Goal: Task Accomplishment & Management: Manage account settings

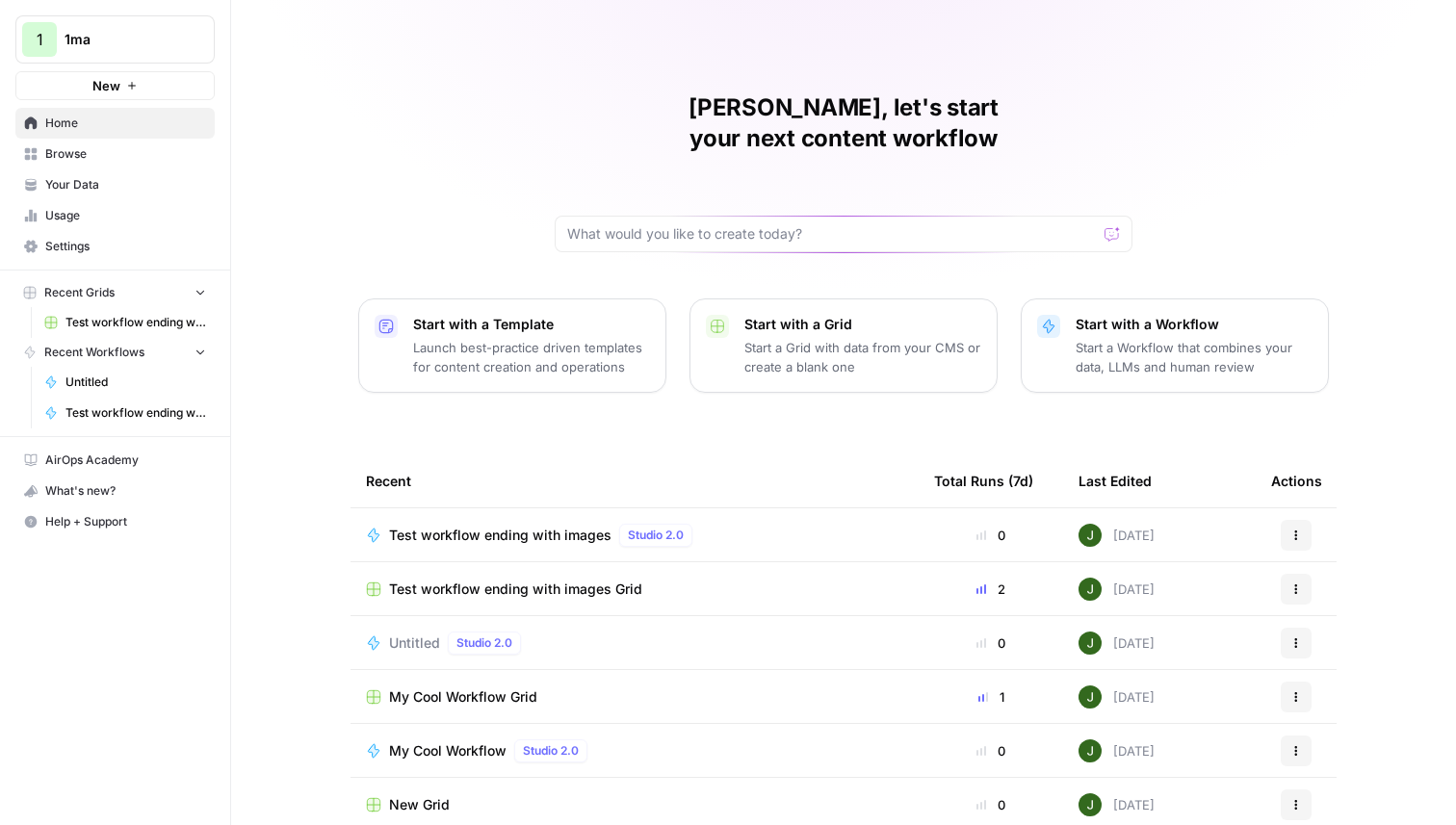
click at [115, 155] on span "Browse" at bounding box center [126, 154] width 161 height 17
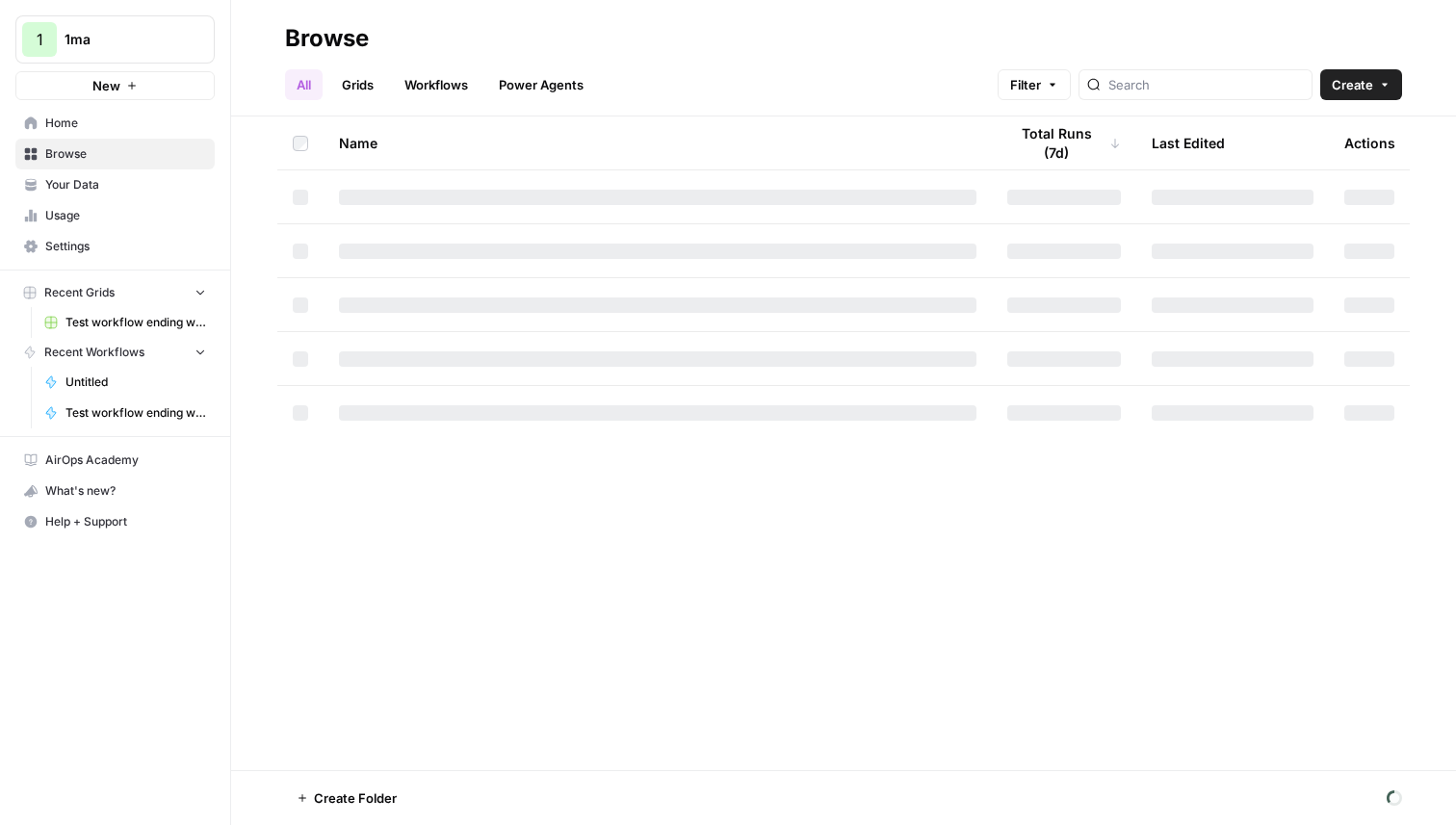
click at [370, 74] on link "Grids" at bounding box center [358, 85] width 55 height 31
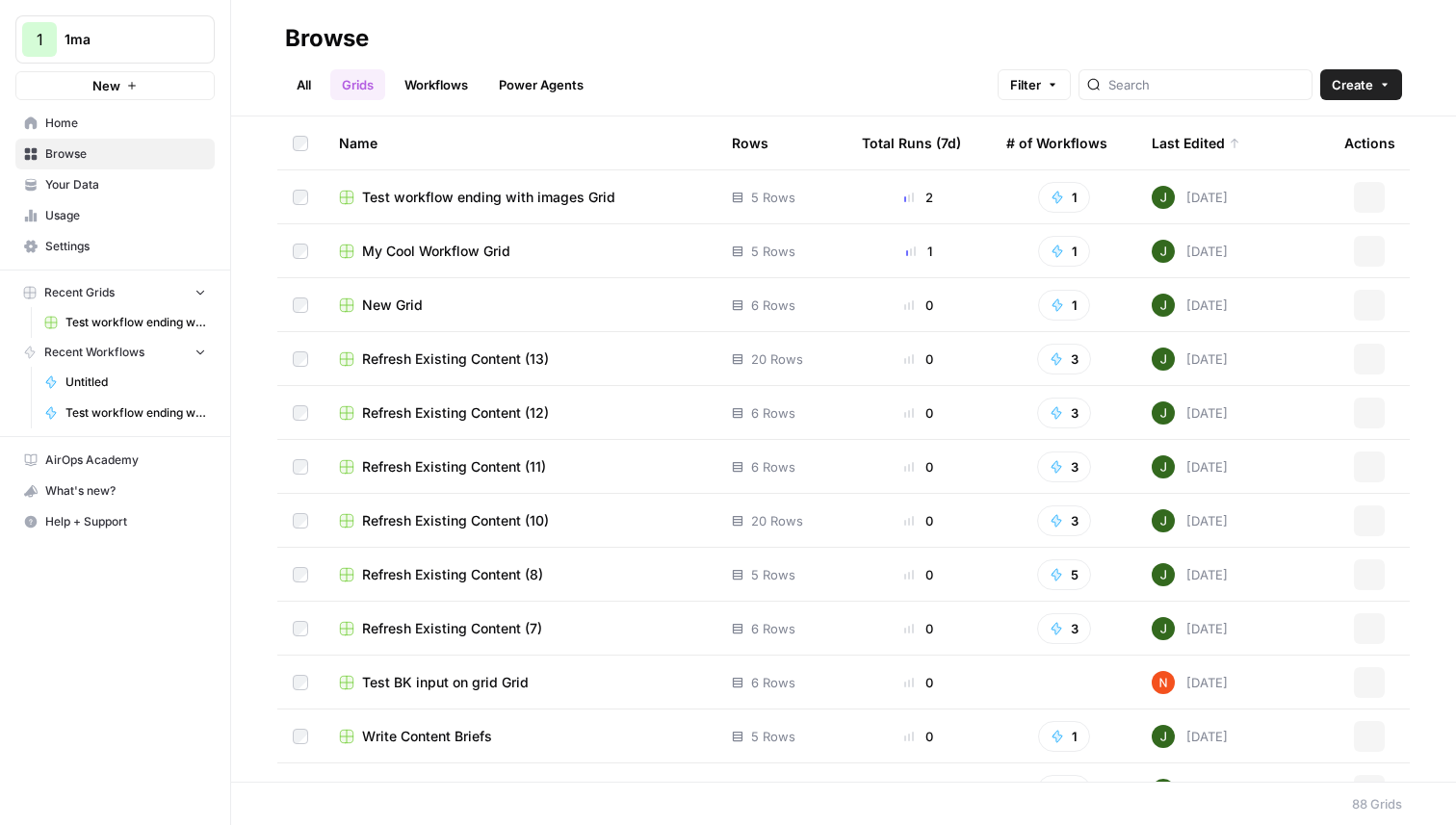
click at [1314, 94] on div "Filter Create" at bounding box center [1199, 85] width 404 height 31
click at [1356, 86] on span "Create" at bounding box center [1352, 84] width 42 height 19
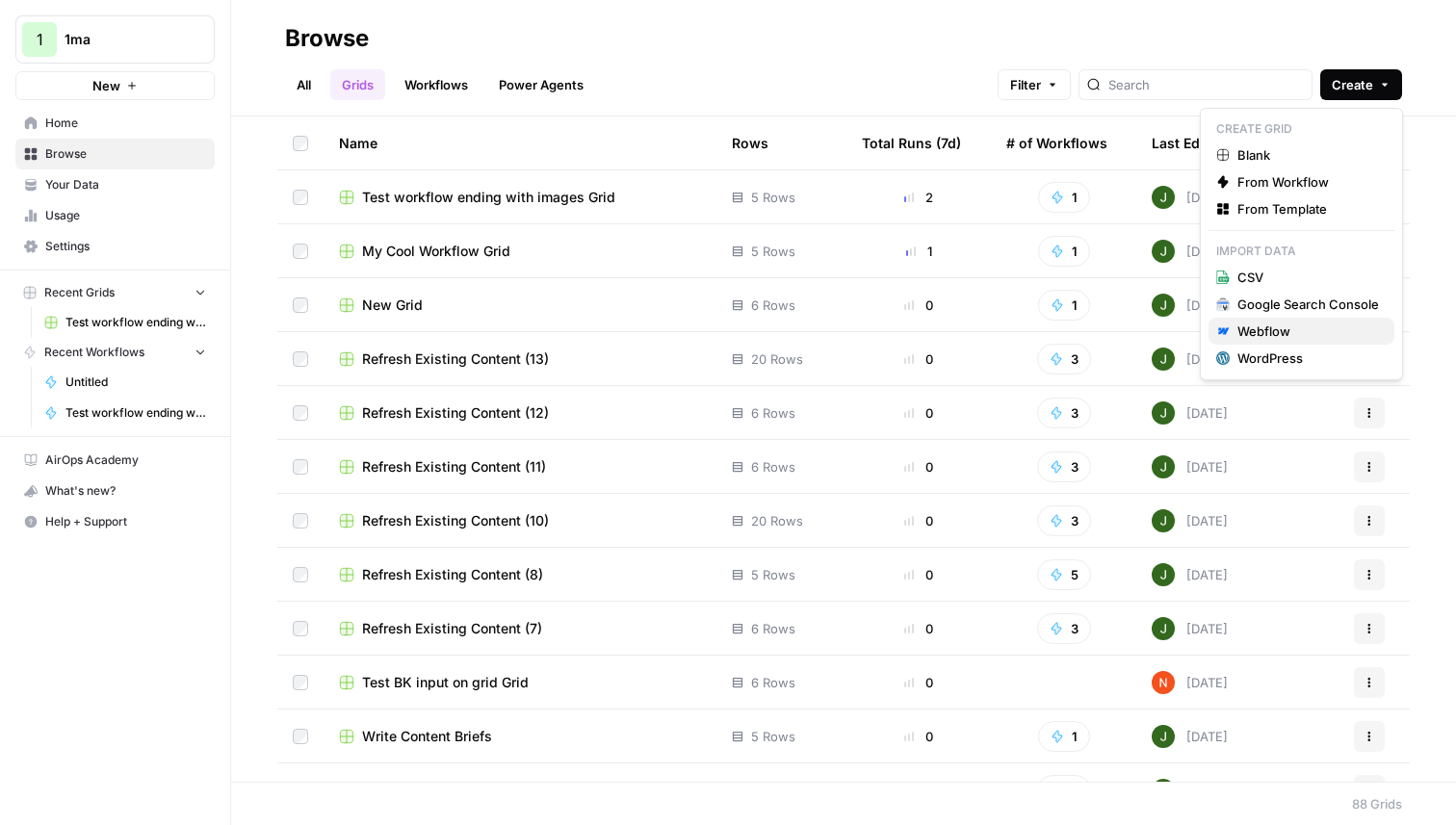
click at [1265, 330] on div "Webflow" at bounding box center [1309, 332] width 142 height 19
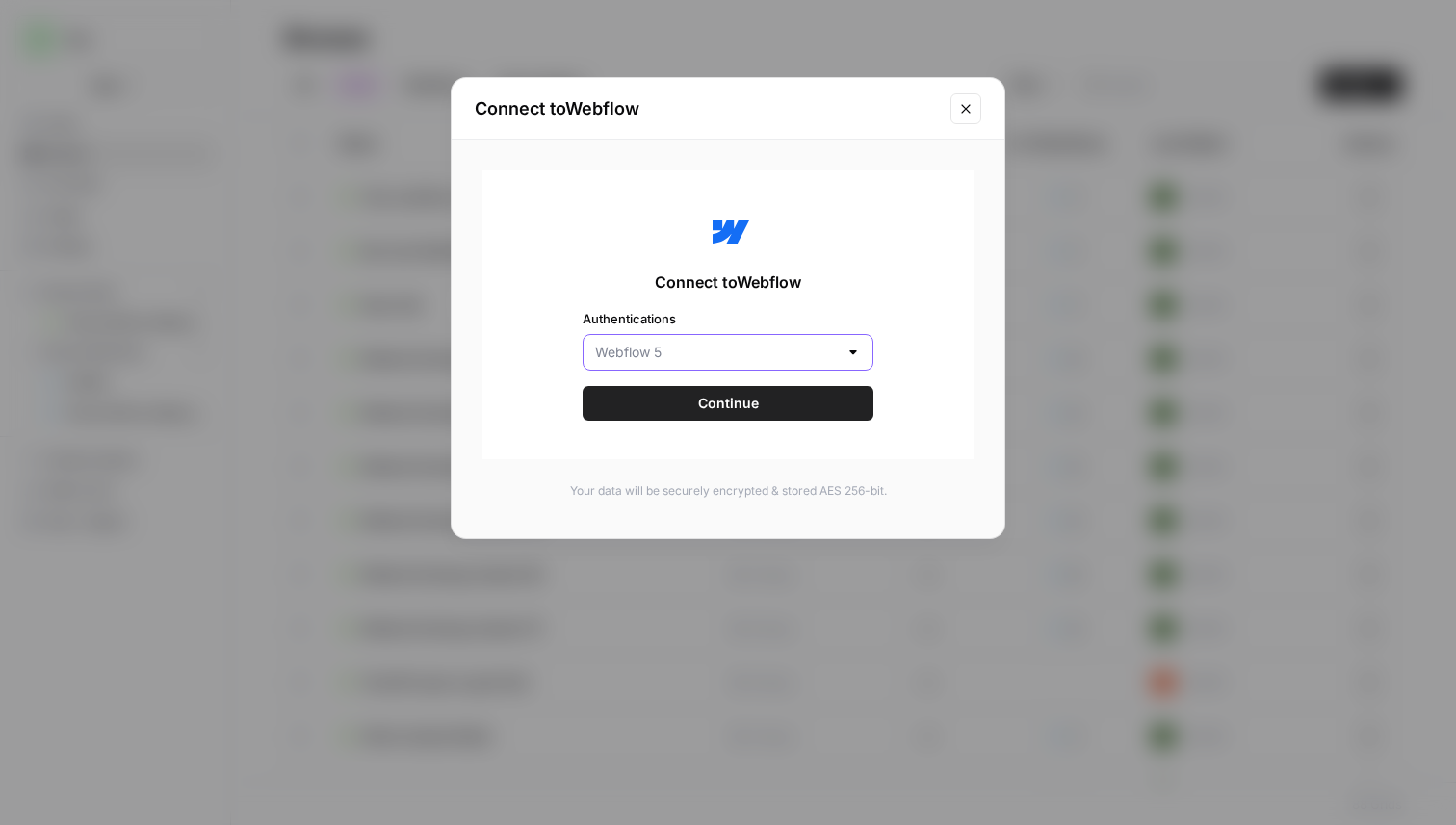
click at [702, 354] on input "Authentications" at bounding box center [716, 353] width 242 height 19
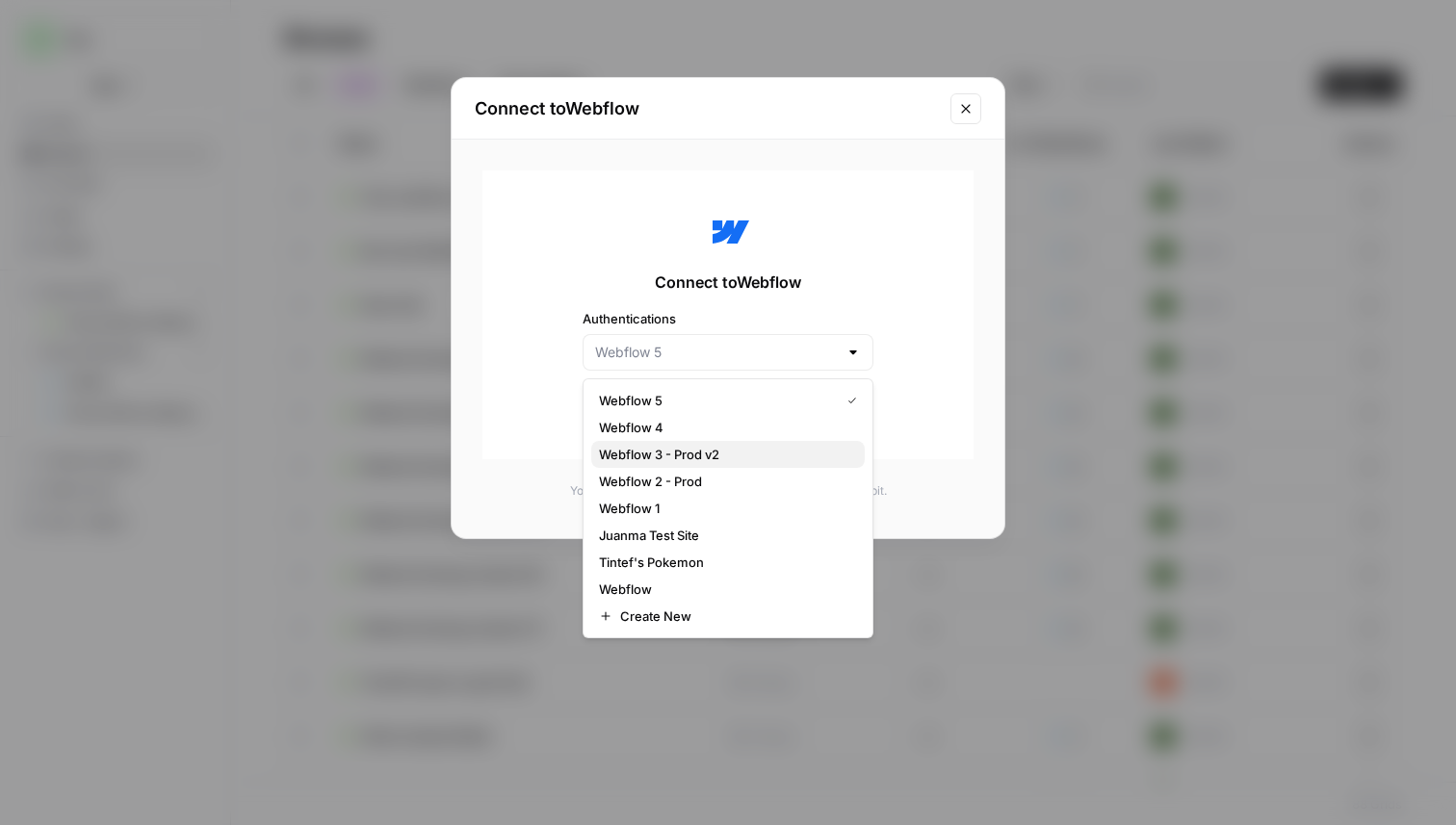
click at [687, 460] on span "Webflow 3 - Prod v2" at bounding box center [724, 455] width 250 height 19
type input "Webflow 3 - Prod v2"
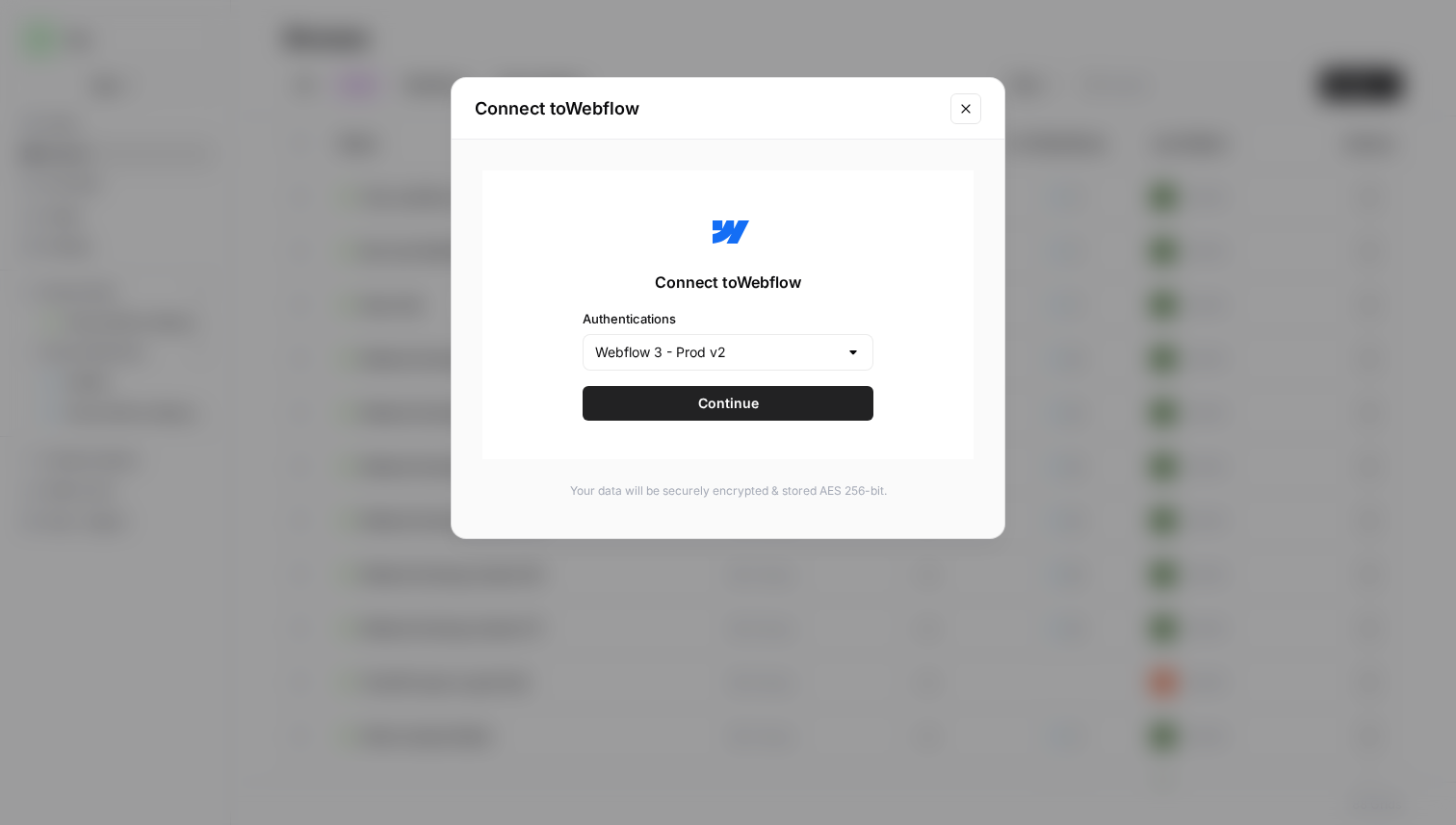
click at [762, 390] on button "Continue" at bounding box center [728, 403] width 291 height 35
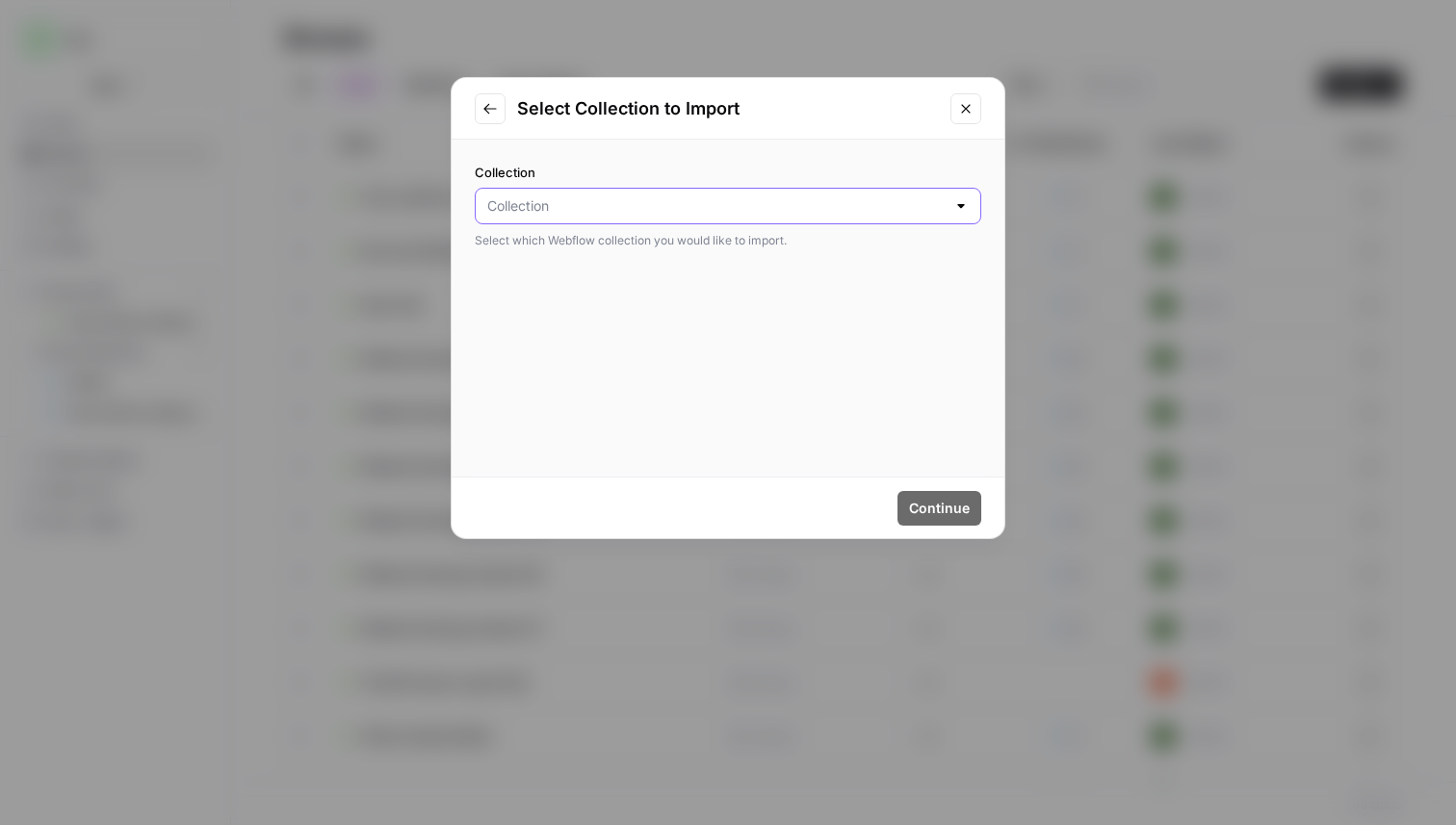
click at [638, 210] on input "Collection" at bounding box center [716, 206] width 459 height 19
click at [975, 111] on button "Close modal" at bounding box center [966, 109] width 31 height 31
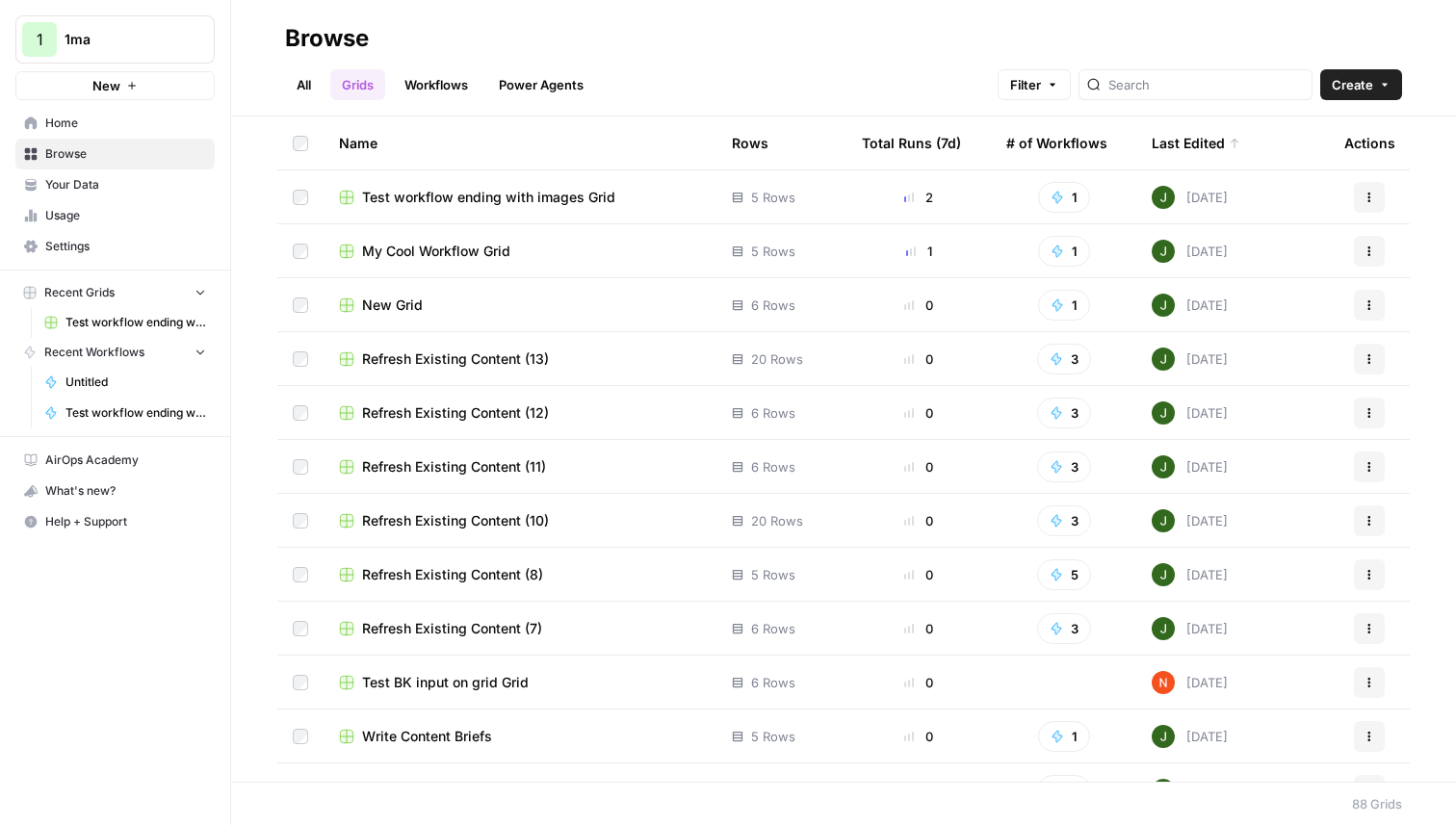
click at [97, 127] on span "Home" at bounding box center [126, 123] width 161 height 17
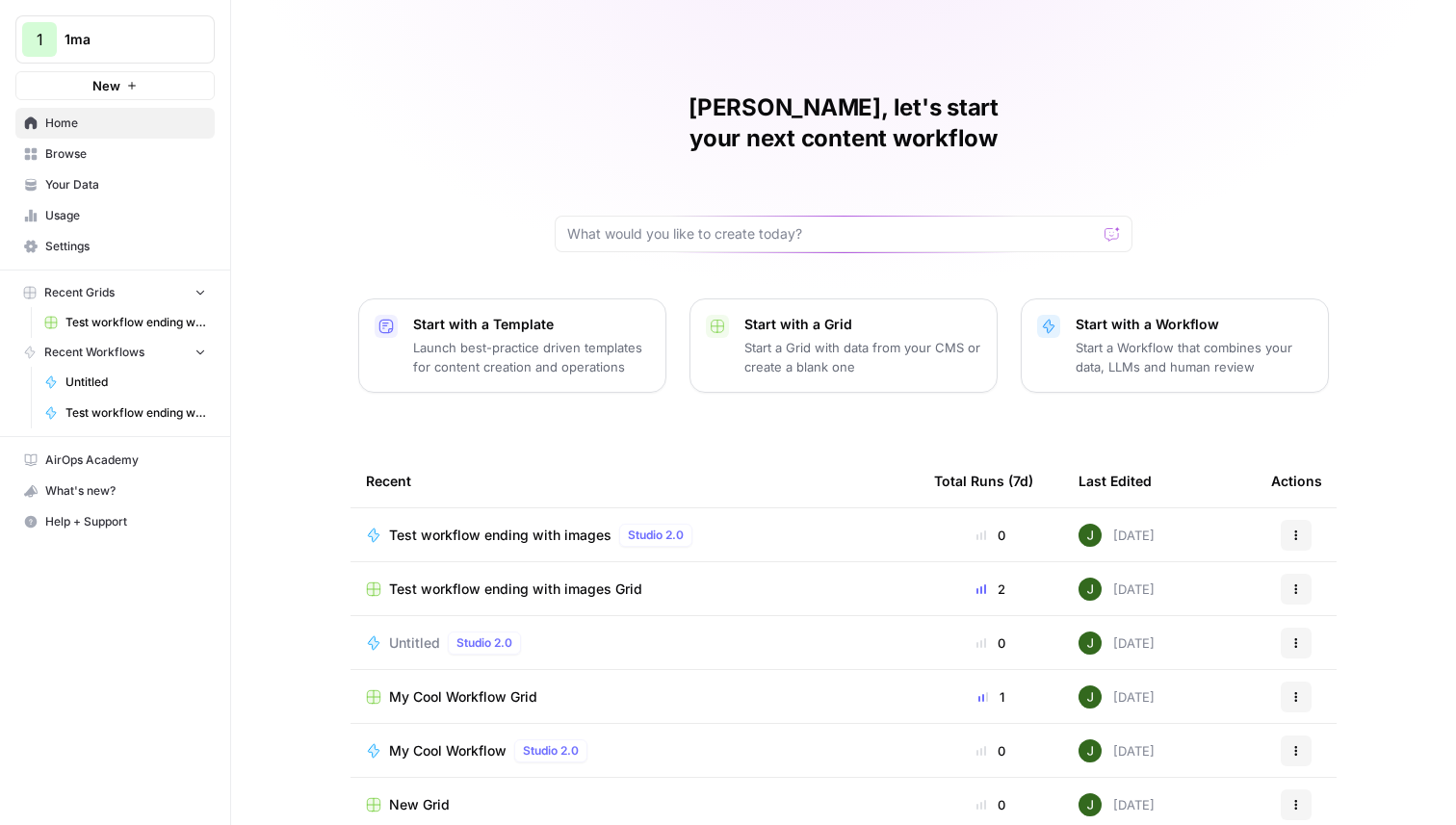
click at [425, 634] on span "Untitled" at bounding box center [414, 644] width 51 height 19
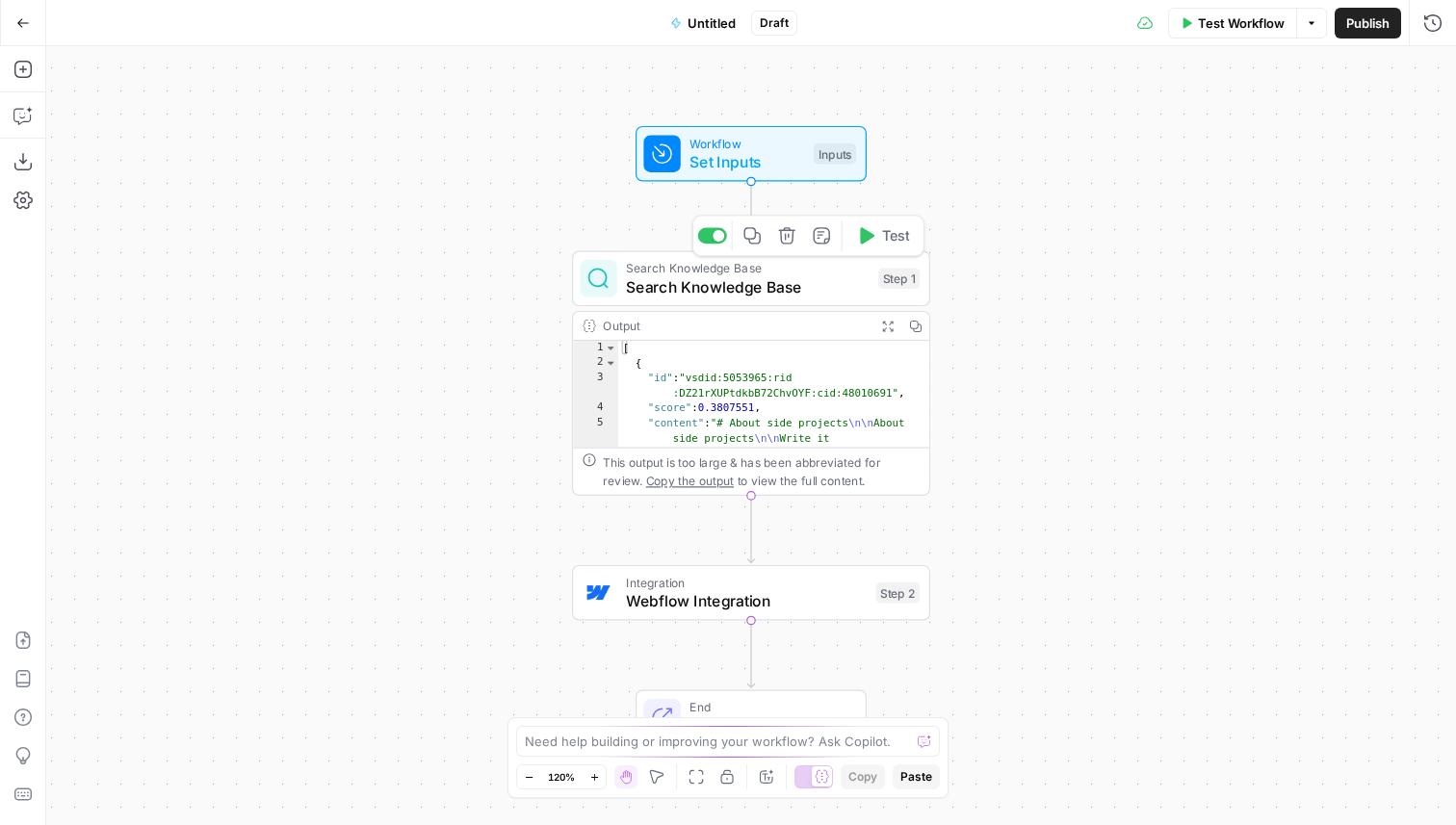
click at [787, 234] on icon "button" at bounding box center [786, 235] width 16 height 16
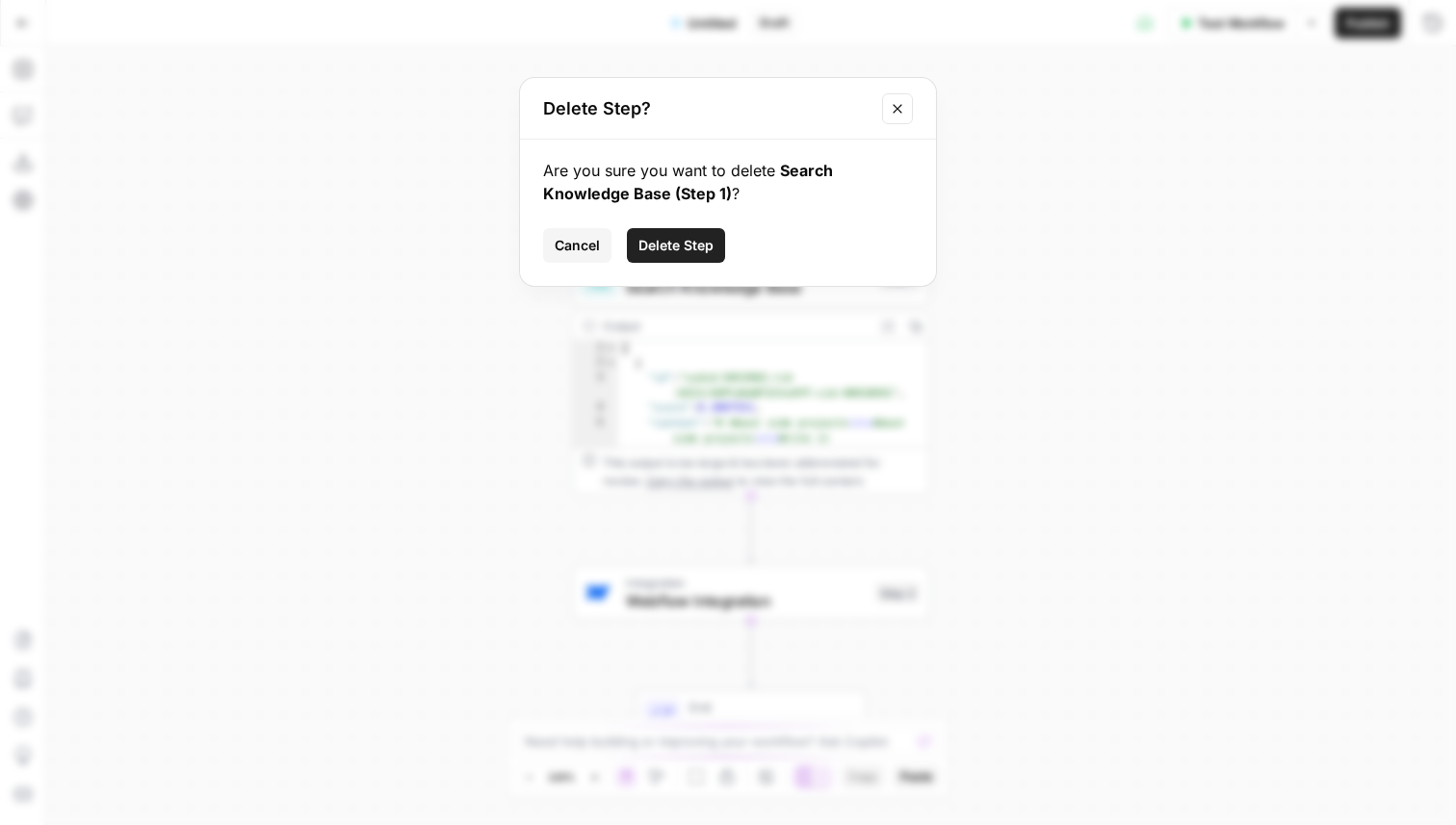
click at [700, 243] on span "Delete Step" at bounding box center [676, 245] width 75 height 19
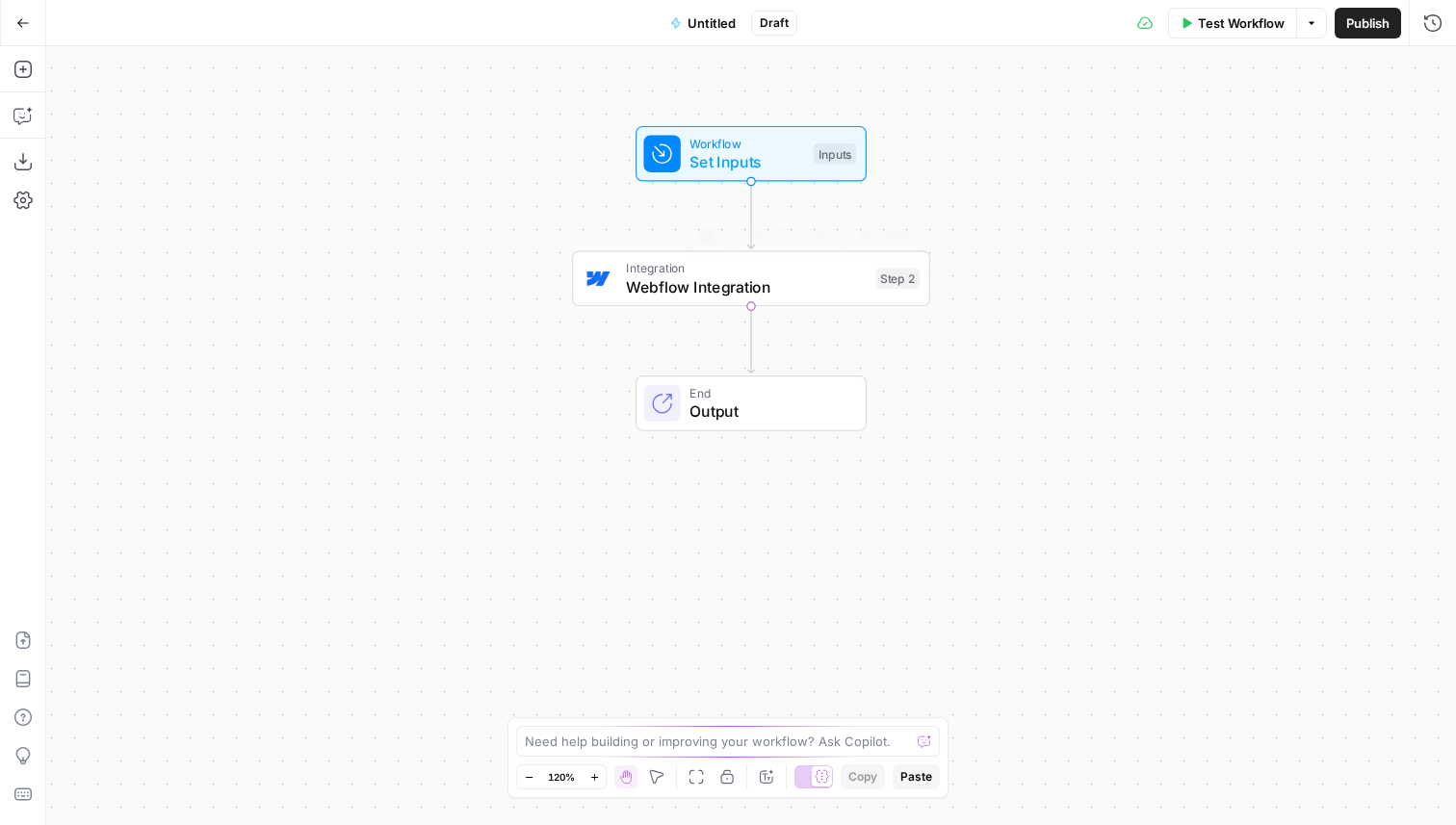
click at [710, 281] on span "Webflow Integration" at bounding box center [746, 287] width 240 height 23
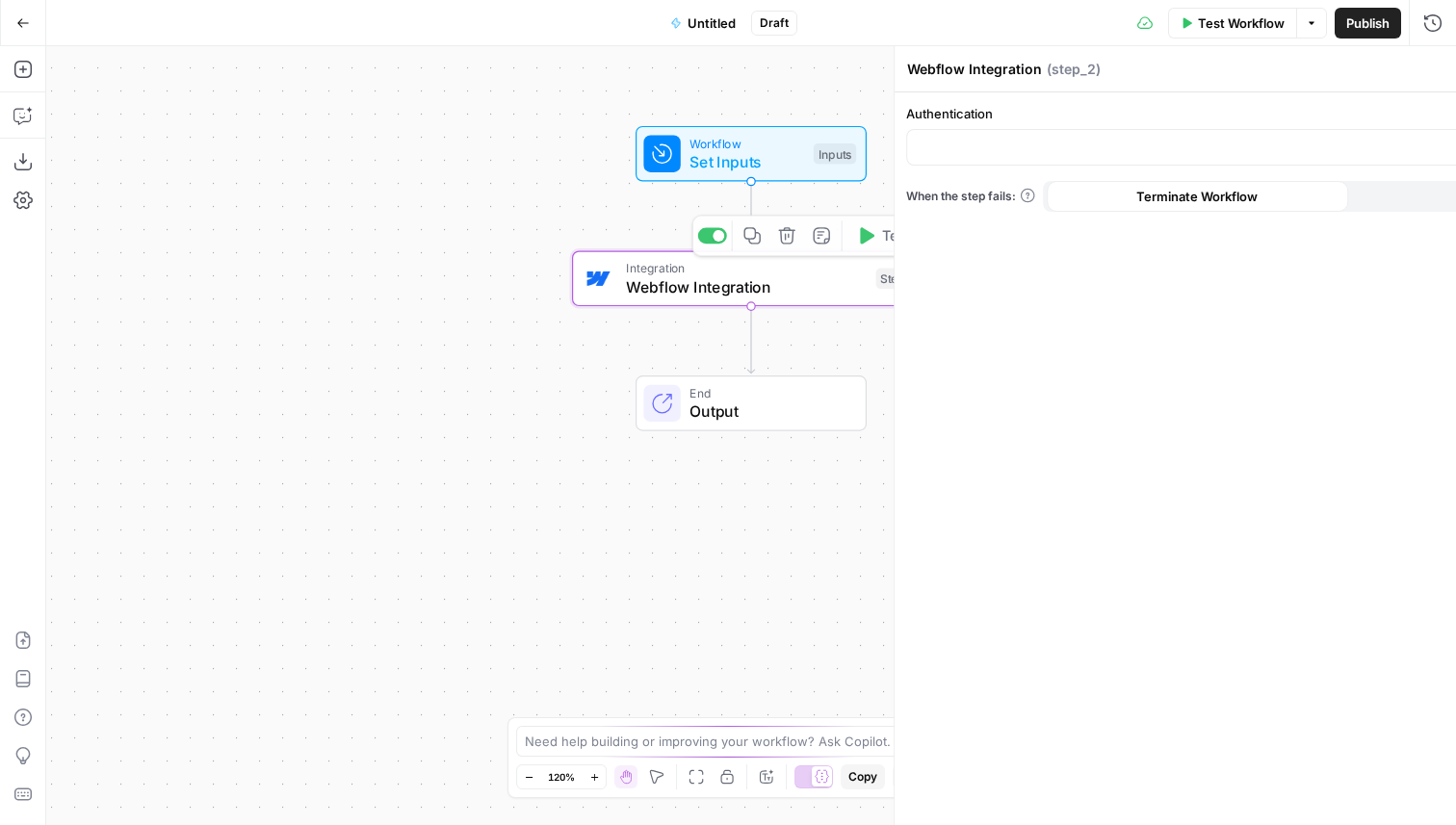
type input "Webflow 3 - Prod v2"
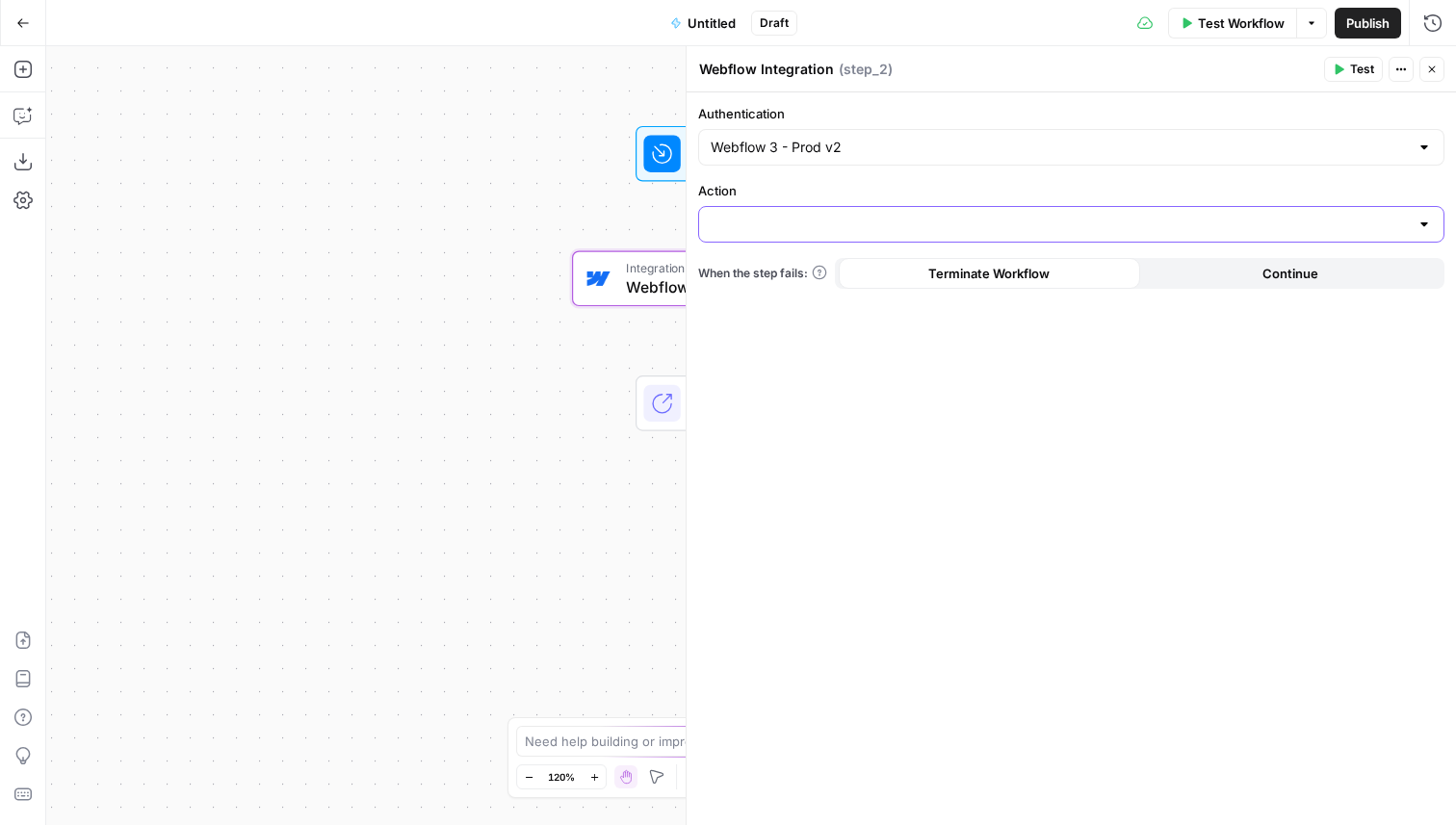
click at [816, 220] on input "Action" at bounding box center [1060, 225] width 698 height 19
click at [916, 193] on label "Action" at bounding box center [1071, 191] width 746 height 19
click at [916, 215] on input "Action" at bounding box center [1060, 225] width 698 height 19
click at [1421, 74] on button "Close" at bounding box center [1432, 70] width 25 height 25
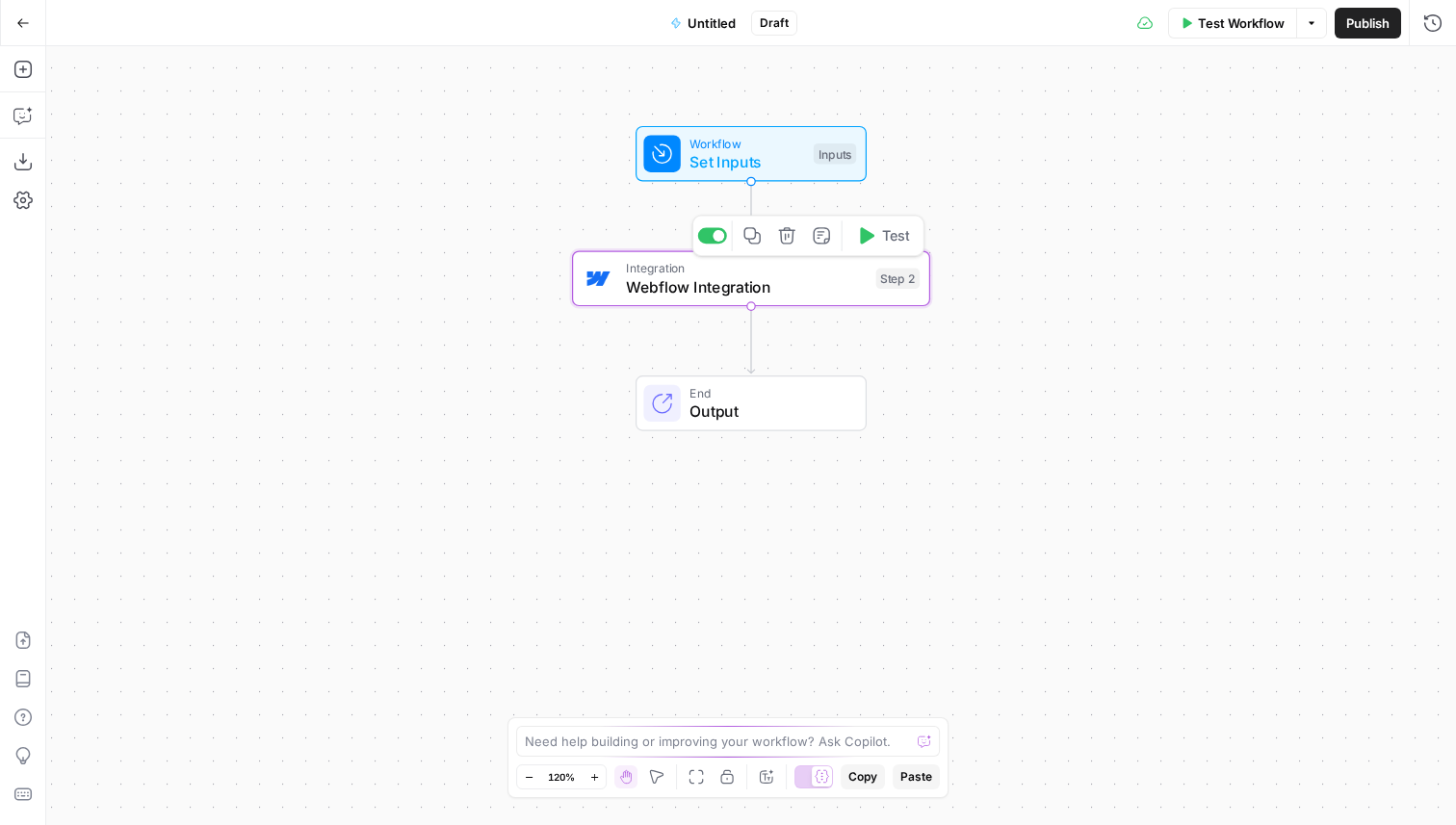
click at [781, 239] on icon "button" at bounding box center [786, 235] width 16 height 16
click button "Delete Step" at bounding box center [679, 242] width 93 height 33
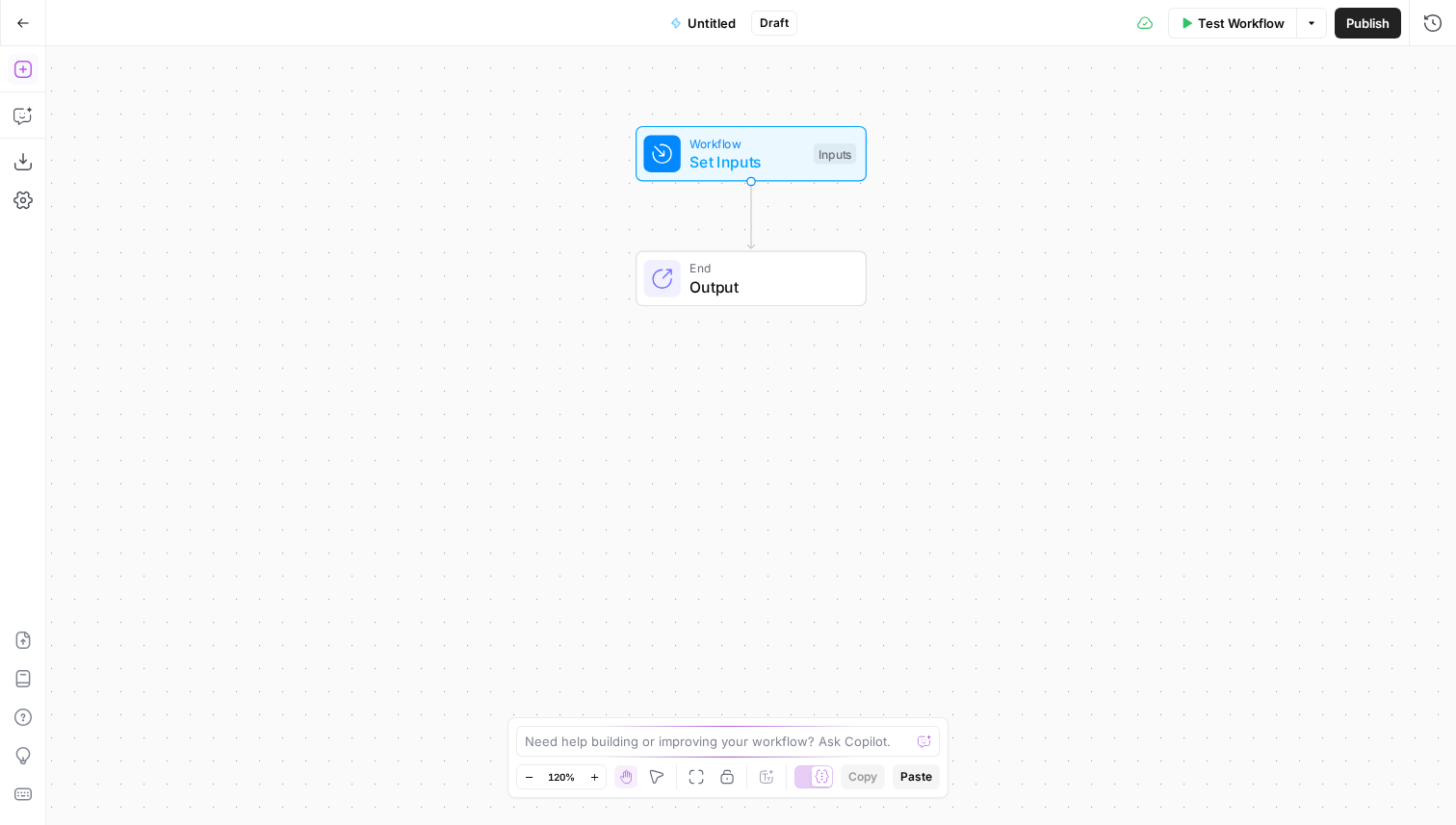
click at [22, 60] on icon "button" at bounding box center [23, 70] width 19 height 19
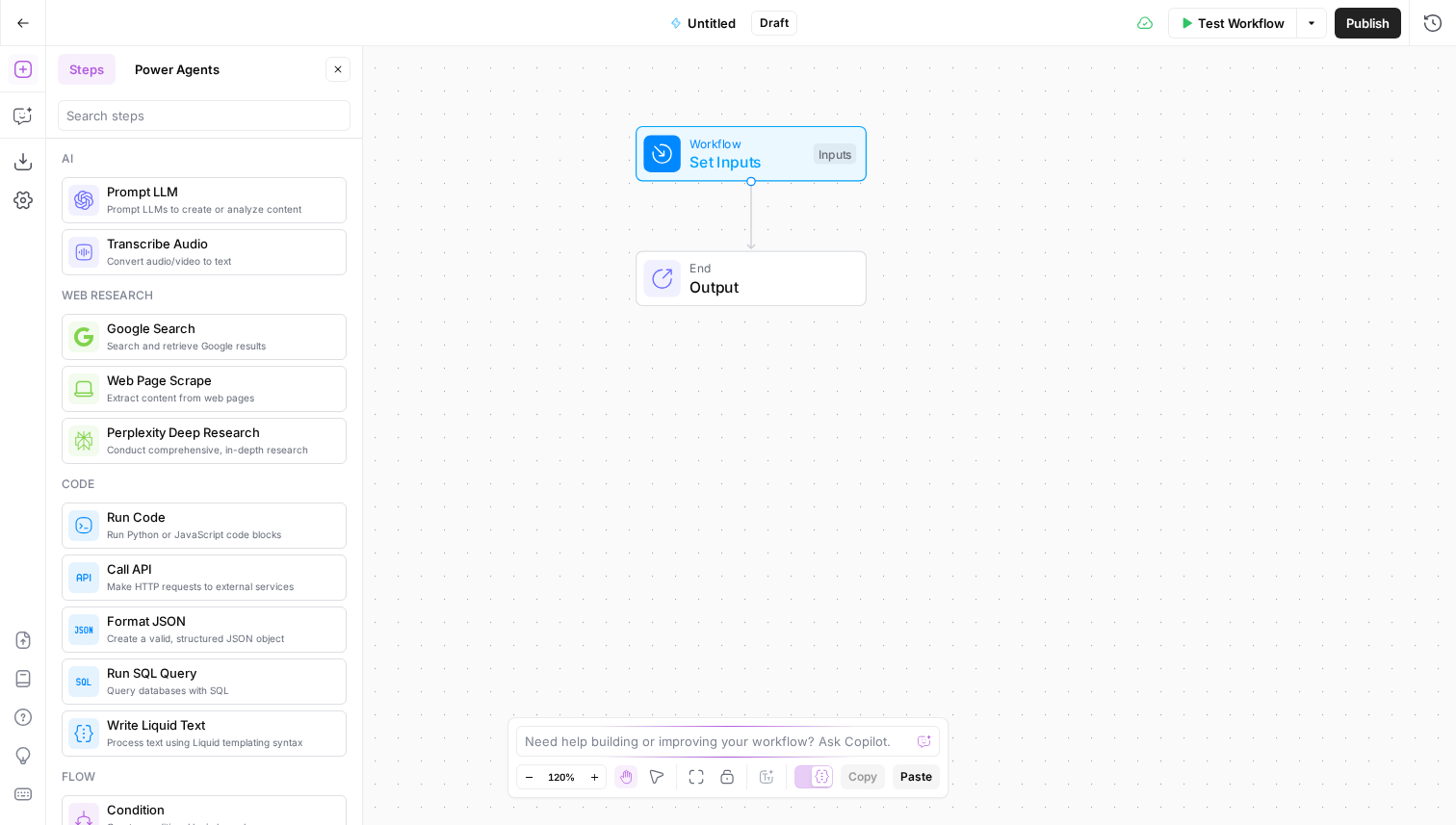
click at [140, 105] on div at bounding box center [205, 115] width 293 height 31
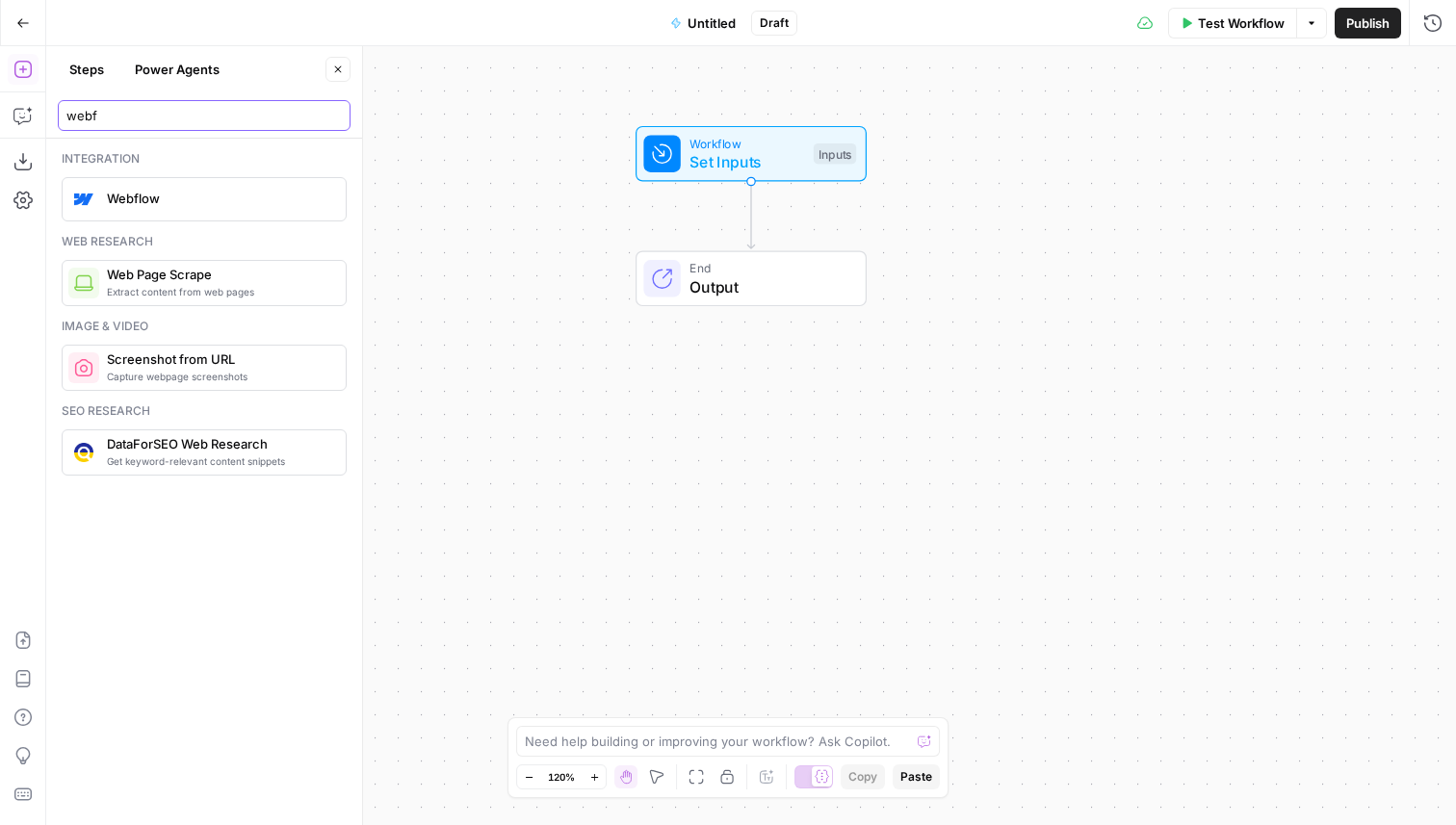
type input "webf"
click at [185, 206] on span "Webflow" at bounding box center [218, 199] width 223 height 19
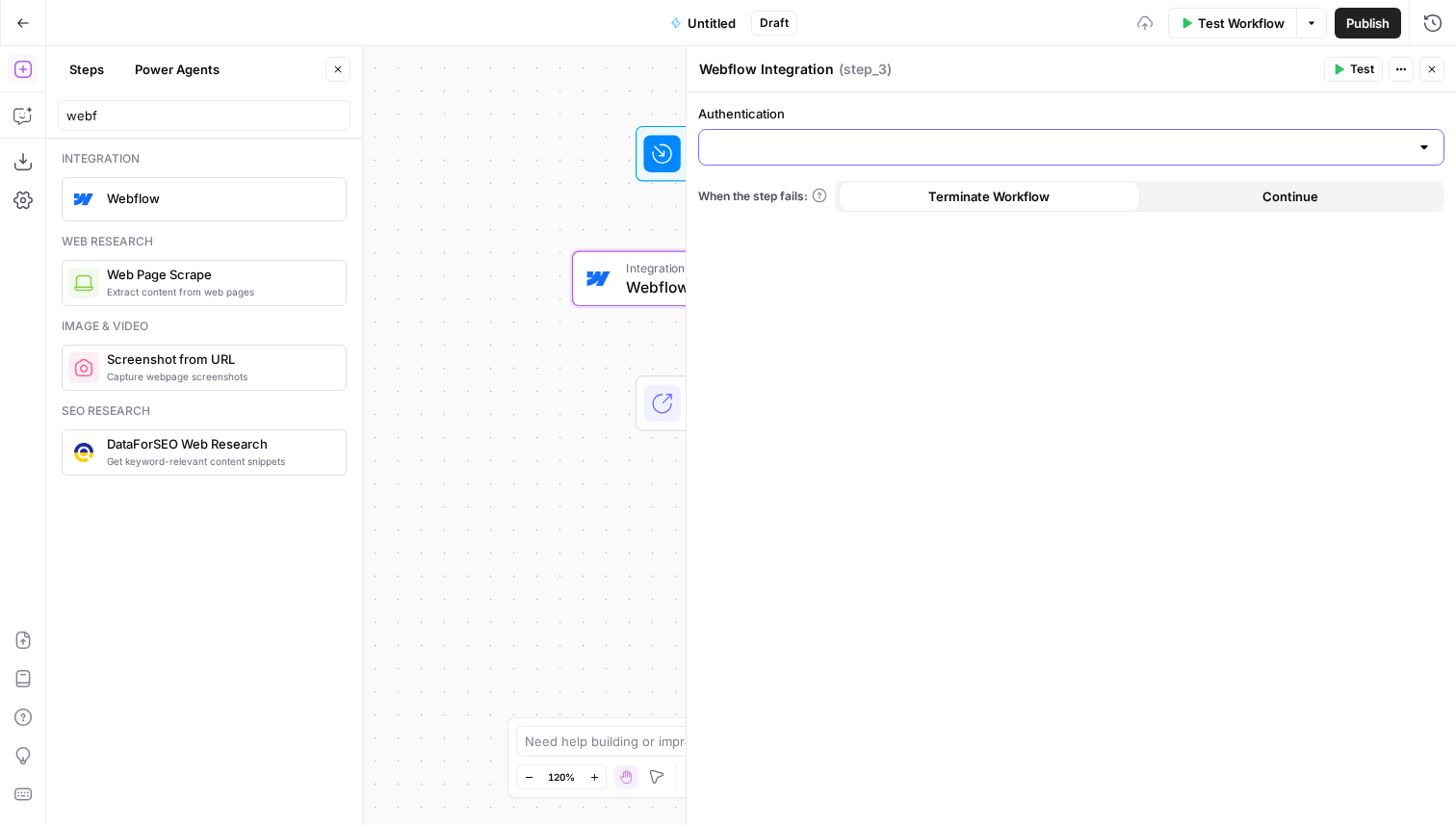
click at [849, 140] on input "Authentication" at bounding box center [1060, 147] width 698 height 19
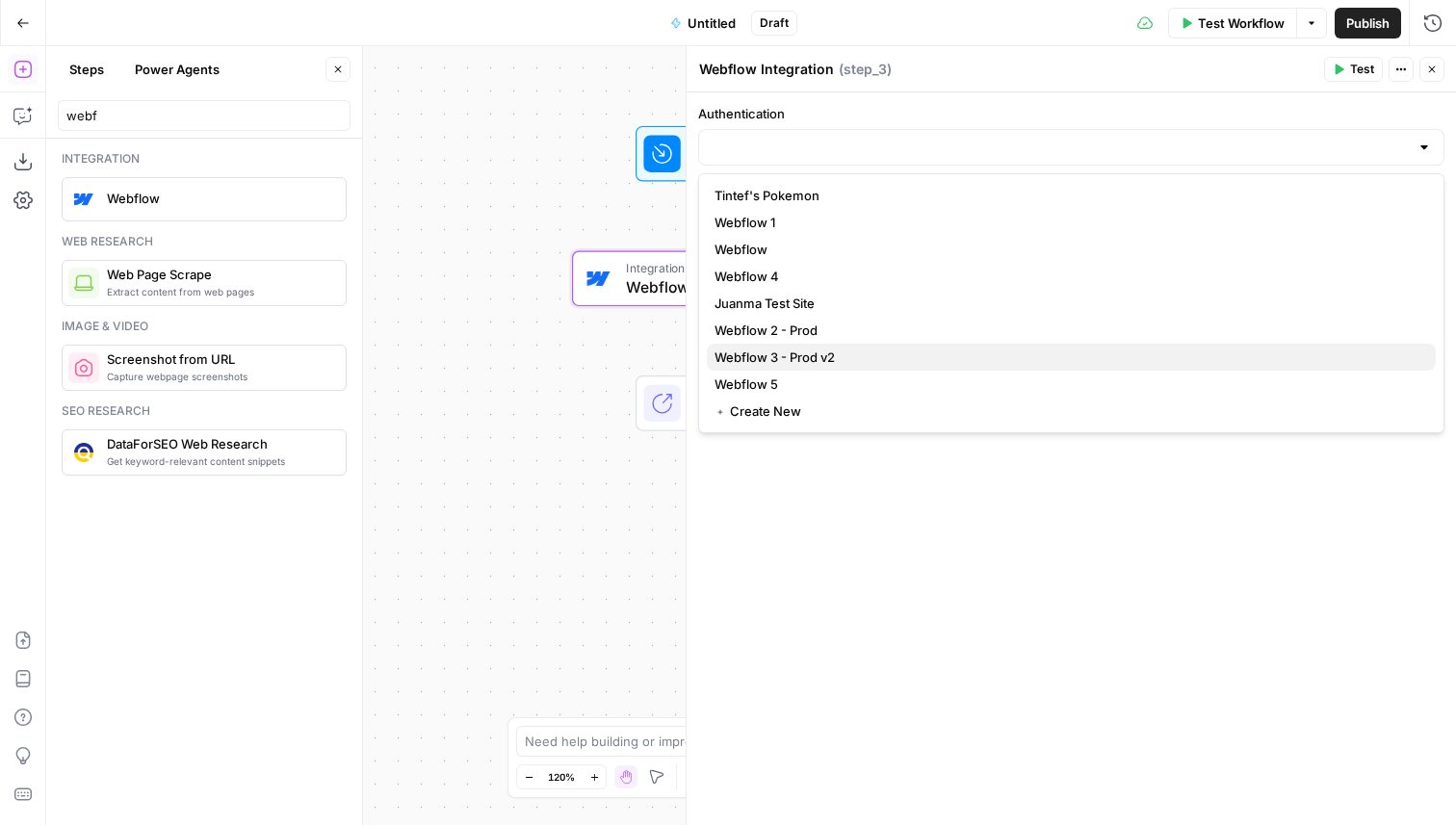
click at [816, 355] on span "Webflow 3 - Prod v2" at bounding box center [1067, 358] width 706 height 19
type input "Webflow 3 - Prod v2"
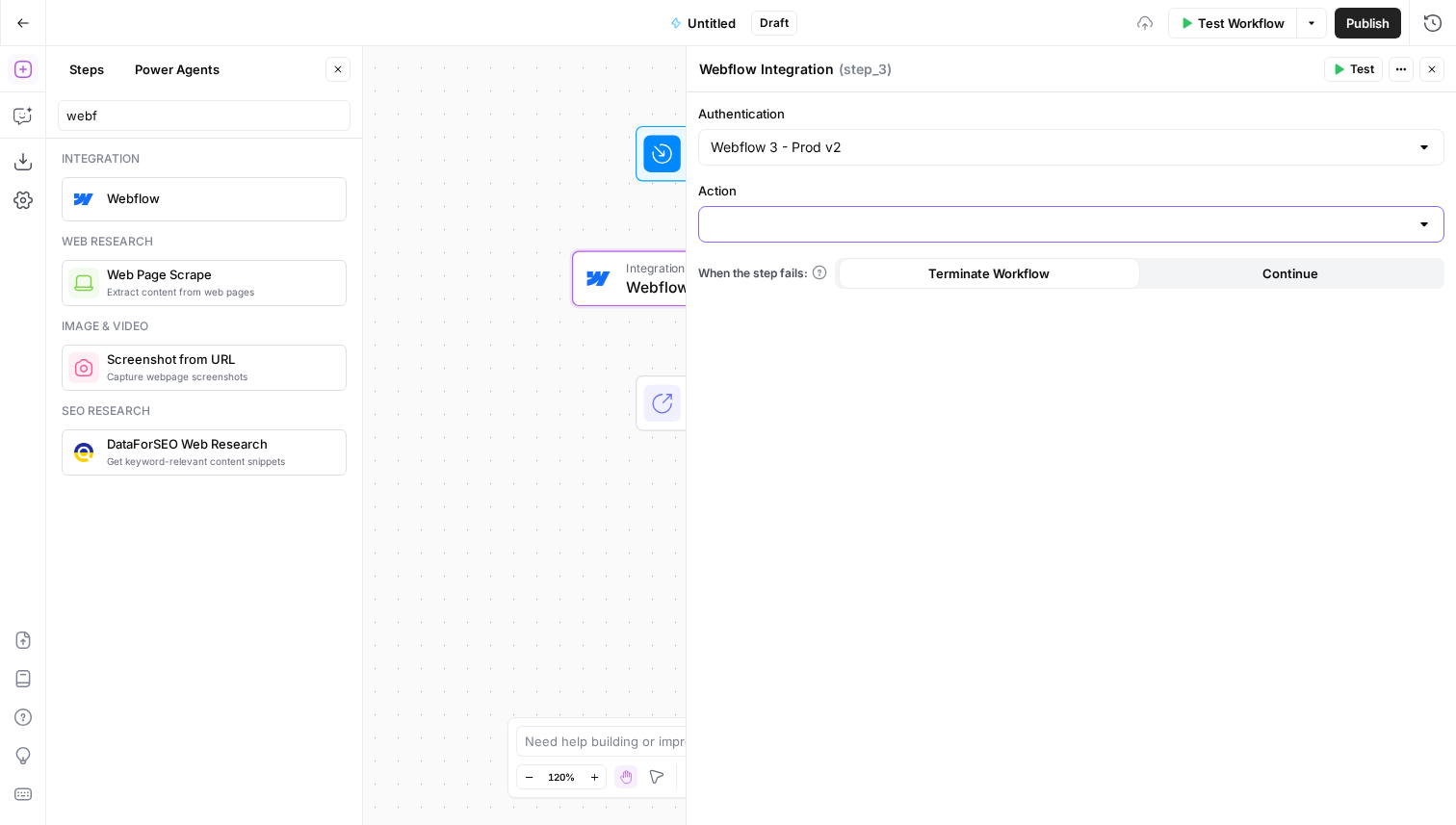
click at [813, 227] on input "Action" at bounding box center [1060, 225] width 698 height 19
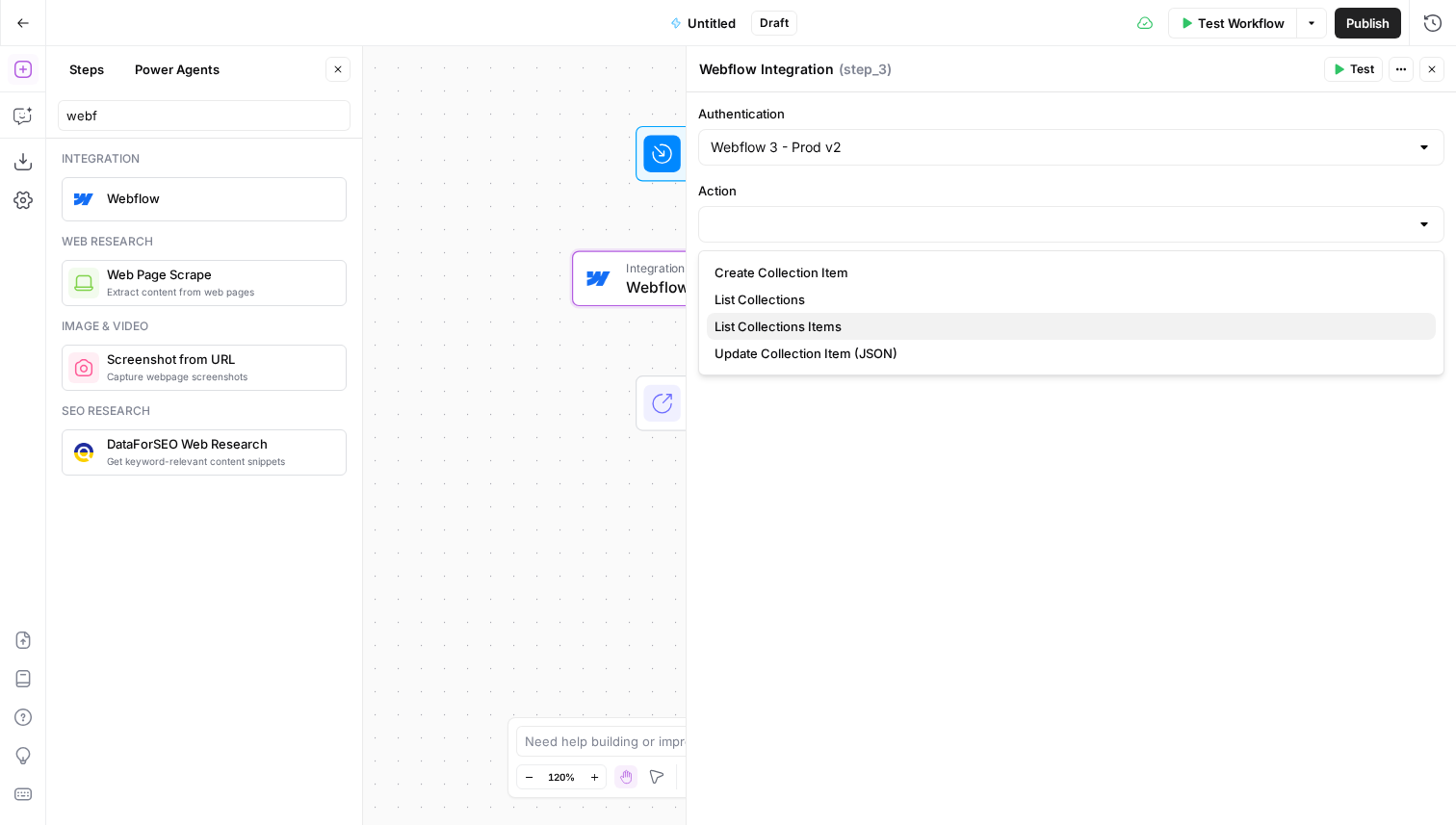
click at [813, 323] on span "List Collections Items" at bounding box center [1067, 327] width 706 height 19
type input "List Collections Items"
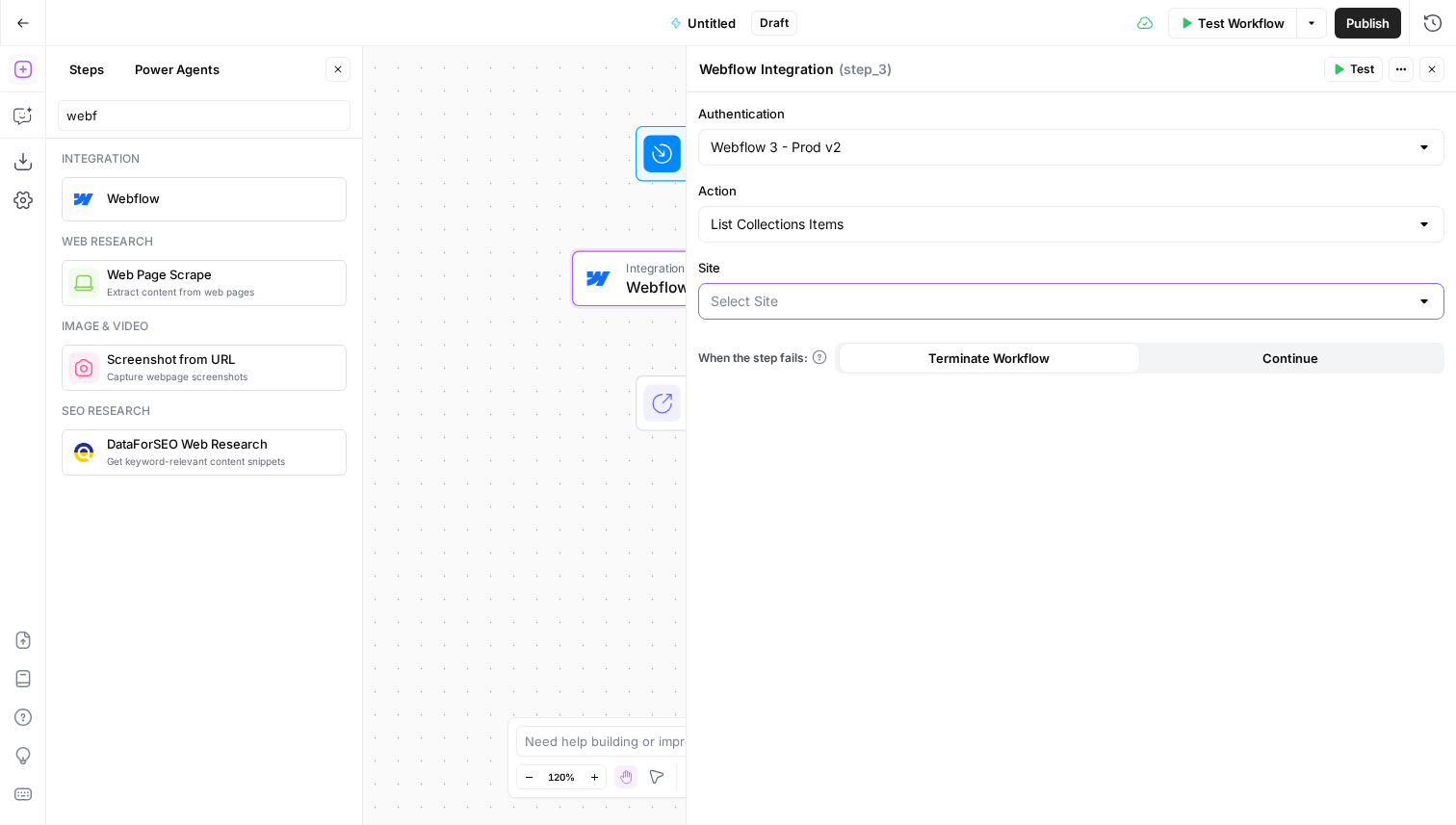
click at [758, 307] on input "Site" at bounding box center [1060, 301] width 698 height 19
type input "b"
click at [755, 349] on span "AirOps" at bounding box center [1067, 350] width 706 height 19
type input "AirOps"
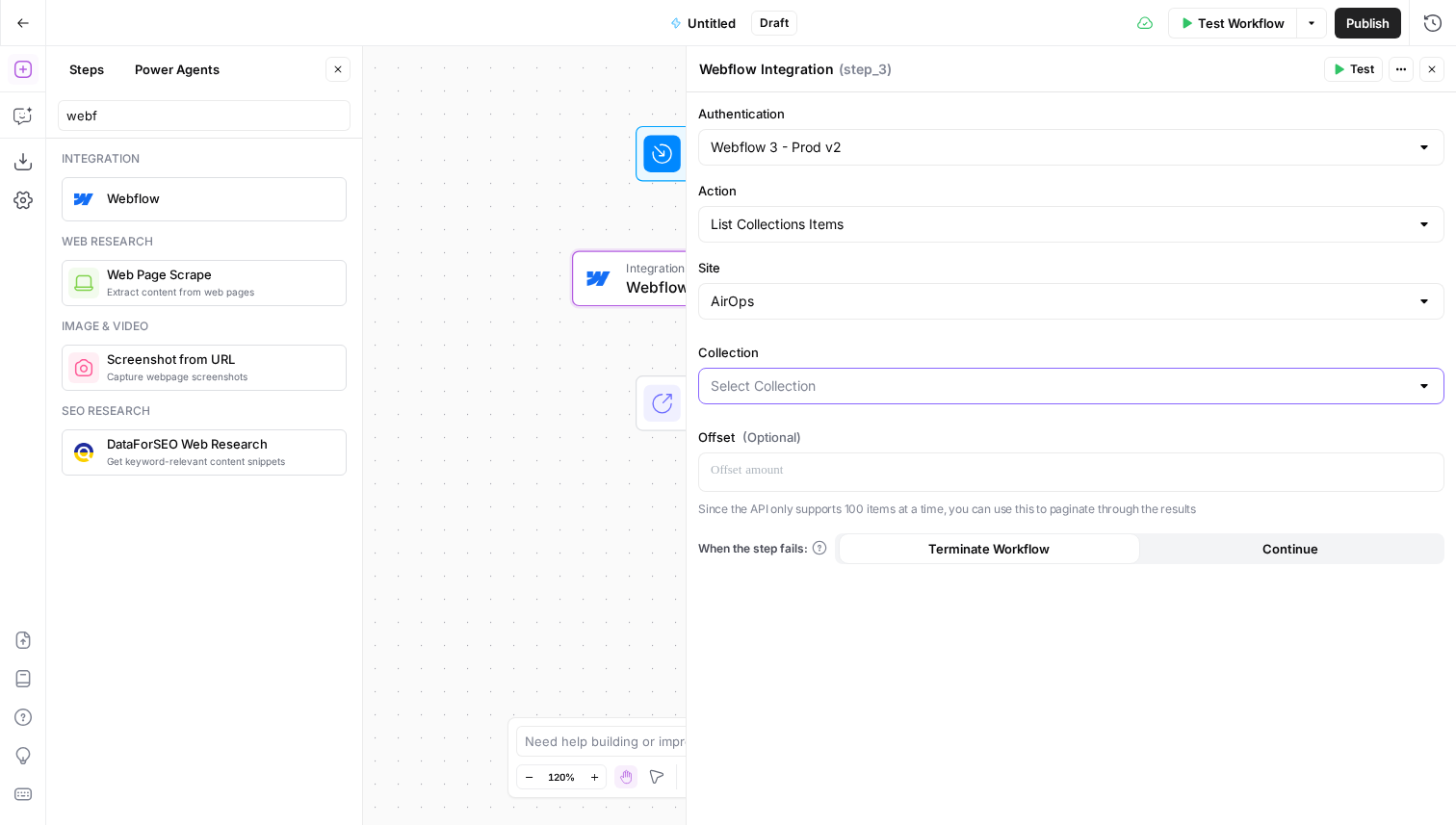
click at [785, 379] on input "Collection" at bounding box center [1060, 386] width 698 height 19
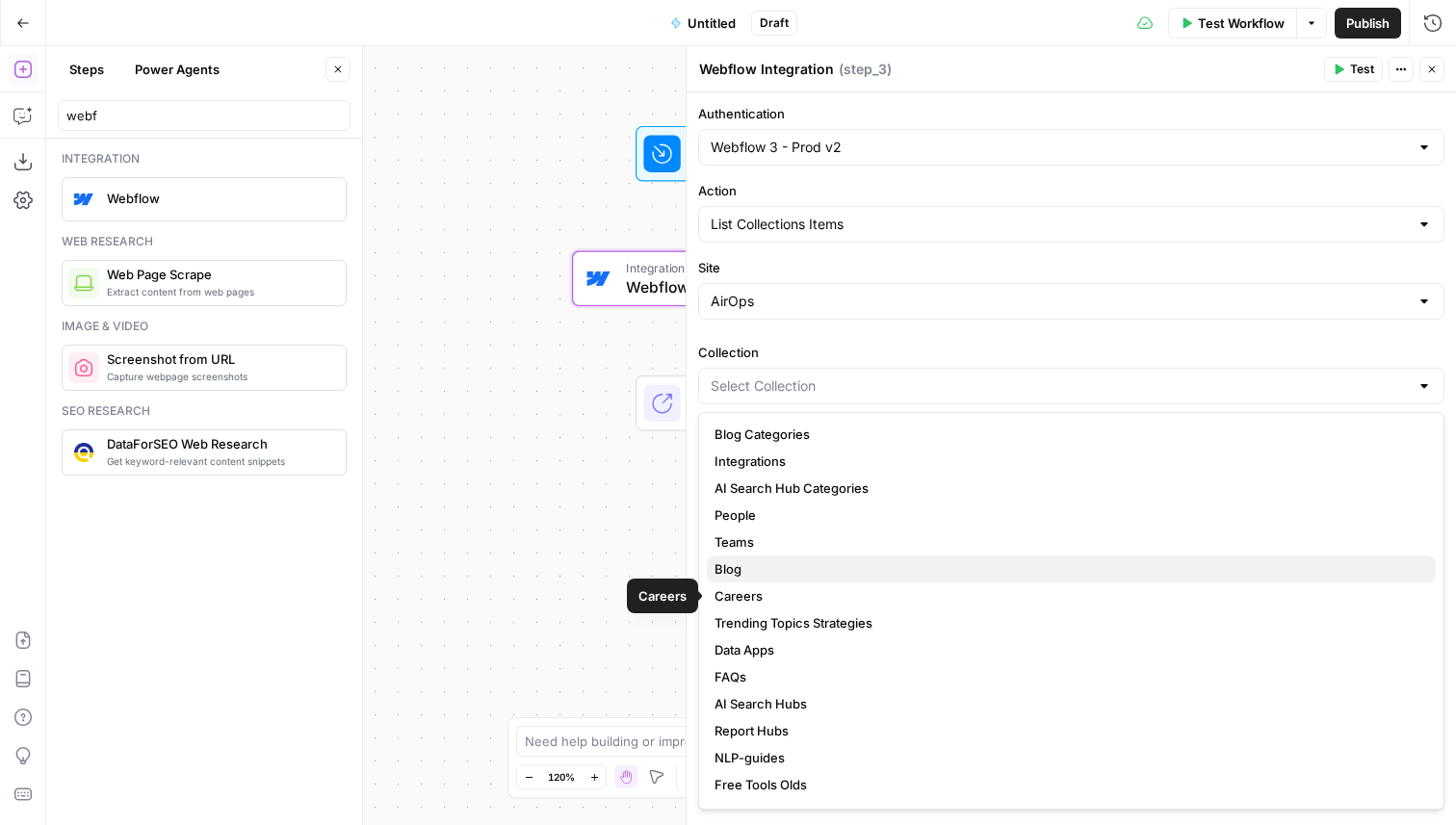
click at [745, 576] on span "Blog" at bounding box center [1067, 569] width 706 height 19
type input "Blog"
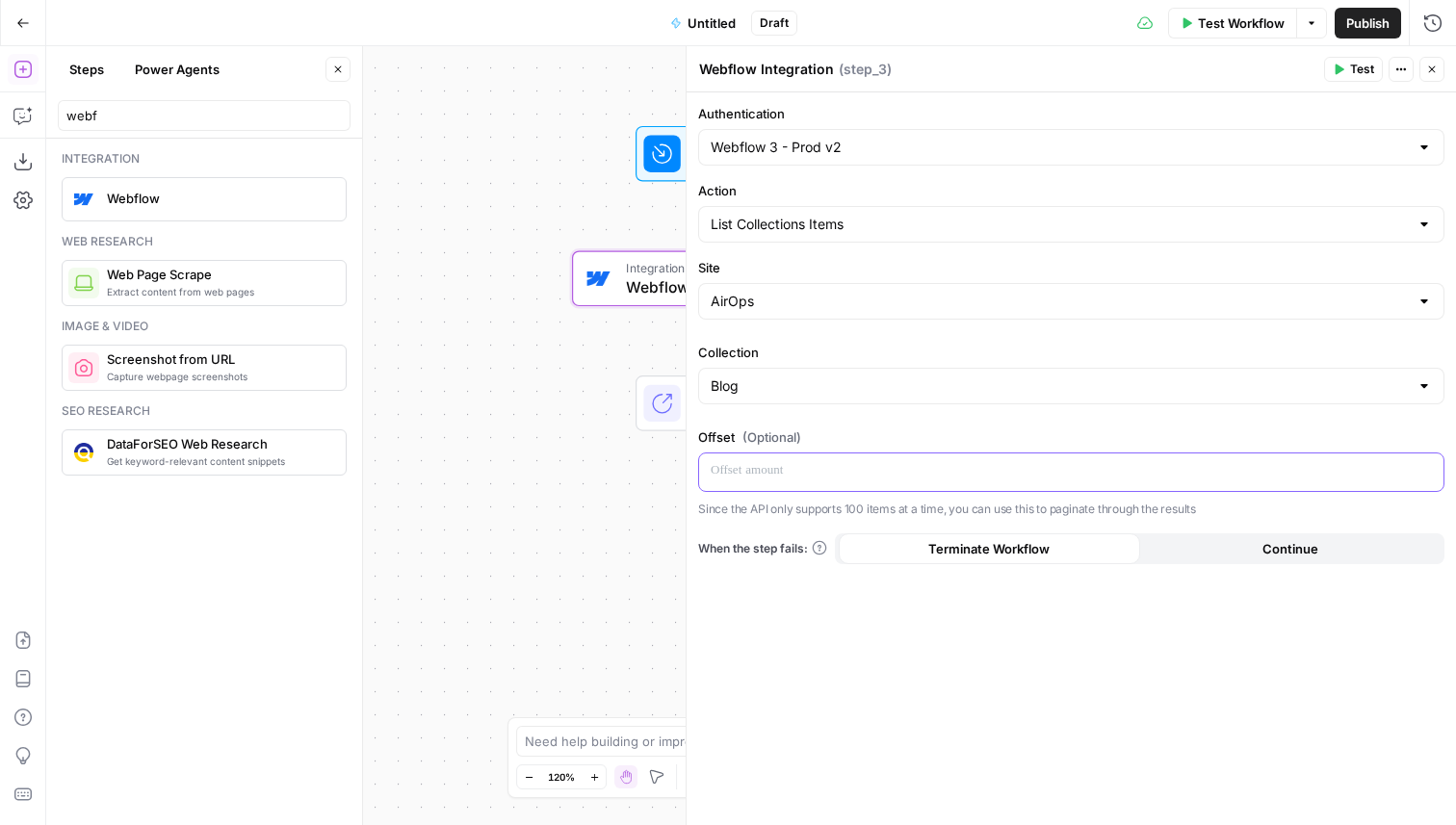
click at [781, 477] on p at bounding box center [1071, 471] width 721 height 19
click at [1345, 68] on button "Test" at bounding box center [1353, 70] width 59 height 25
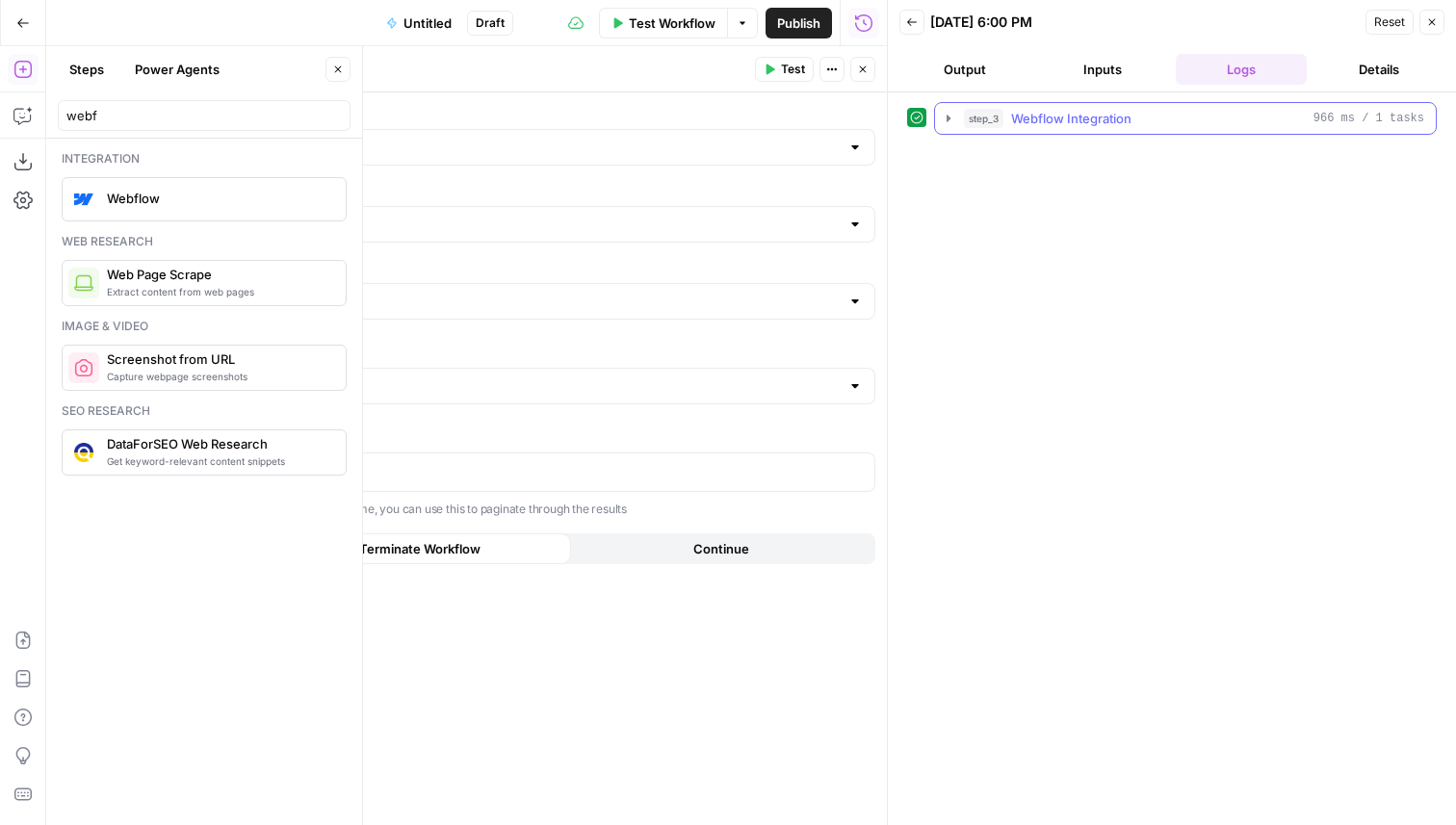
click at [1046, 115] on span "Webflow Integration" at bounding box center [1071, 118] width 120 height 19
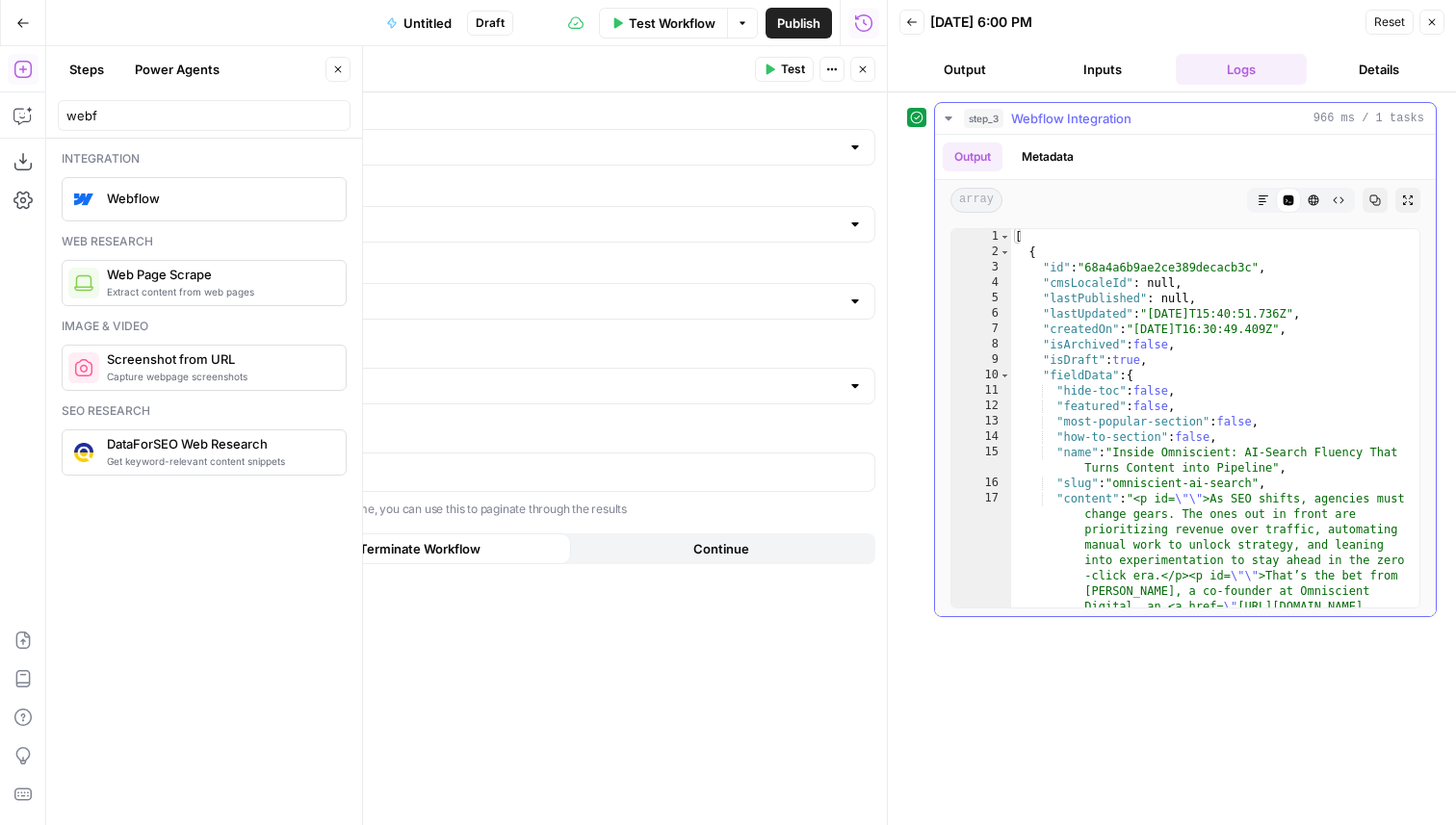
type textarea "**********"
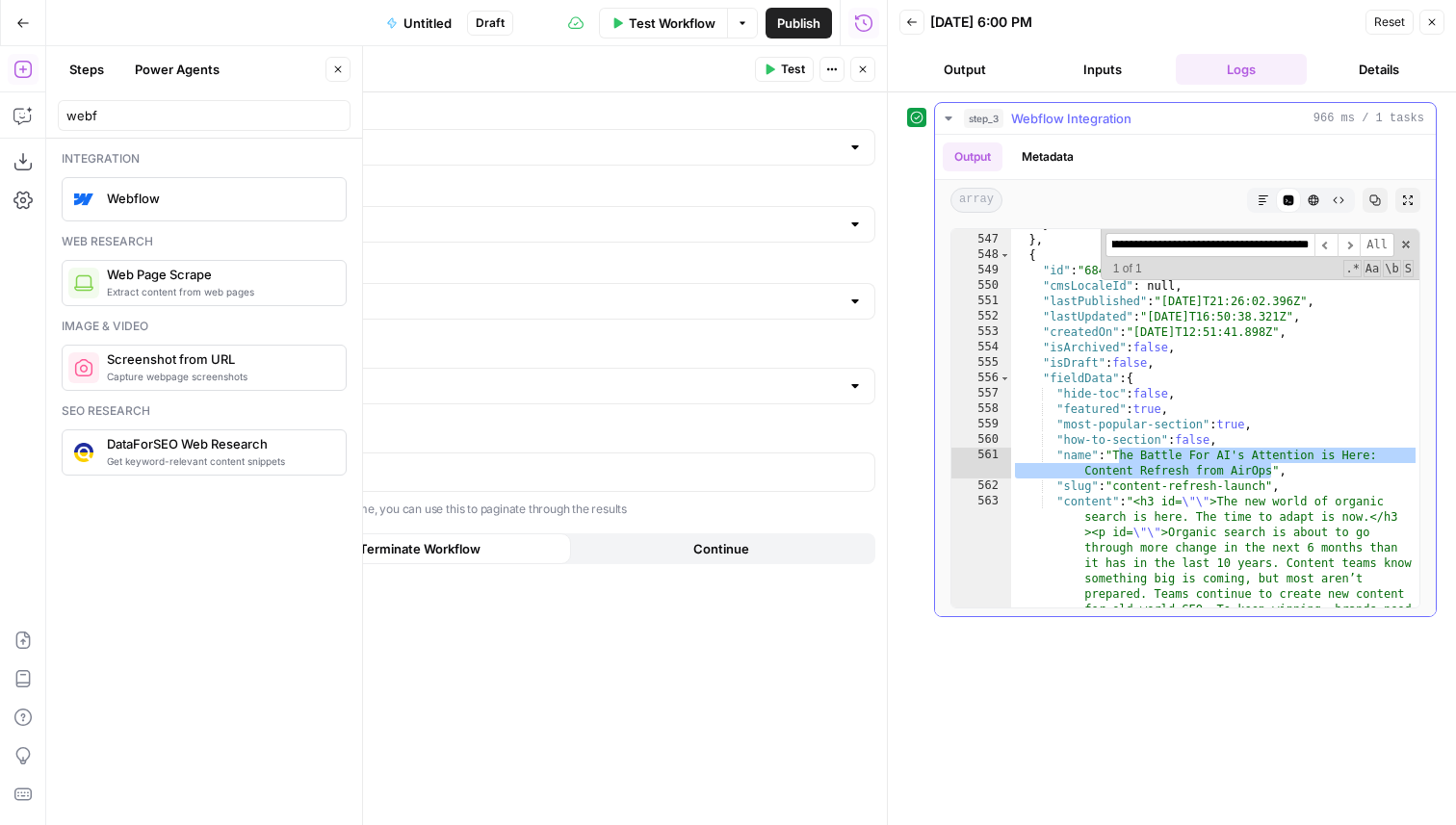
scroll to position [4085, 0]
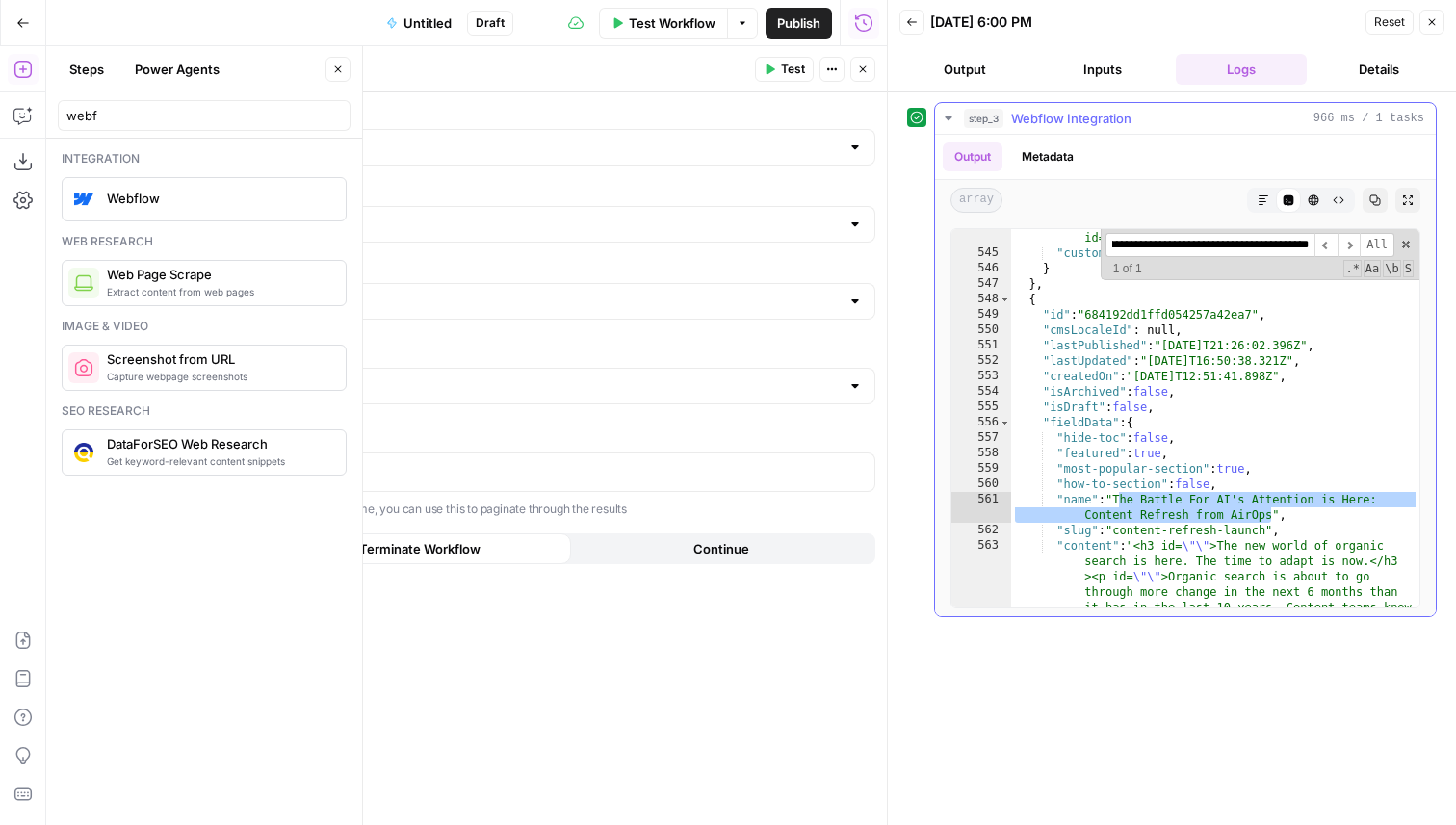
type input "**********"
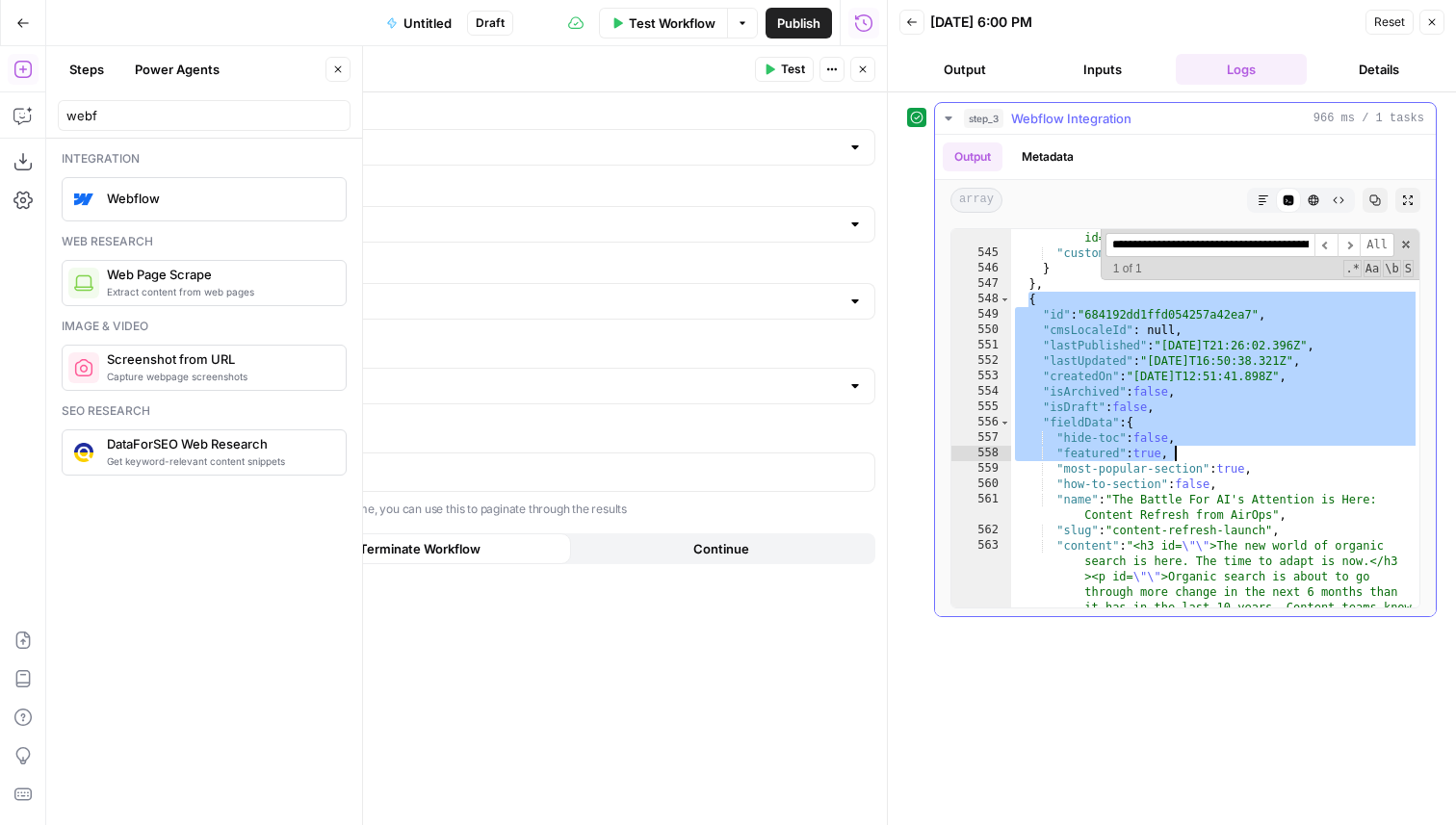
drag, startPoint x: 1032, startPoint y: 301, endPoint x: 1188, endPoint y: 508, distance: 259.2
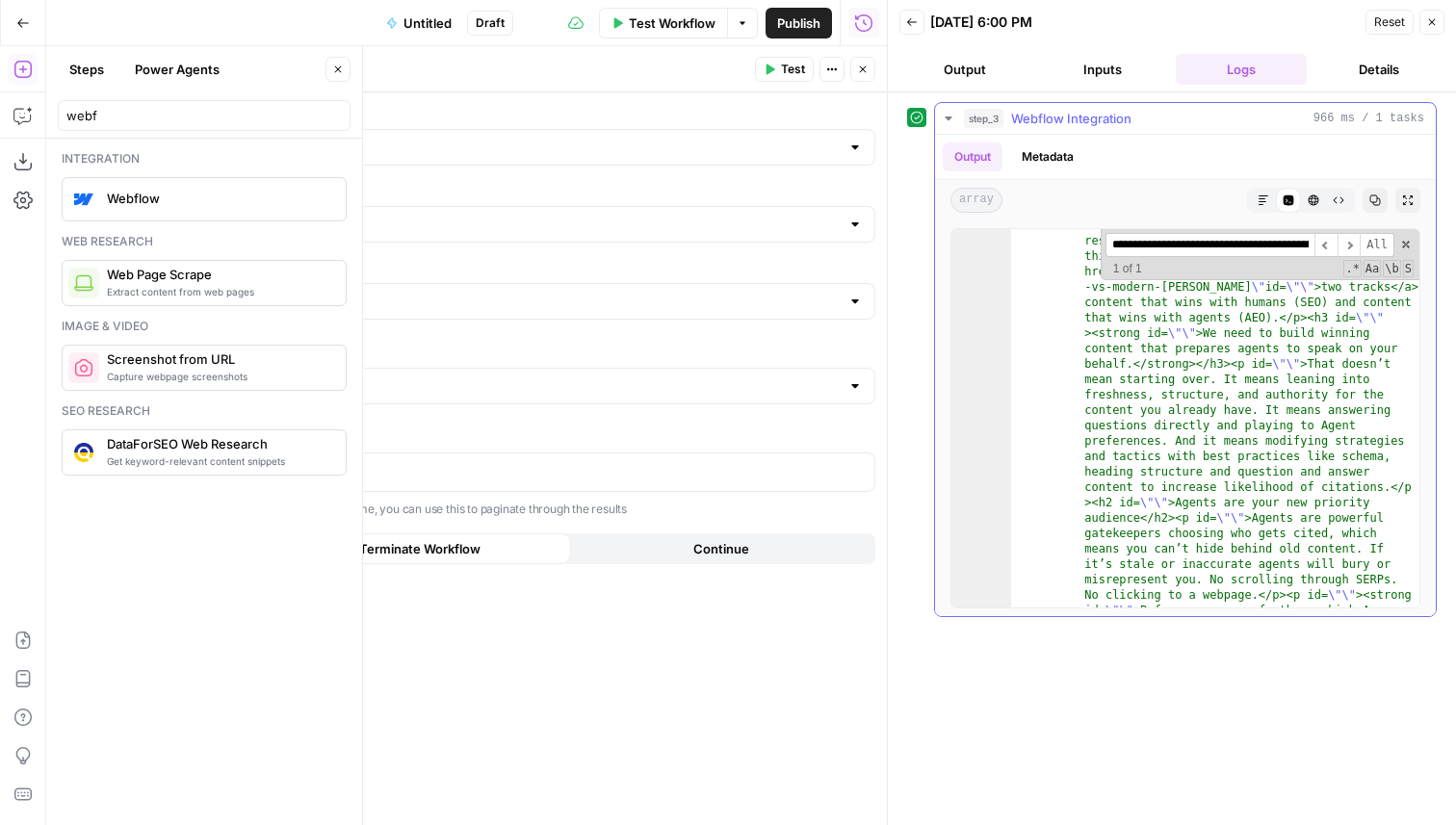
scroll to position [4139, 0]
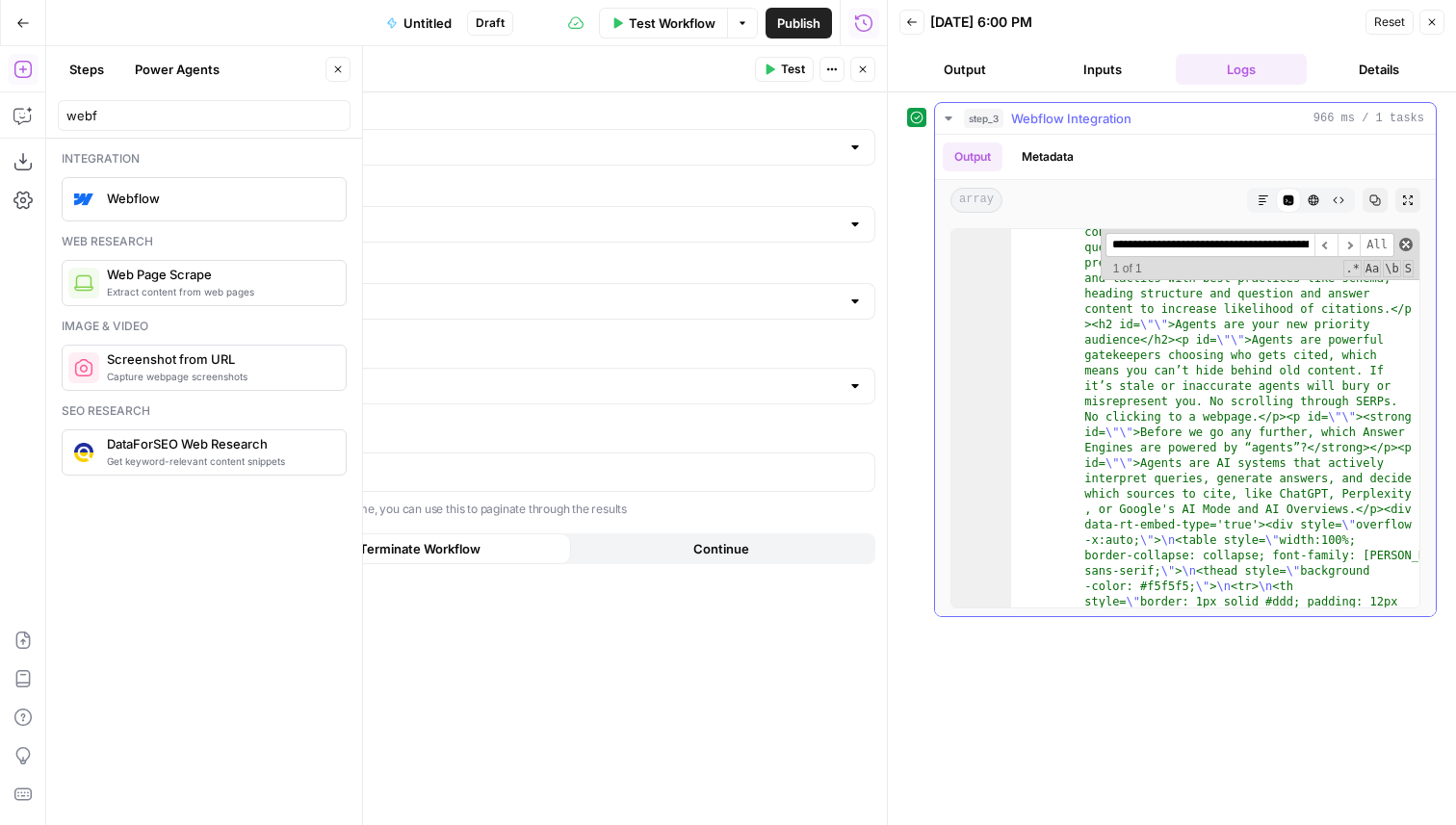
click at [1402, 244] on span at bounding box center [1406, 244] width 14 height 14
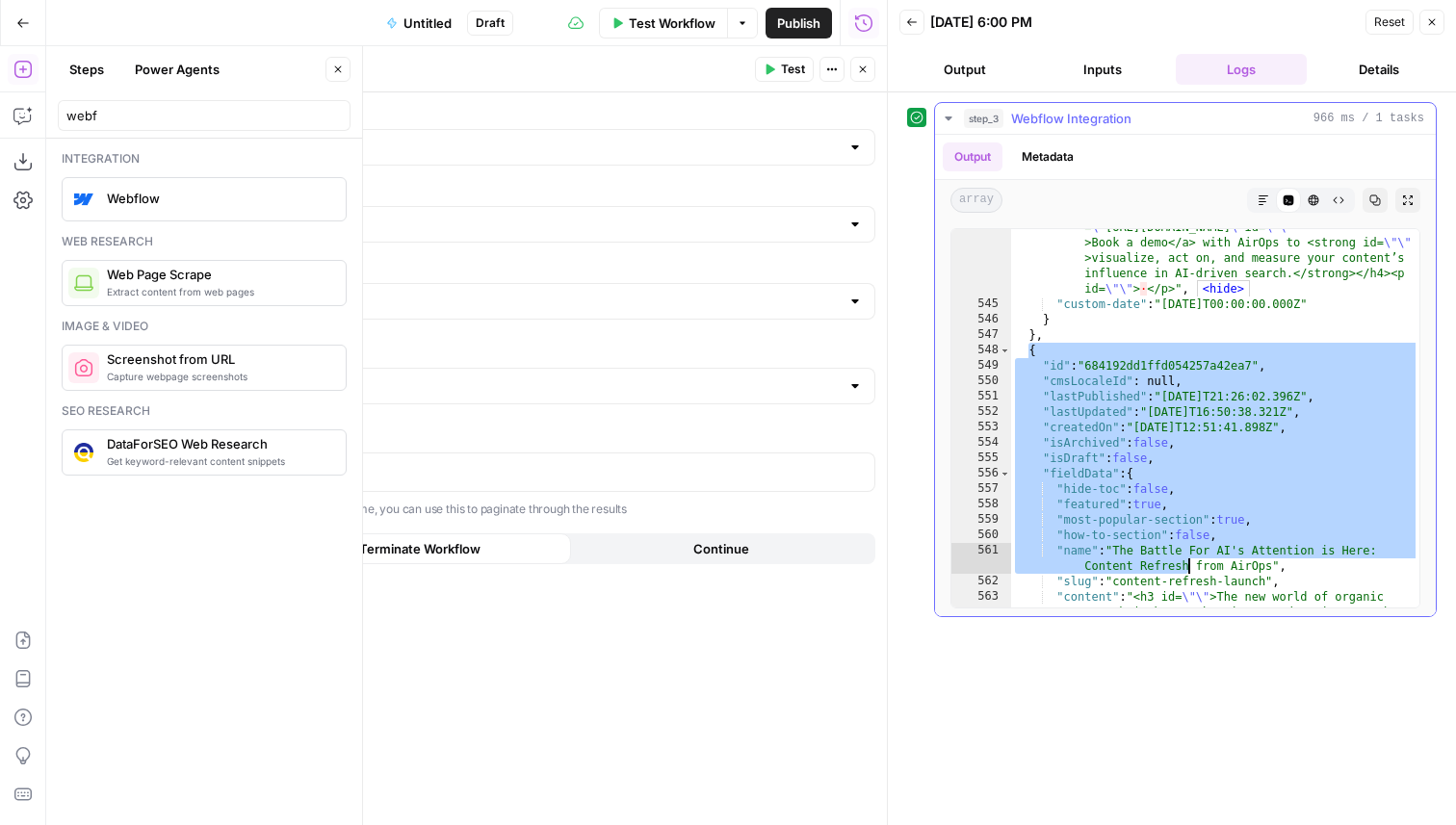
scroll to position [4081, 0]
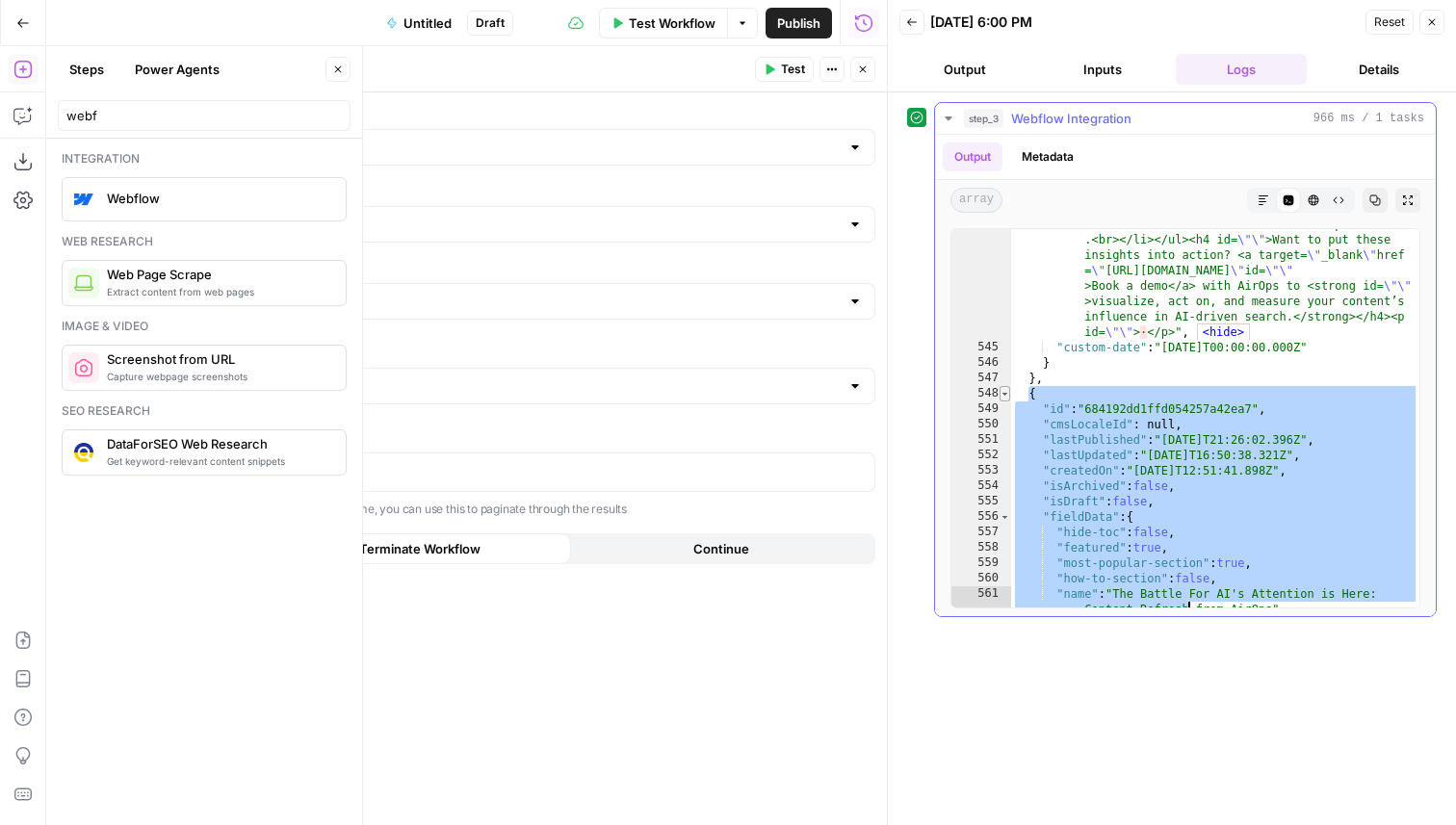
click at [1009, 397] on span "Toggle code folding, rows 548 through 578" at bounding box center [1004, 394] width 11 height 16
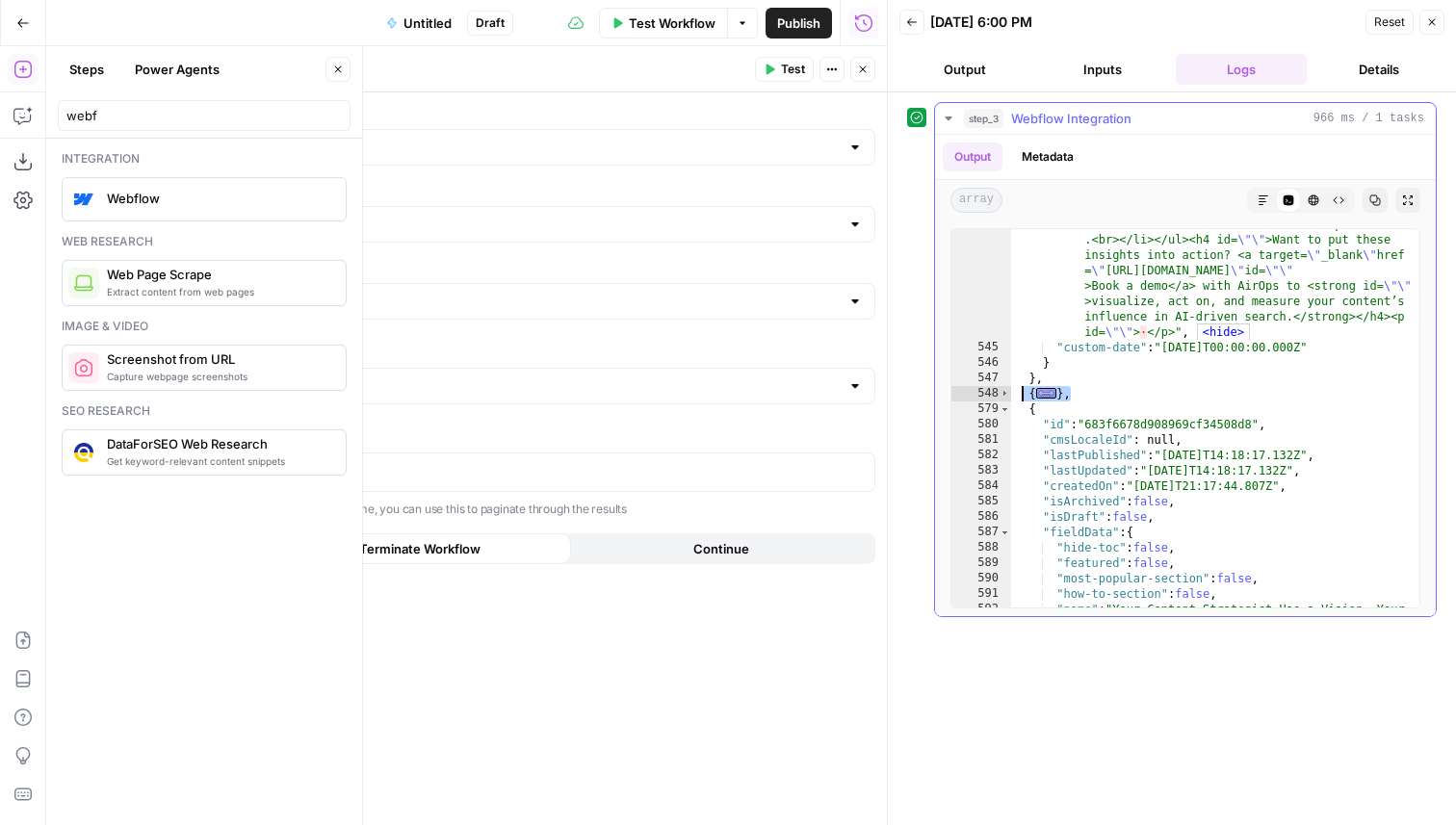
drag, startPoint x: 1077, startPoint y: 395, endPoint x: 1024, endPoint y: 391, distance: 53.2
type textarea "**********"
click at [875, 75] on header "Webflow Integration Webflow Integration ( step_3 ) Test Actions Close" at bounding box center [502, 70] width 770 height 47
click at [861, 66] on icon "button" at bounding box center [863, 70] width 12 height 12
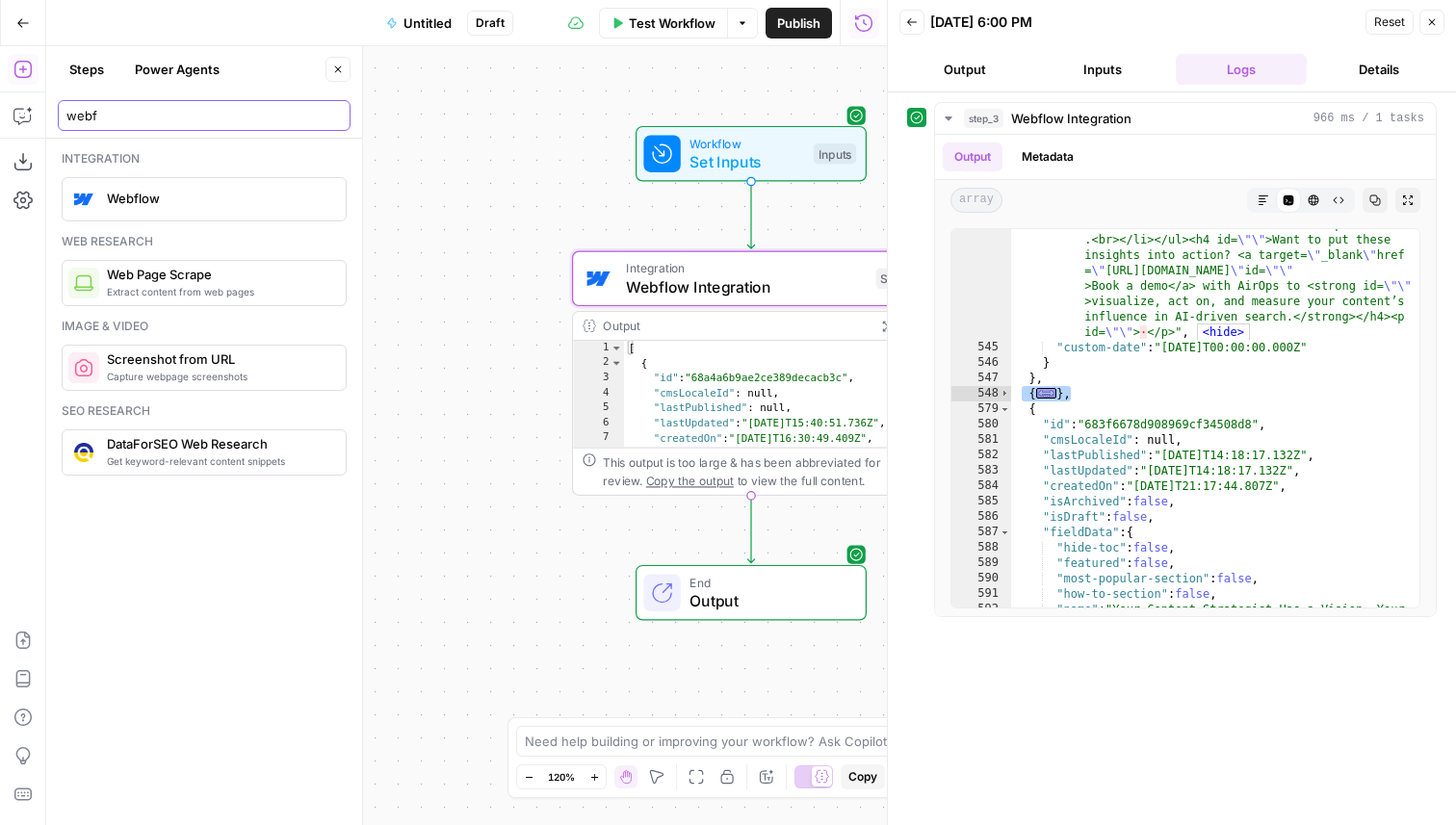
click at [124, 110] on input "webf" at bounding box center [205, 115] width 275 height 19
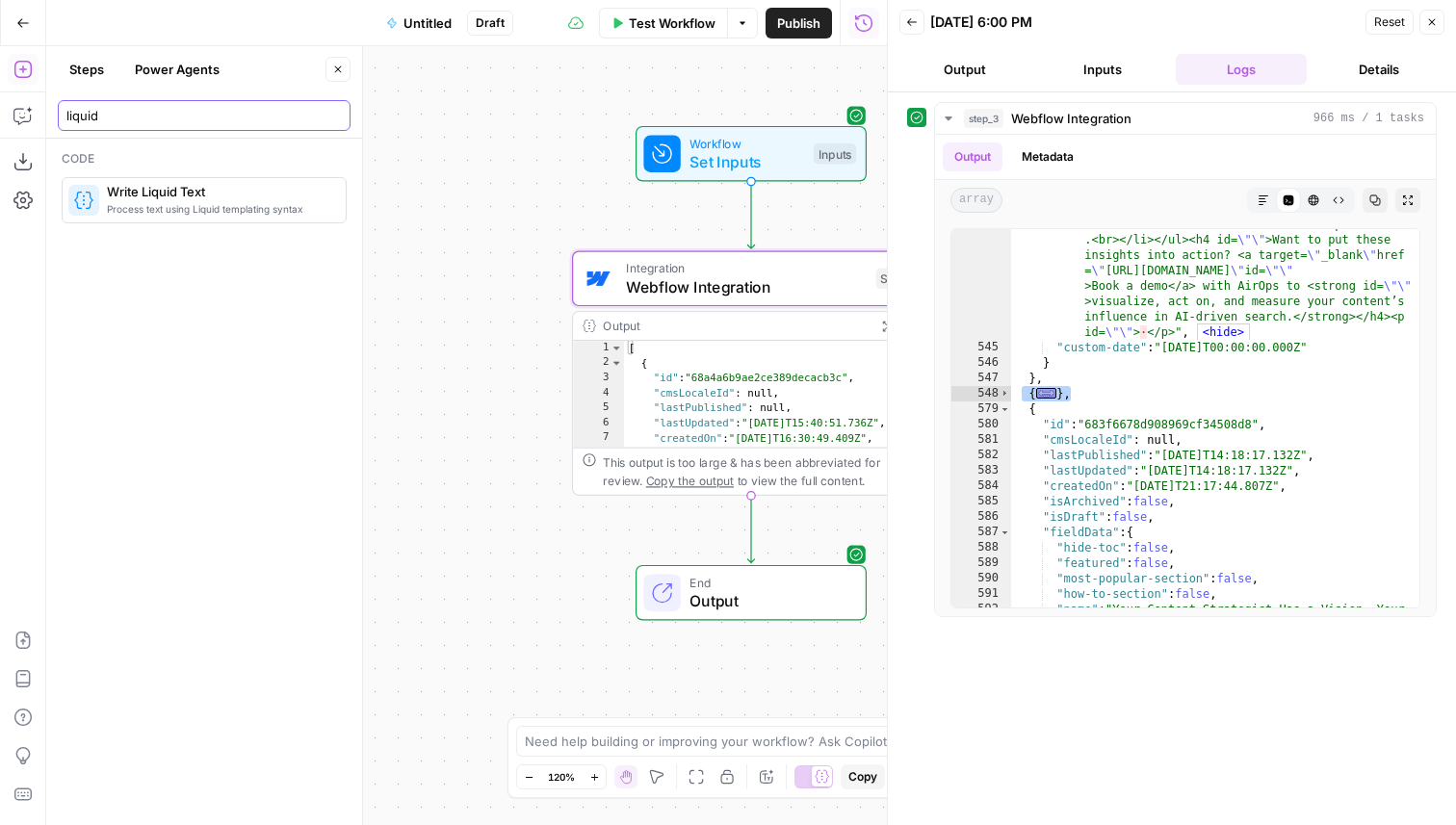
type input "liquid"
click at [162, 195] on span "Write Liquid Text" at bounding box center [218, 192] width 223 height 19
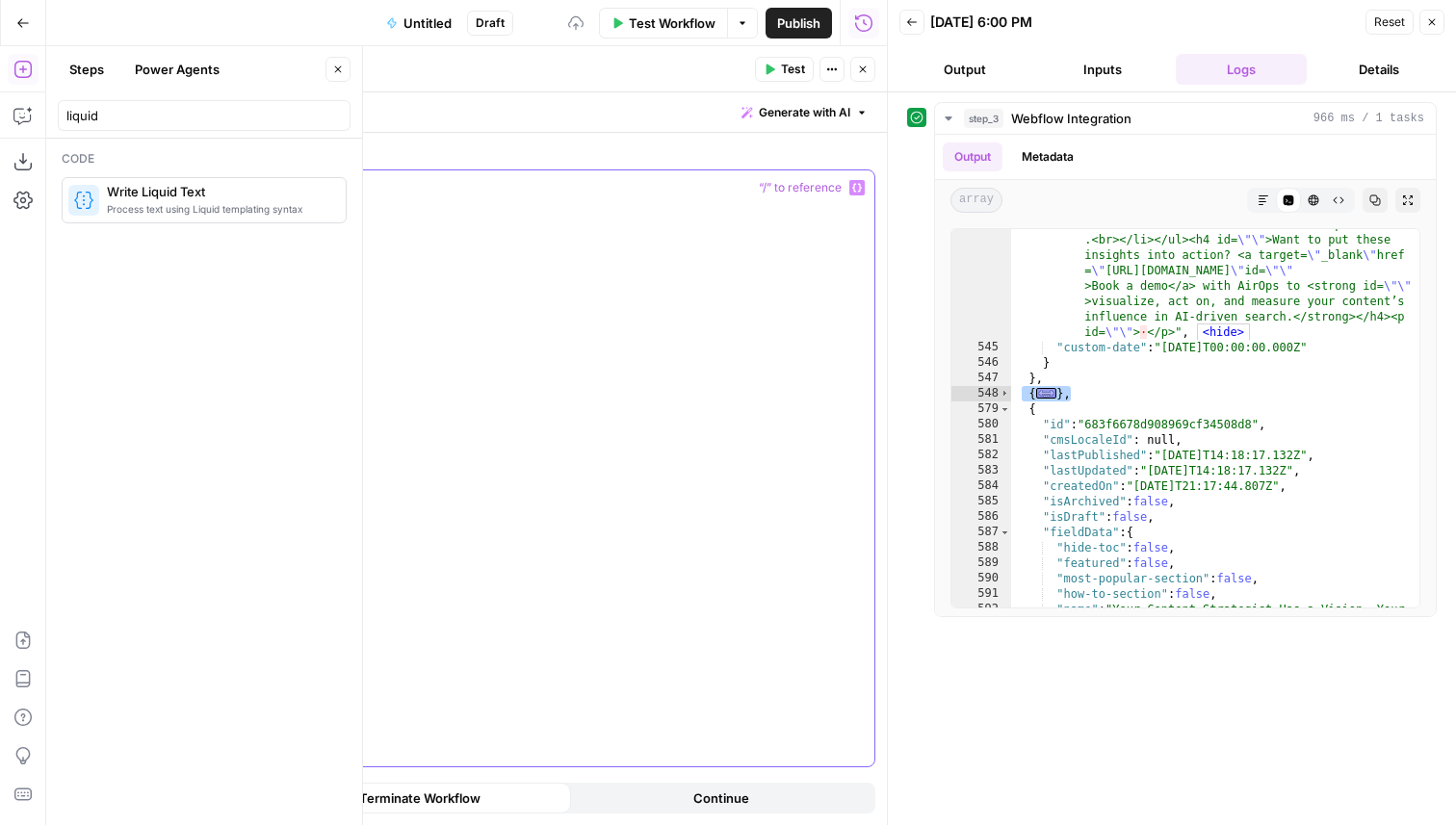
click at [572, 308] on div at bounding box center [502, 468] width 744 height 596
paste div
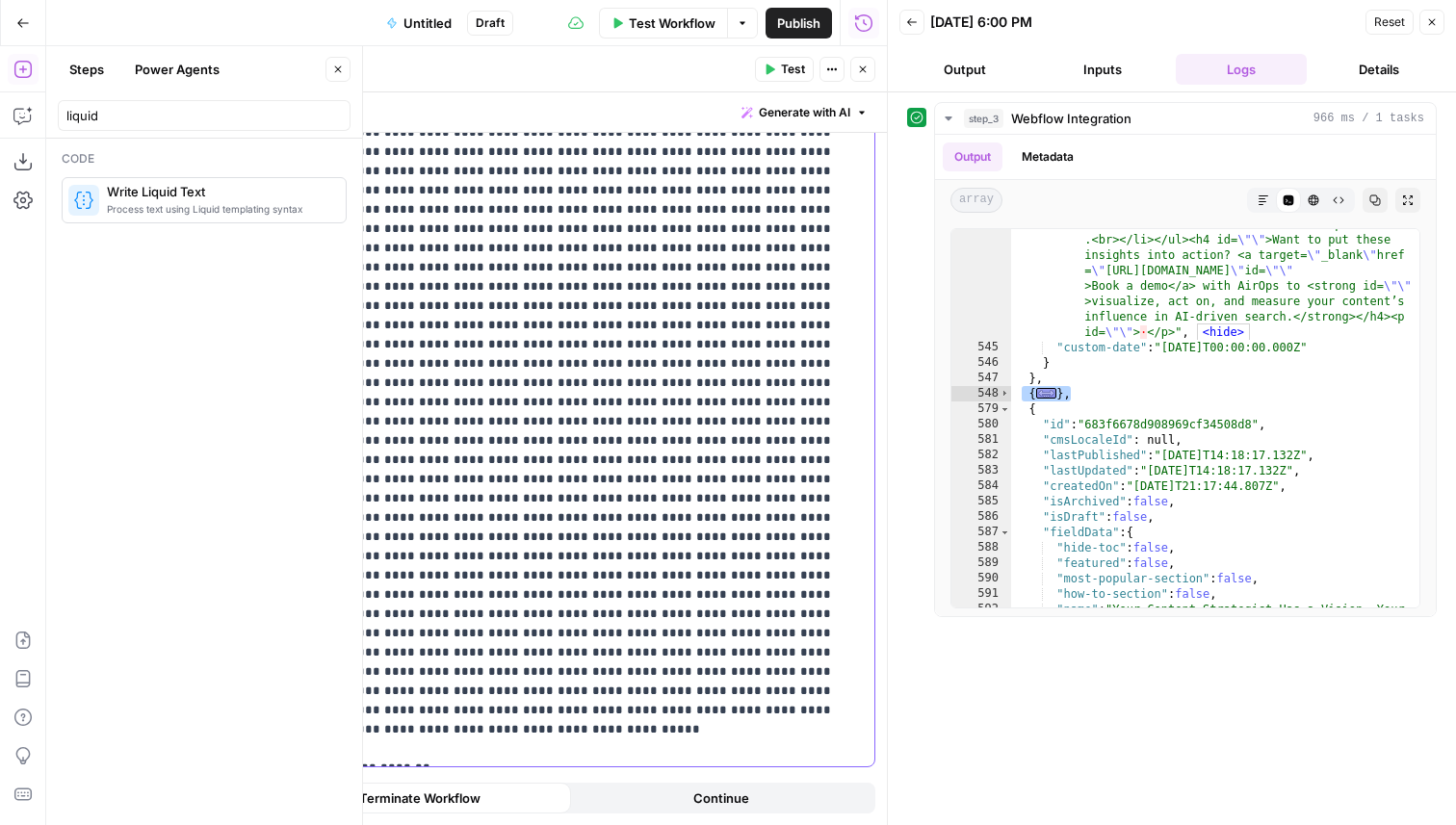
scroll to position [0, 0]
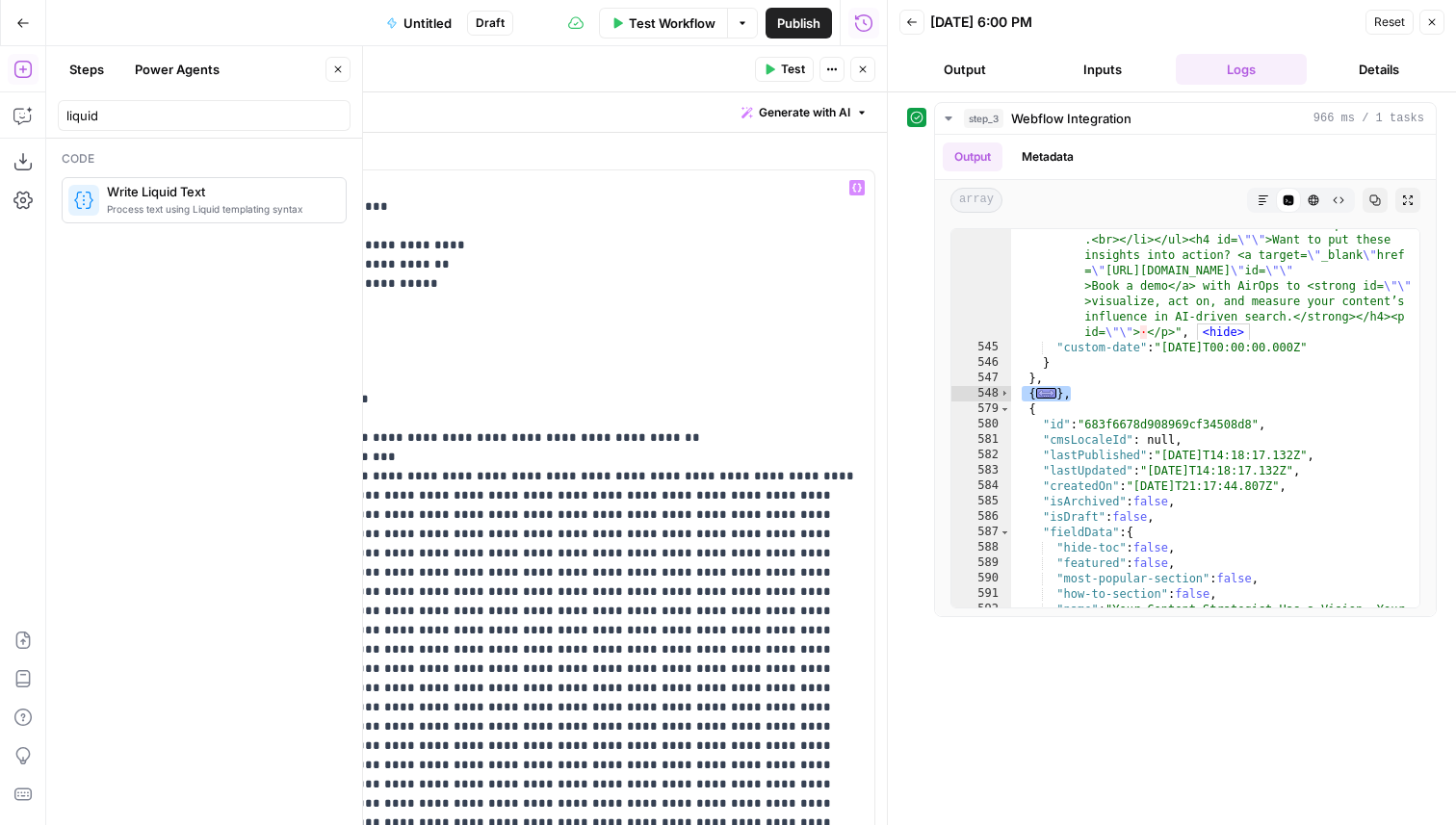
click at [789, 71] on span "Test" at bounding box center [793, 70] width 24 height 17
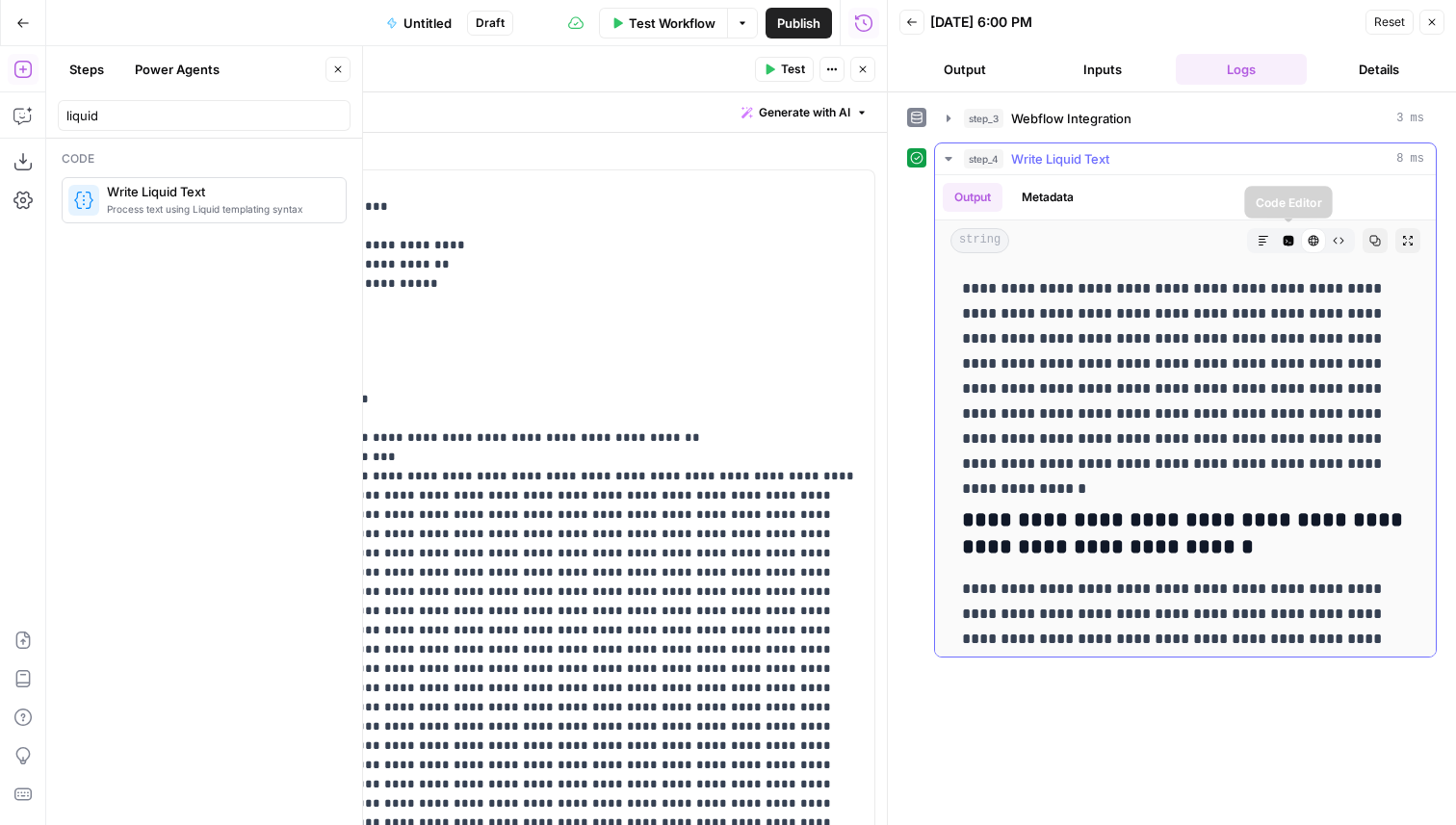
click at [1285, 232] on button "Code Editor" at bounding box center [1288, 240] width 25 height 25
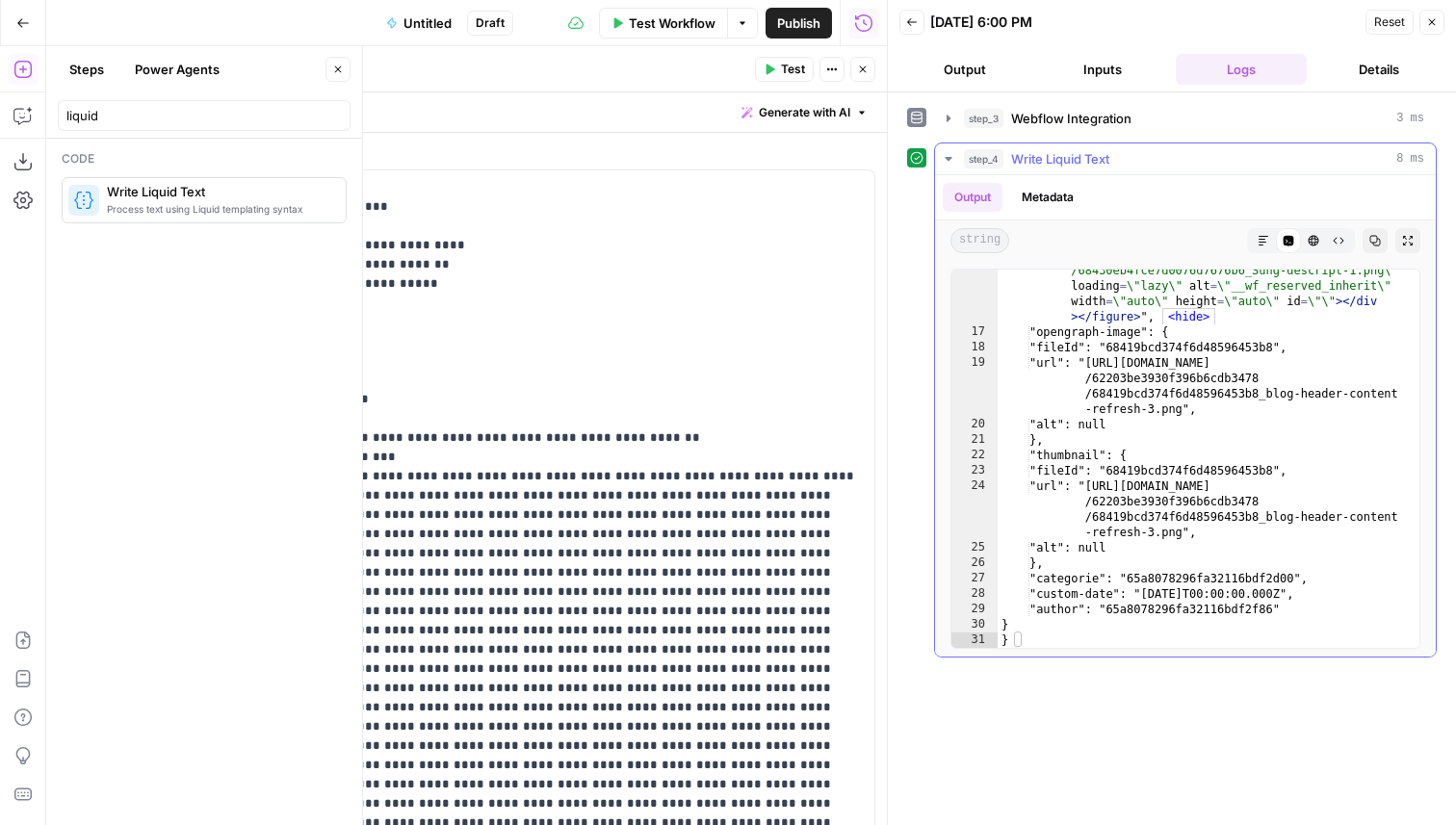
scroll to position [4198, 0]
click at [863, 73] on icon "button" at bounding box center [863, 70] width 12 height 12
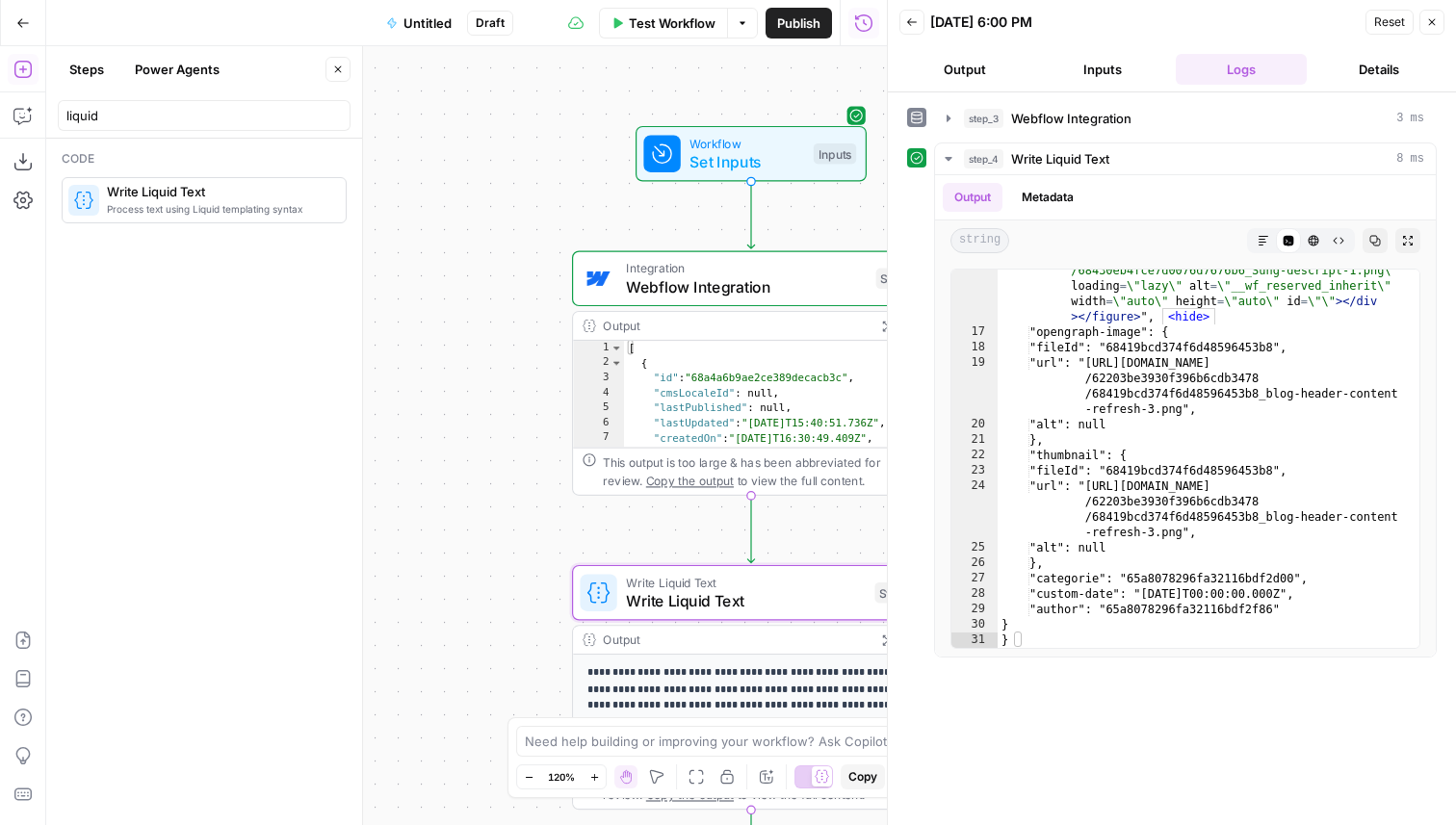
click at [1436, 22] on icon "button" at bounding box center [1432, 22] width 12 height 12
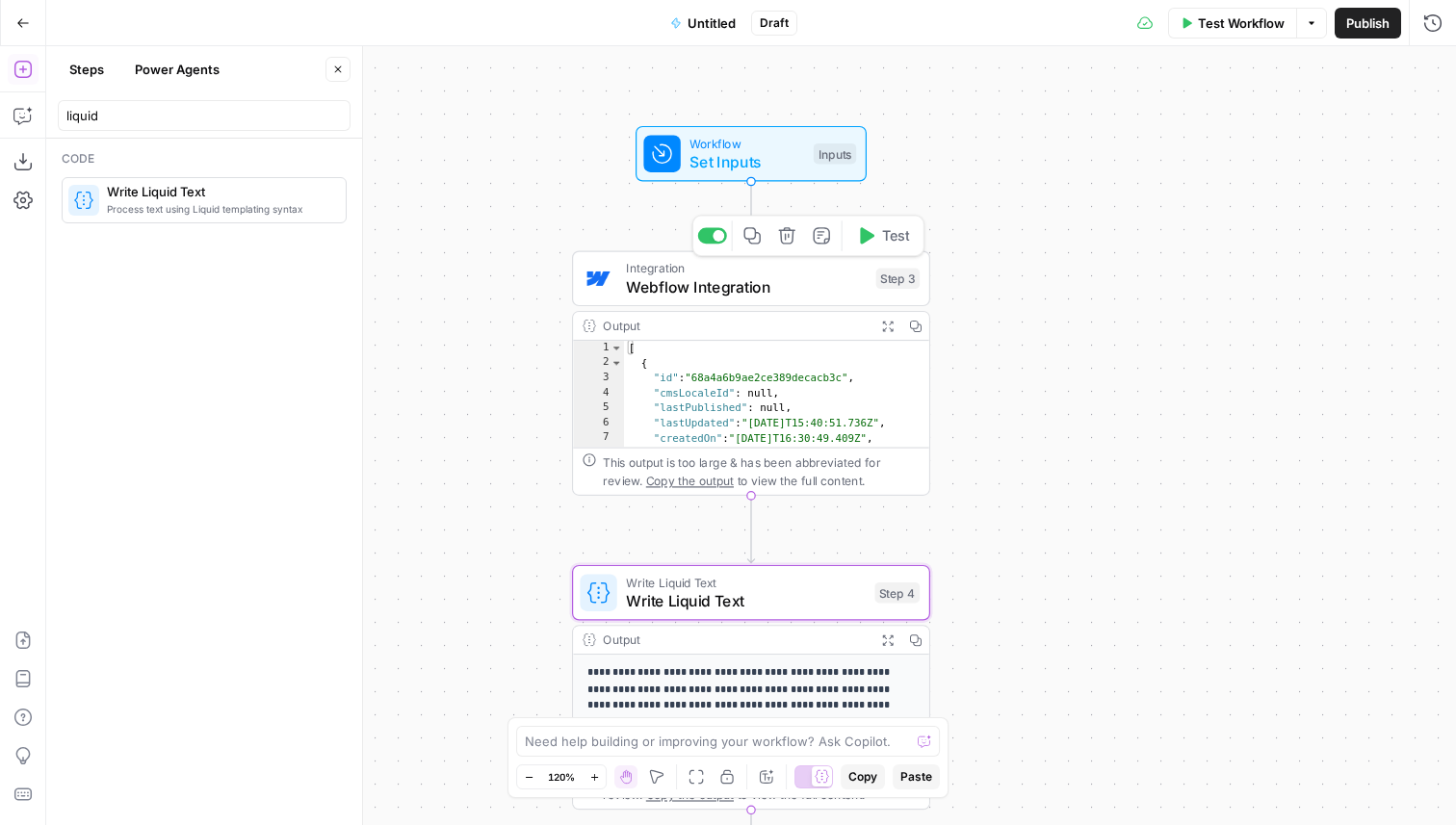
click at [713, 228] on div at bounding box center [712, 236] width 29 height 16
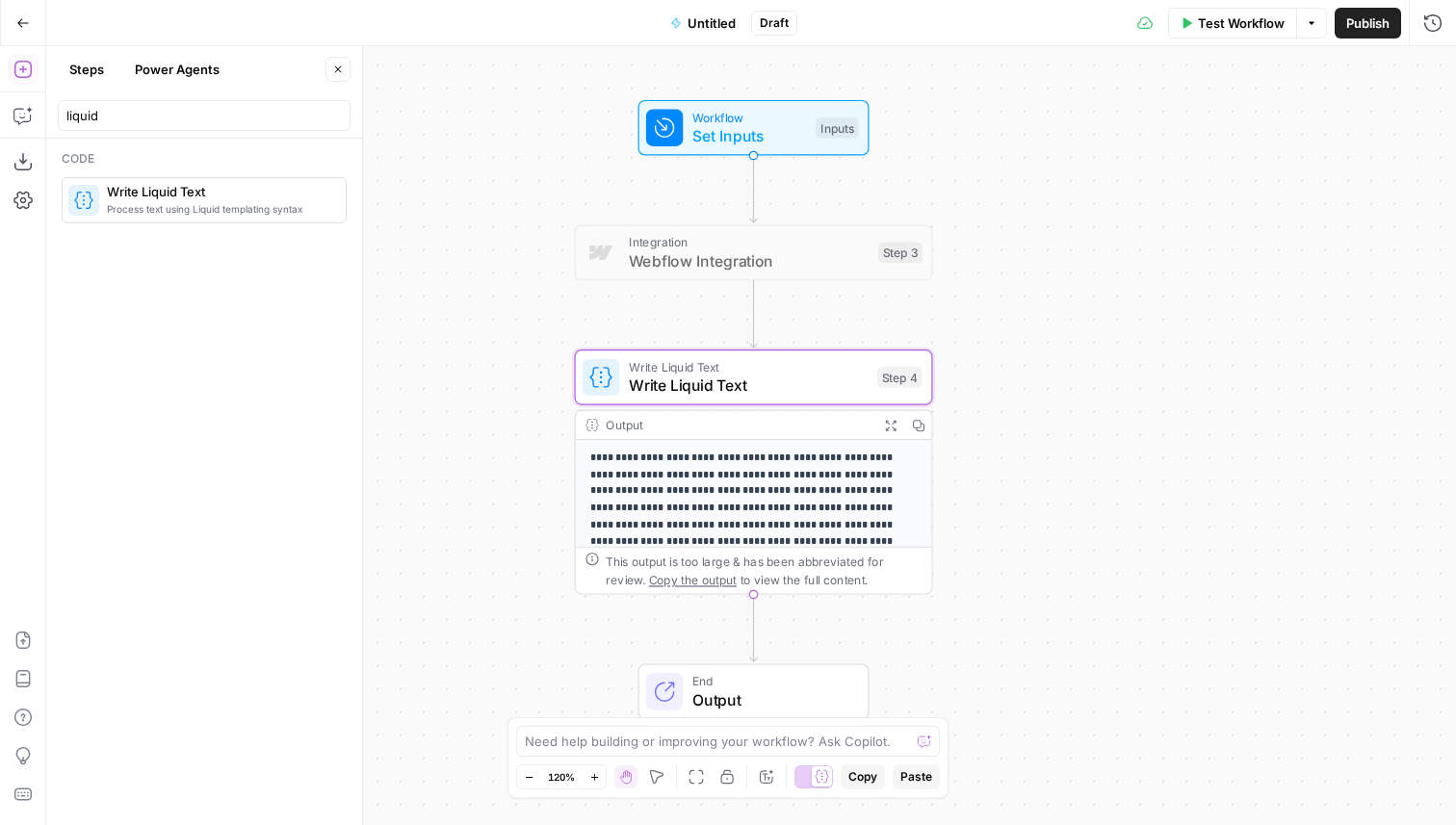
click at [712, 676] on span "End" at bounding box center [771, 681] width 157 height 18
click at [708, 710] on span "Output" at bounding box center [770, 700] width 157 height 23
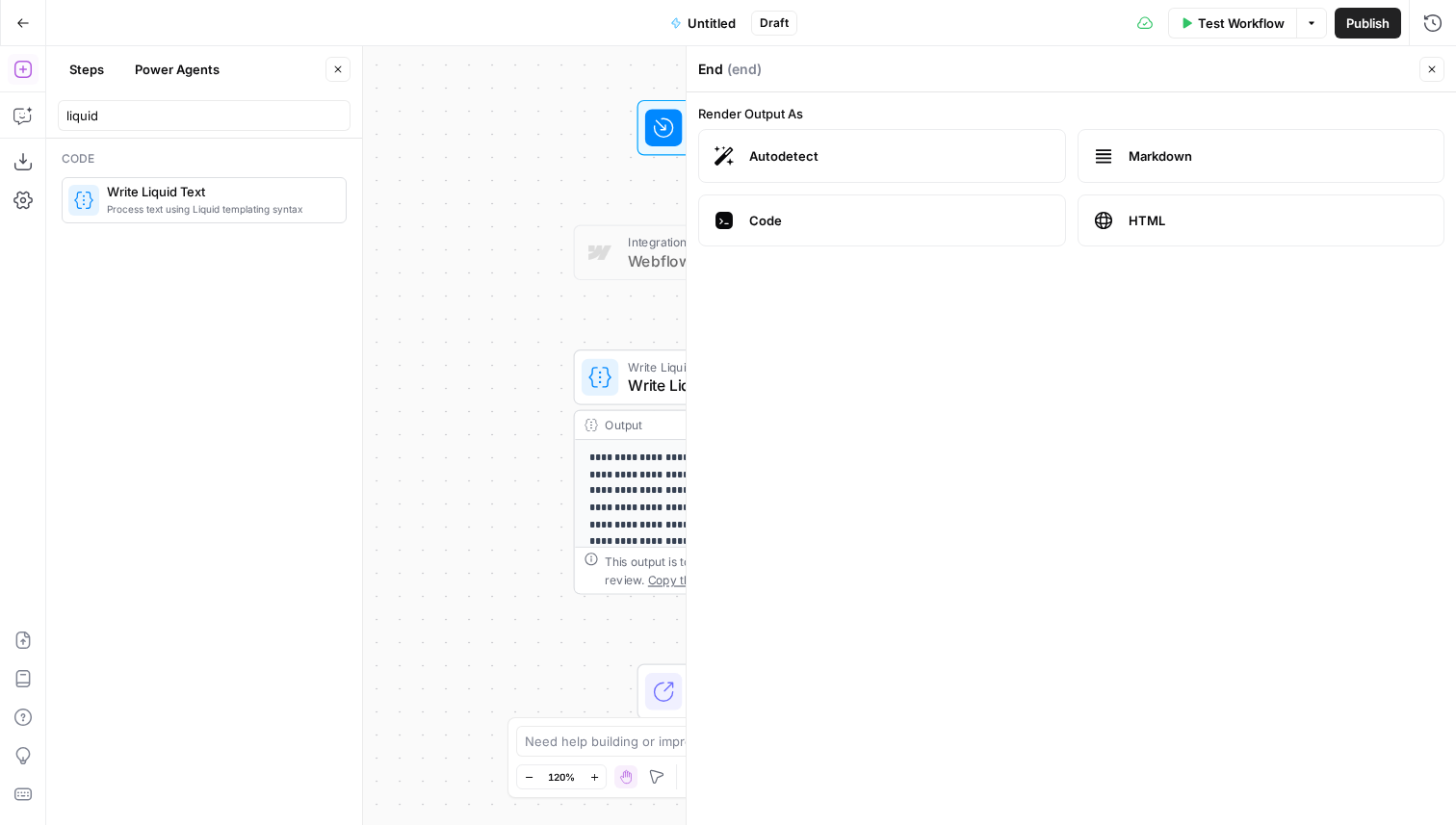
click at [958, 221] on span "Code" at bounding box center [900, 221] width 301 height 19
click at [1435, 66] on icon "button" at bounding box center [1432, 70] width 12 height 12
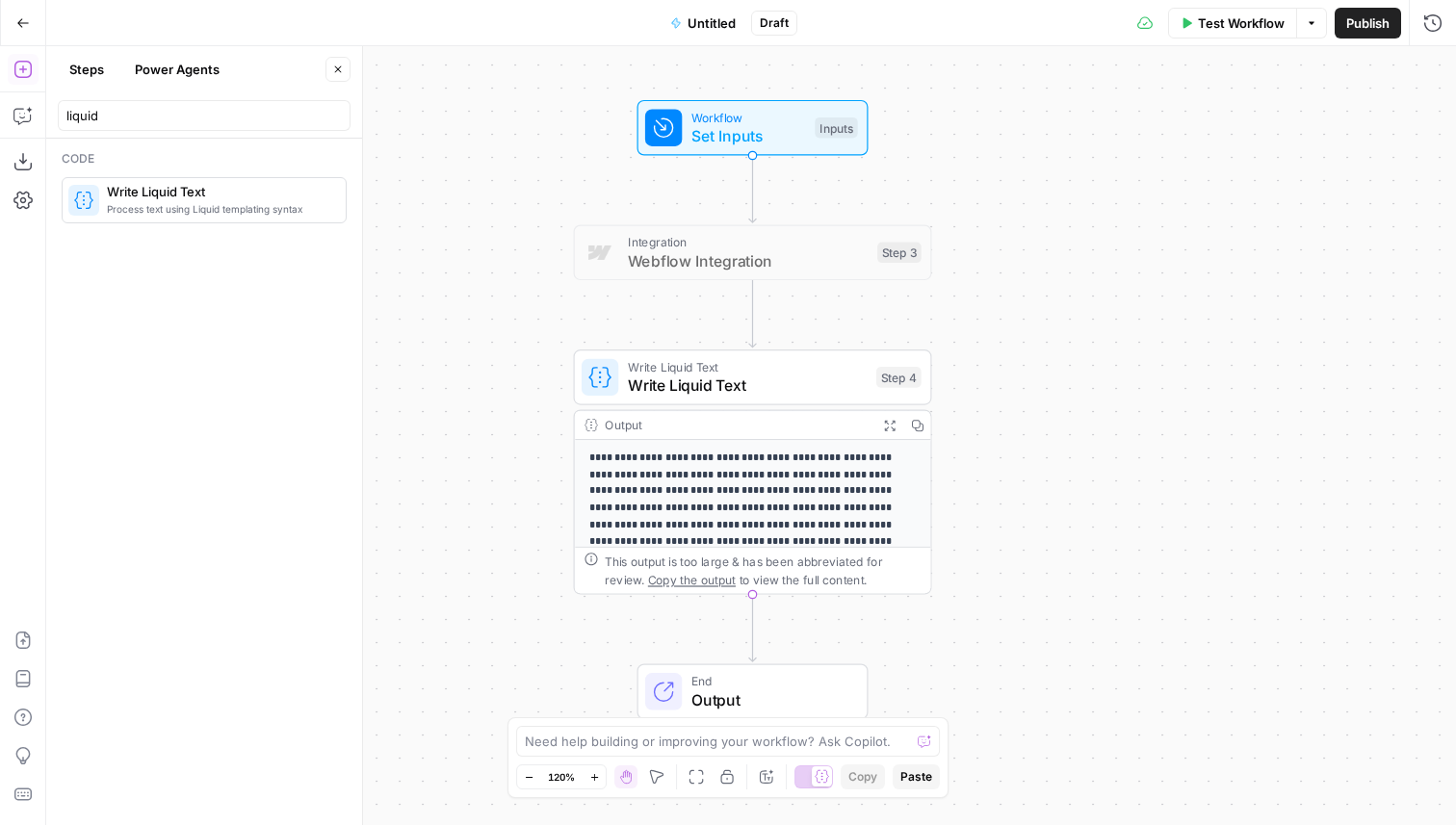
click at [1246, 22] on span "Test Workflow" at bounding box center [1241, 23] width 86 height 19
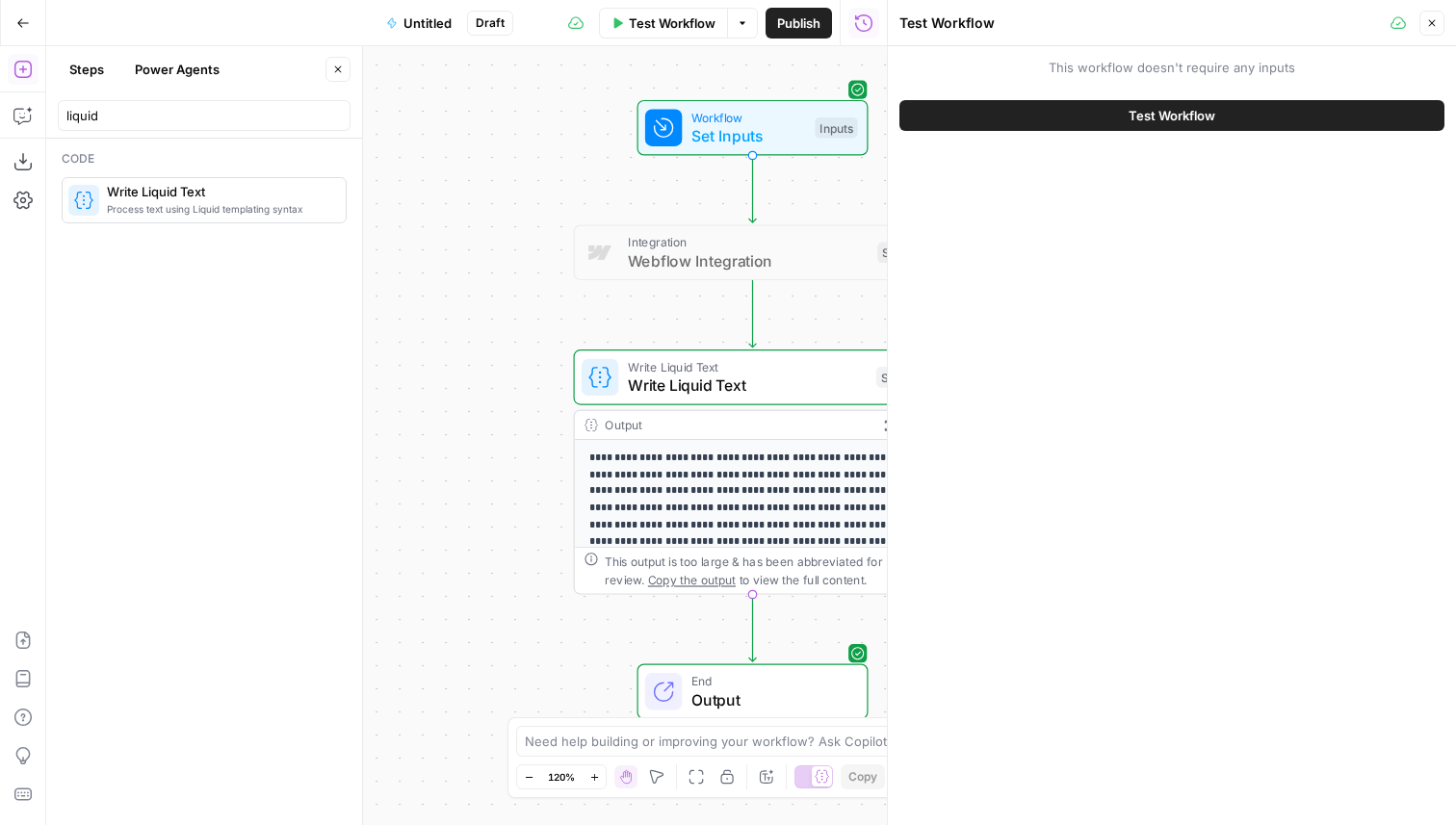
click at [1148, 106] on span "Test Workflow" at bounding box center [1171, 115] width 86 height 19
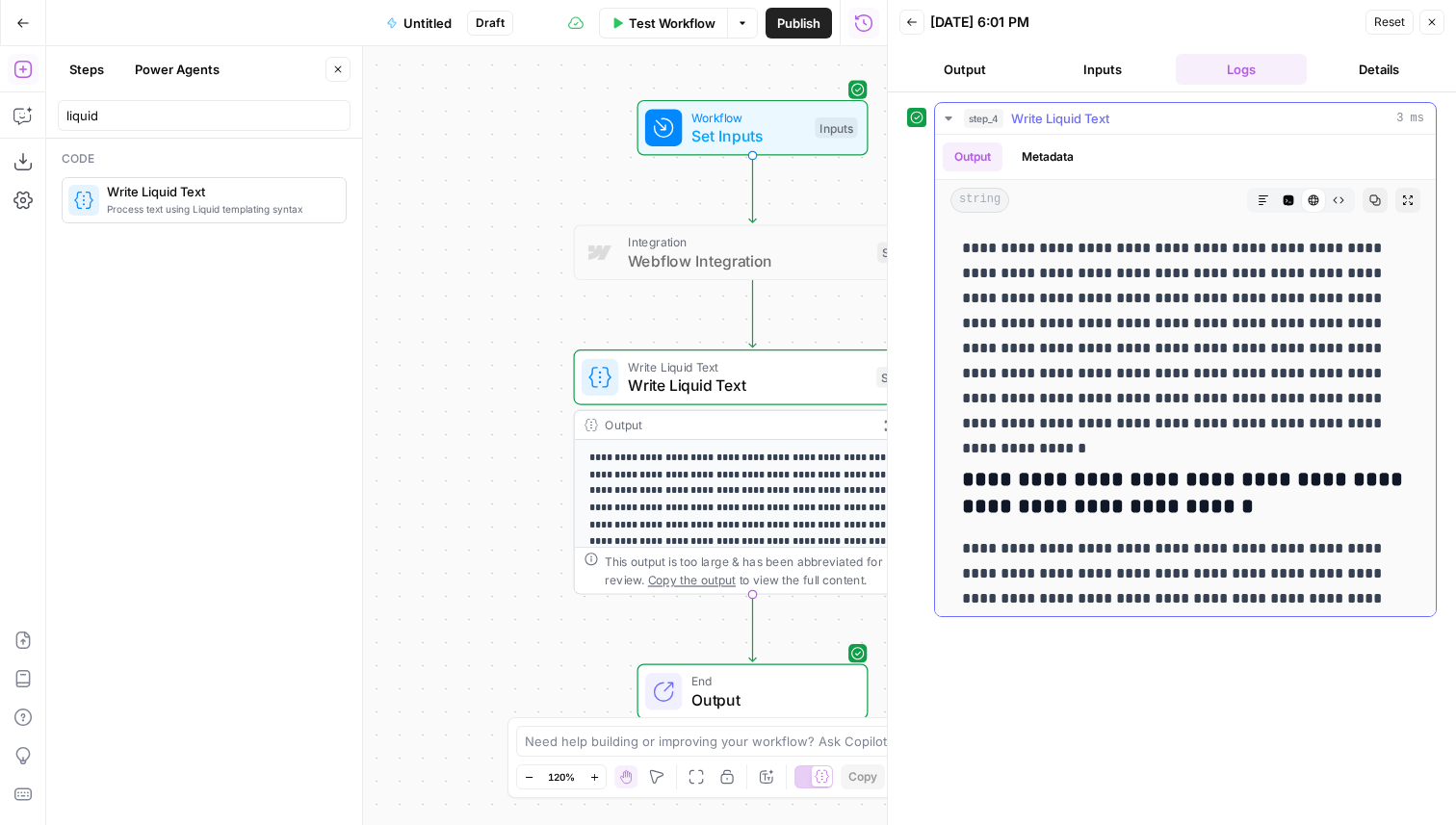
click at [1289, 206] on button "Code Editor" at bounding box center [1288, 201] width 25 height 25
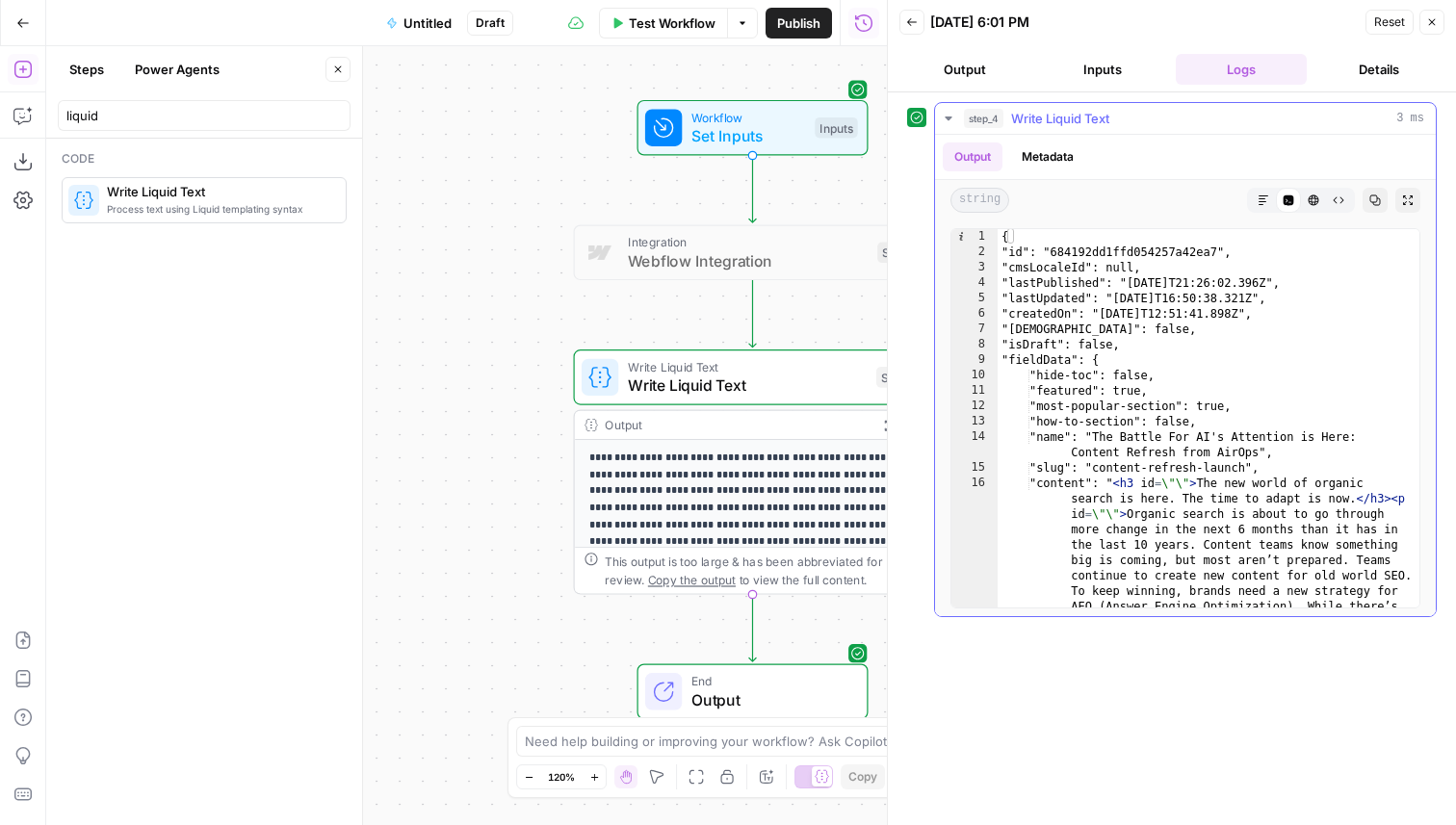
click at [1338, 202] on icon "button" at bounding box center [1339, 201] width 12 height 12
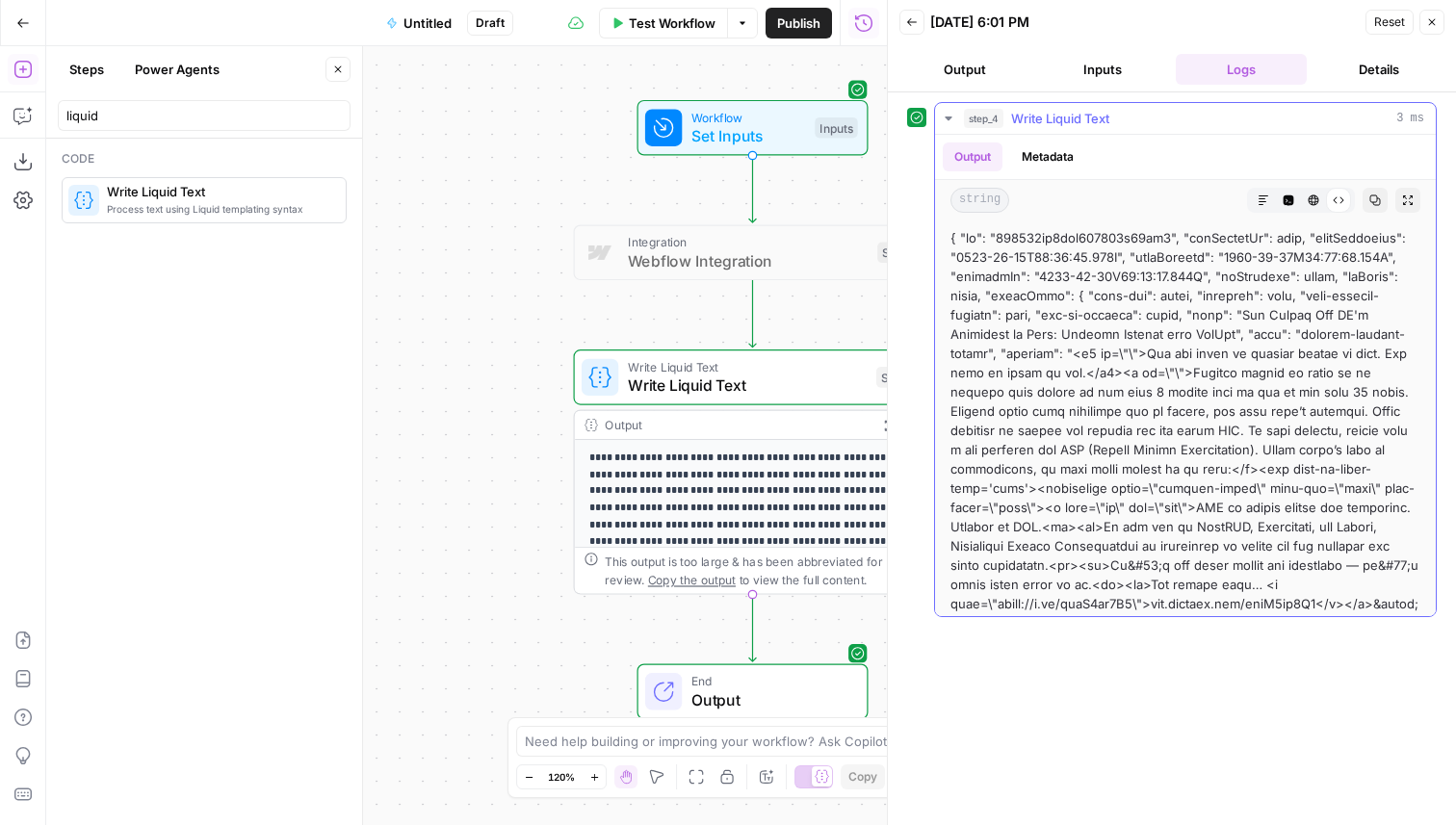
click at [1296, 199] on button "Code Editor" at bounding box center [1288, 201] width 25 height 25
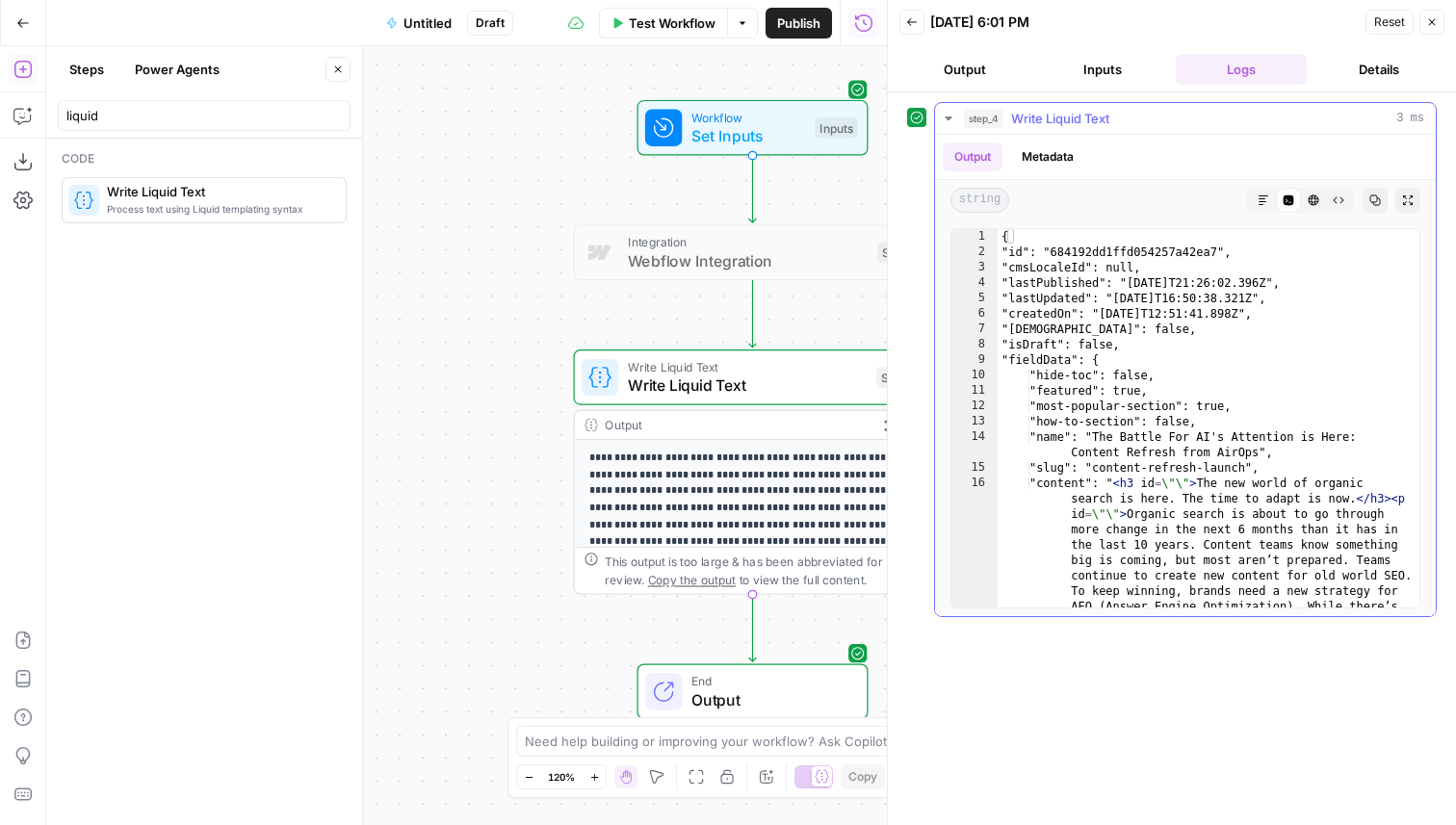
click at [1265, 202] on icon "button" at bounding box center [1263, 201] width 10 height 10
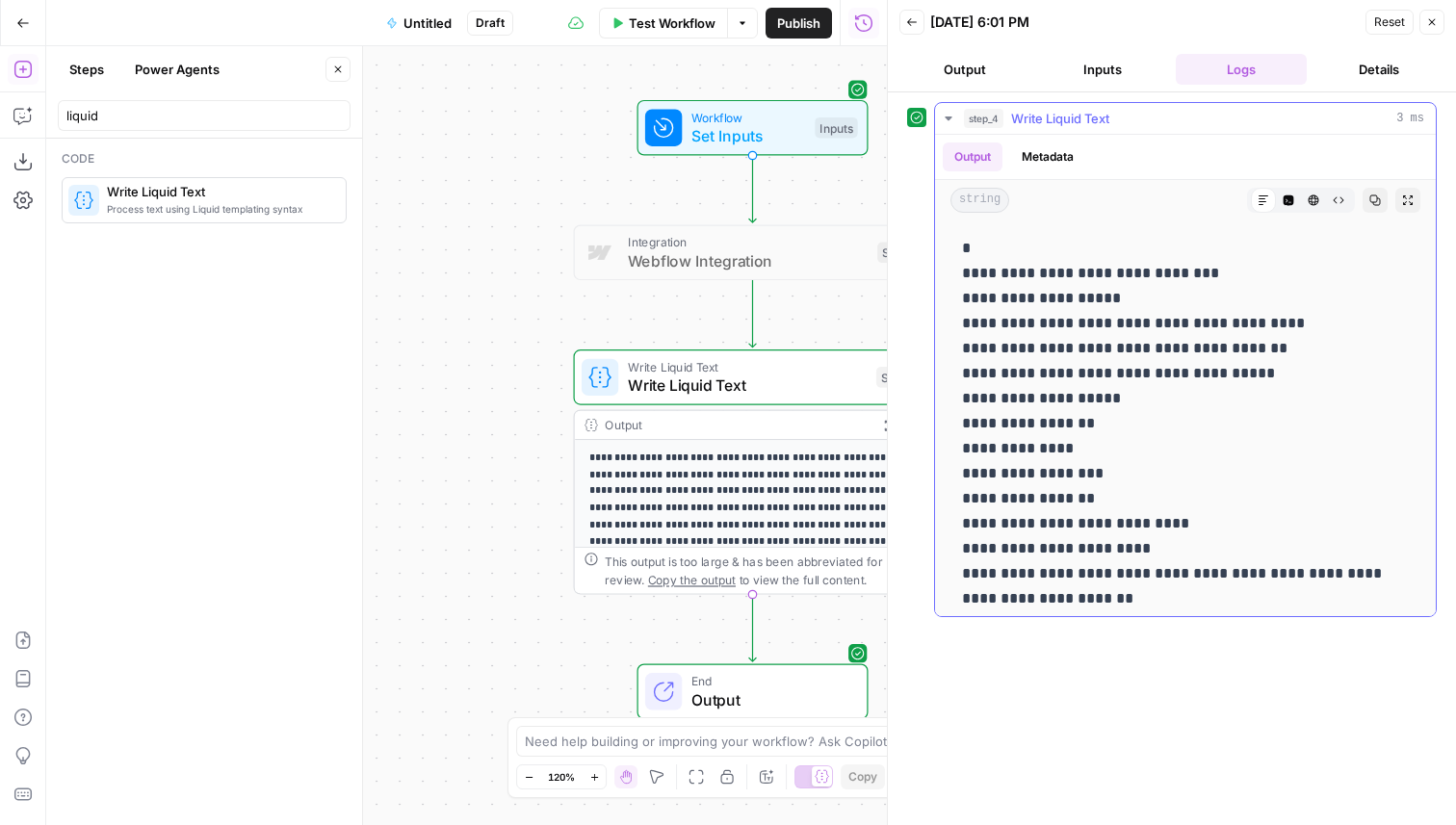
click at [1286, 202] on icon "button" at bounding box center [1288, 201] width 12 height 12
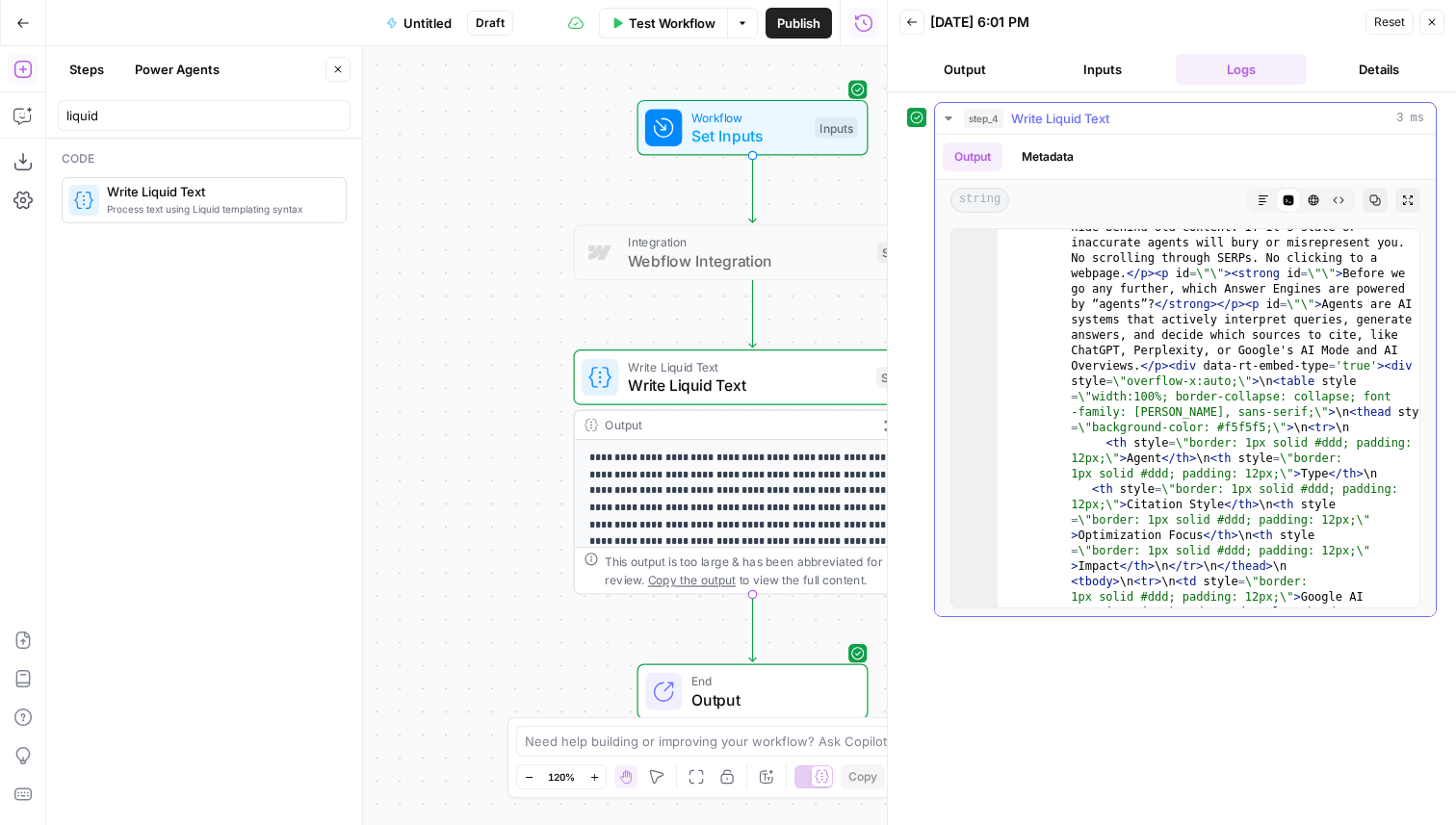
scroll to position [1165, 0]
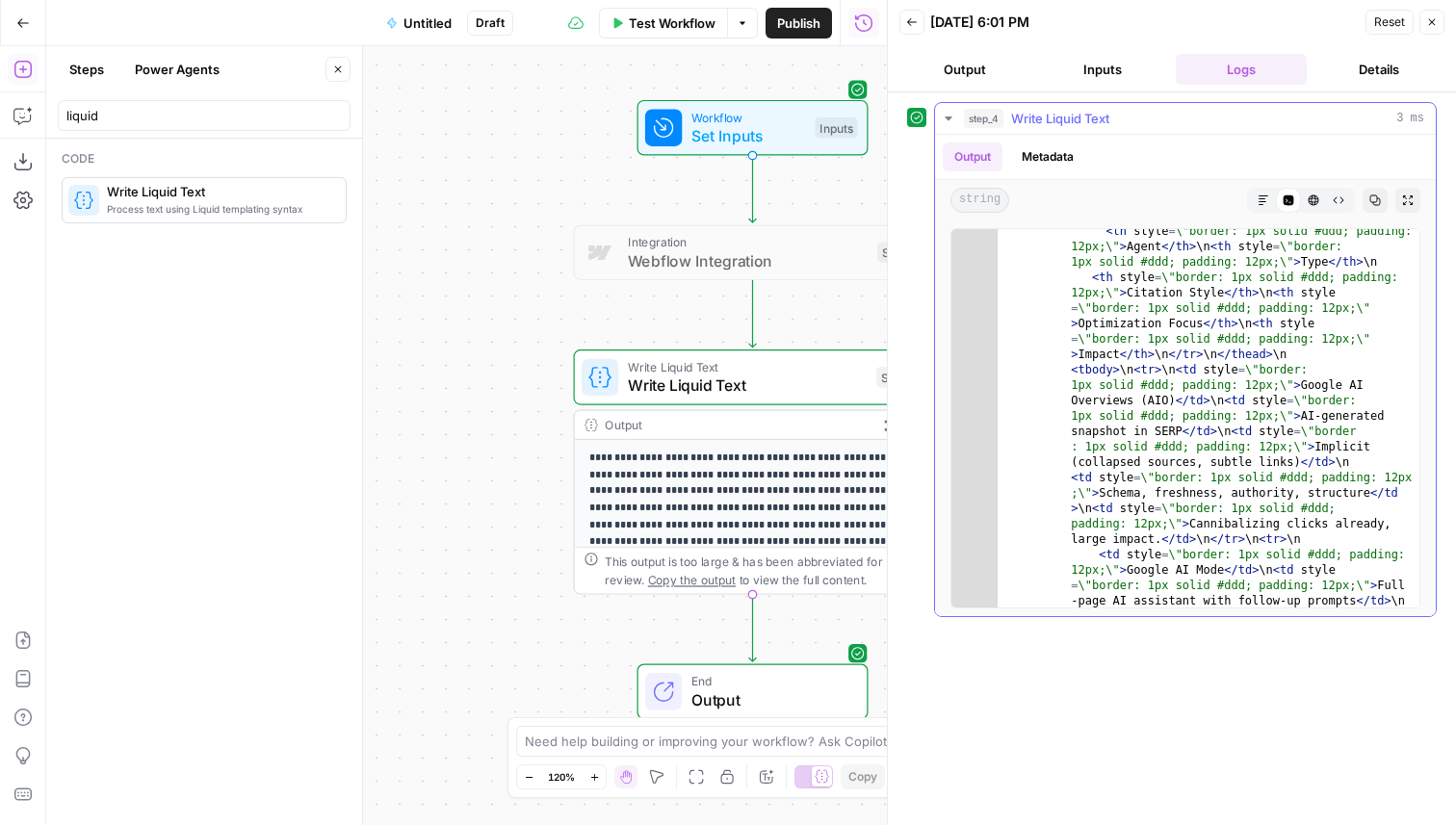
scroll to position [1390, 0]
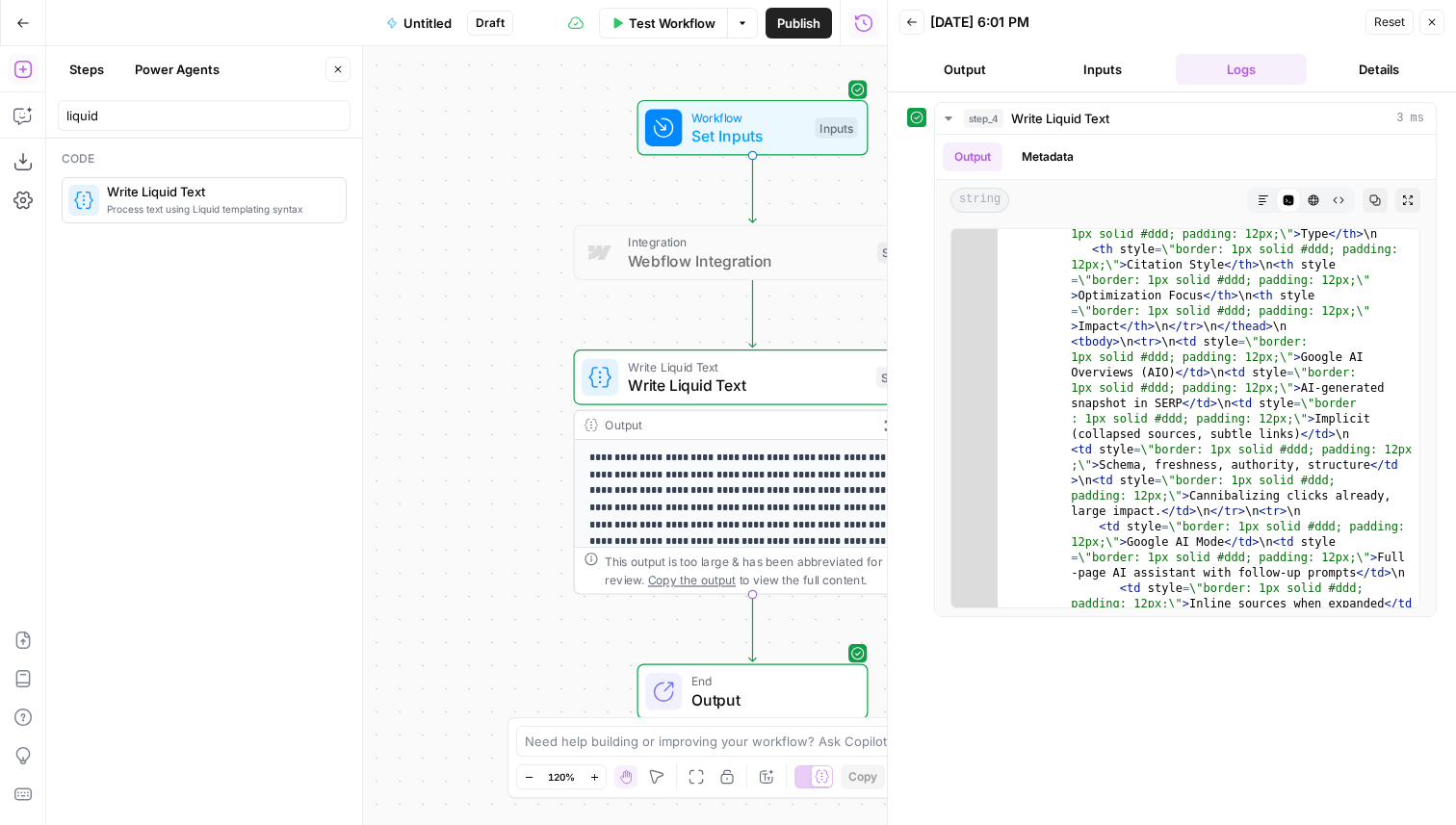
click at [434, 19] on span "Untitled" at bounding box center [427, 23] width 48 height 19
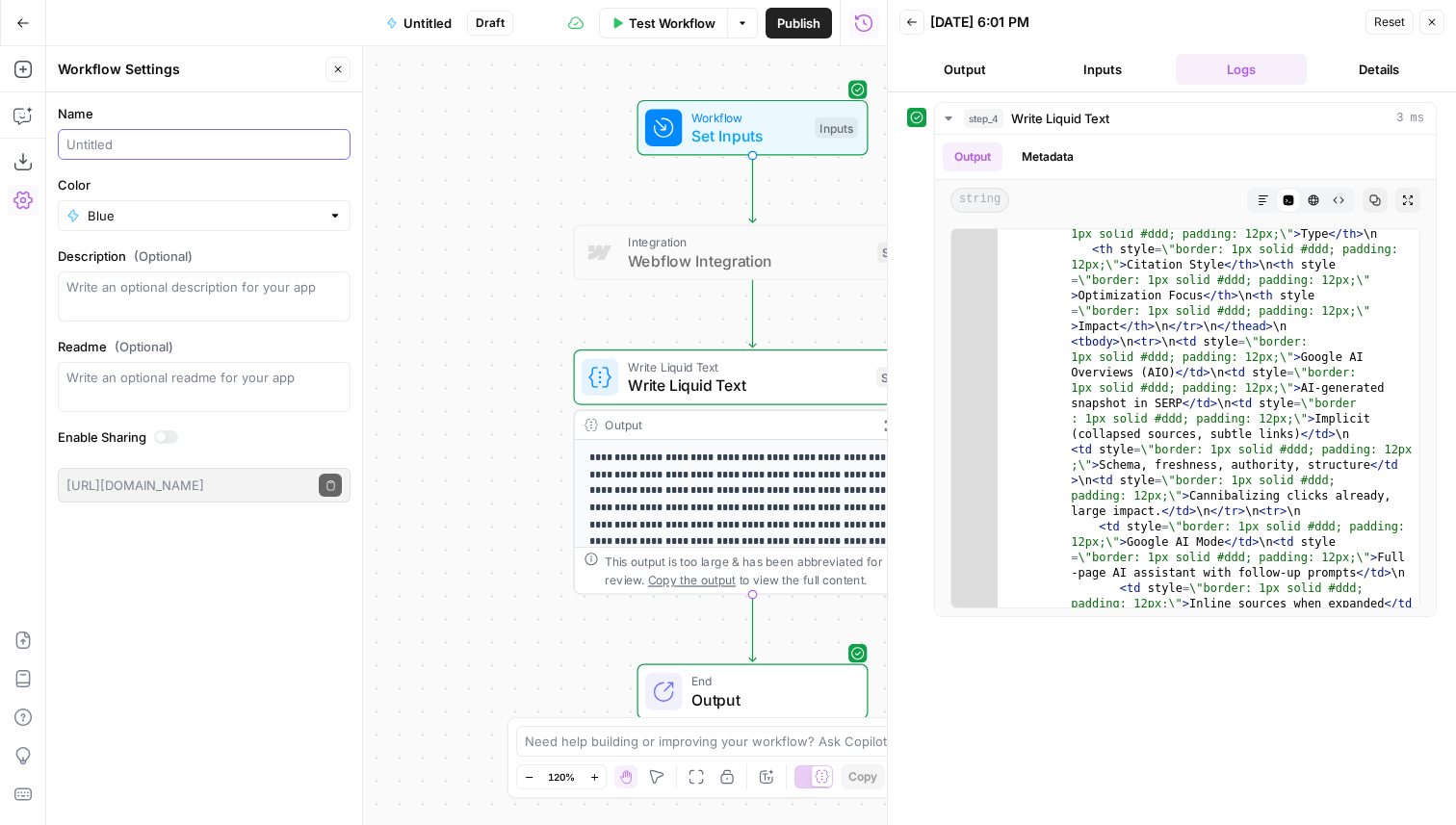
click at [154, 139] on input "Name" at bounding box center [205, 144] width 275 height 19
type input "[[PERSON_NAME]] Example of a Webflow post with tables"
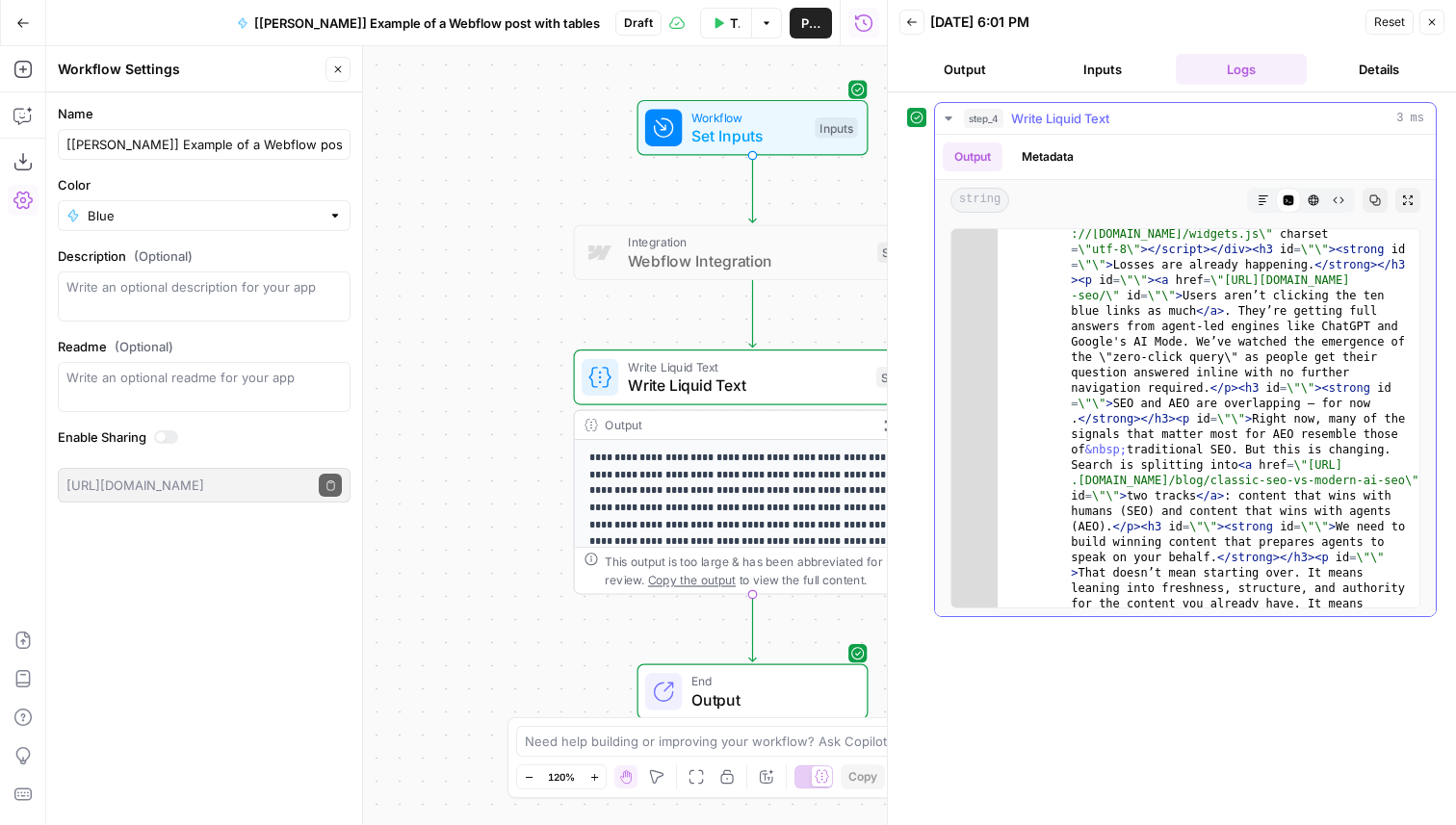
scroll to position [459, 0]
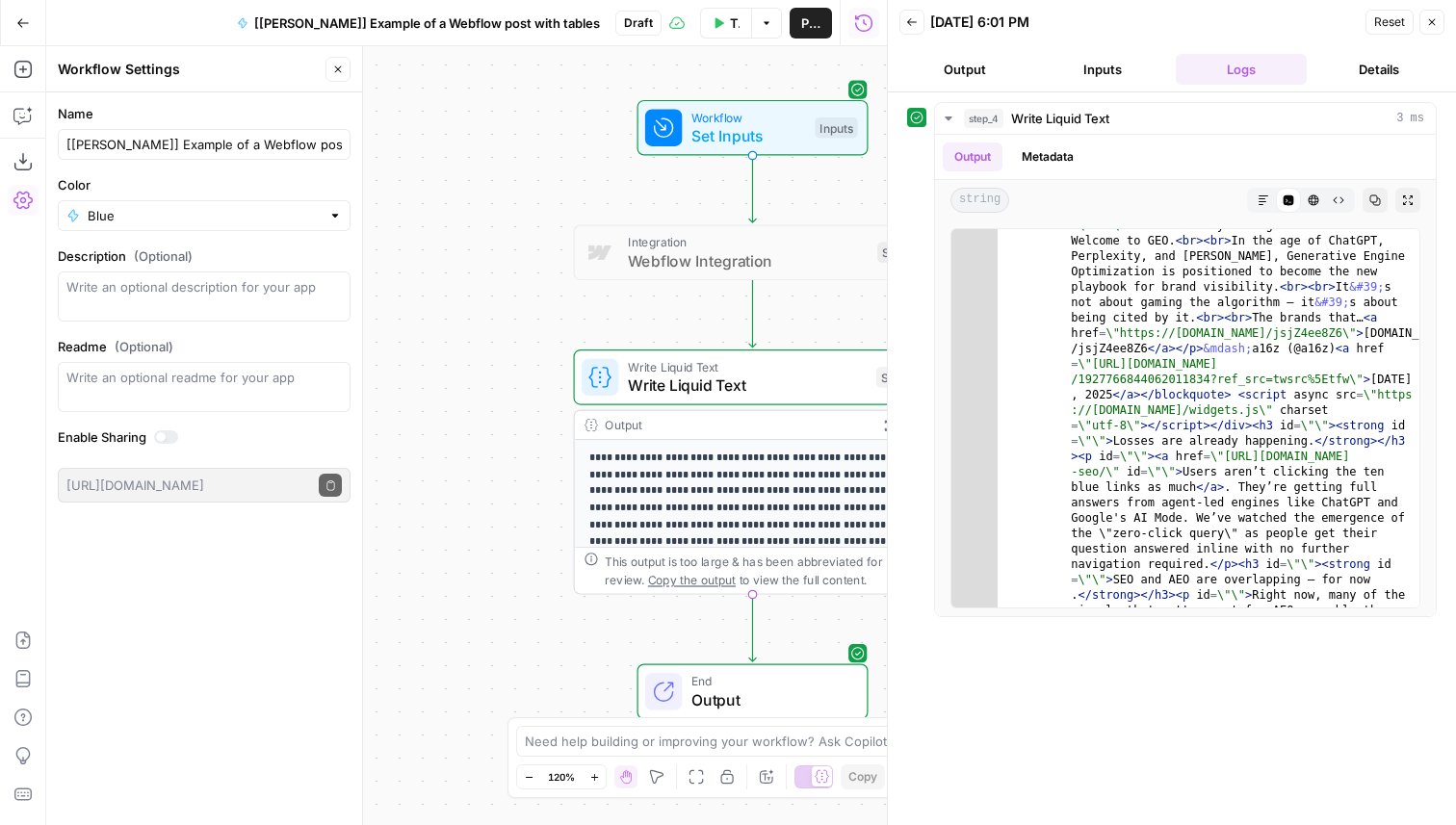
click at [25, 12] on button "Go Back" at bounding box center [23, 23] width 35 height 35
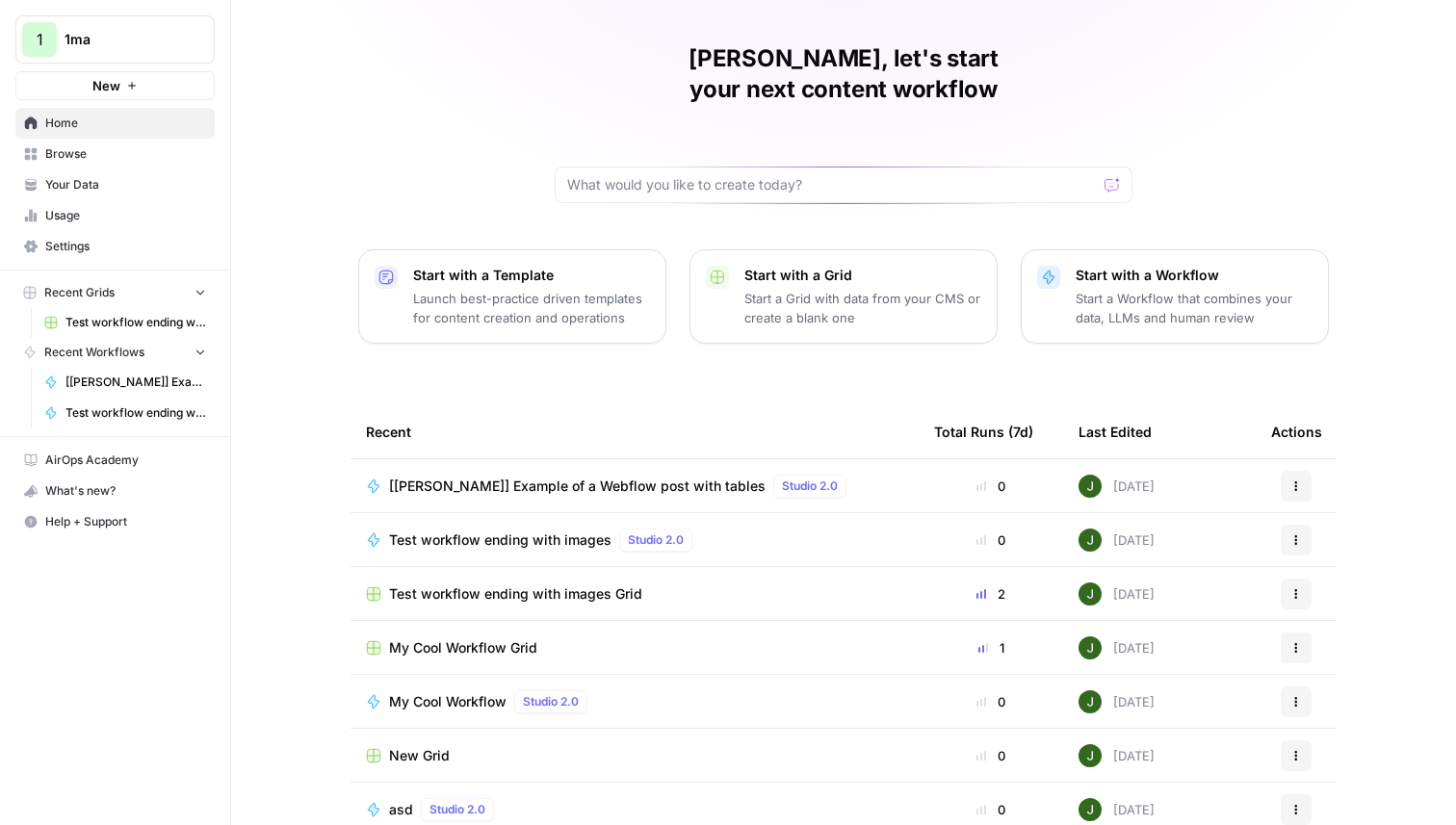
scroll to position [56, 0]
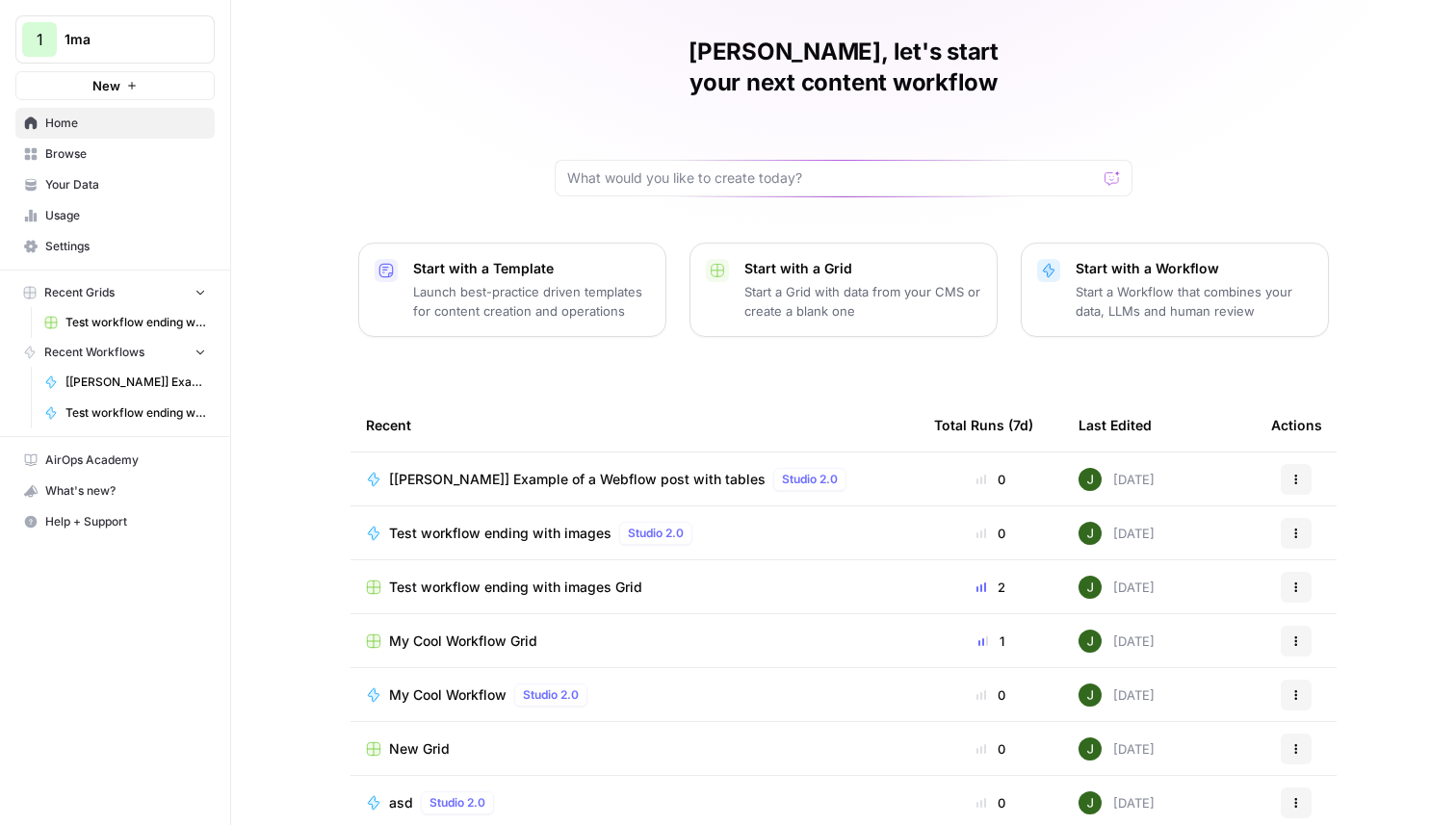
click at [90, 148] on span "Browse" at bounding box center [126, 154] width 161 height 17
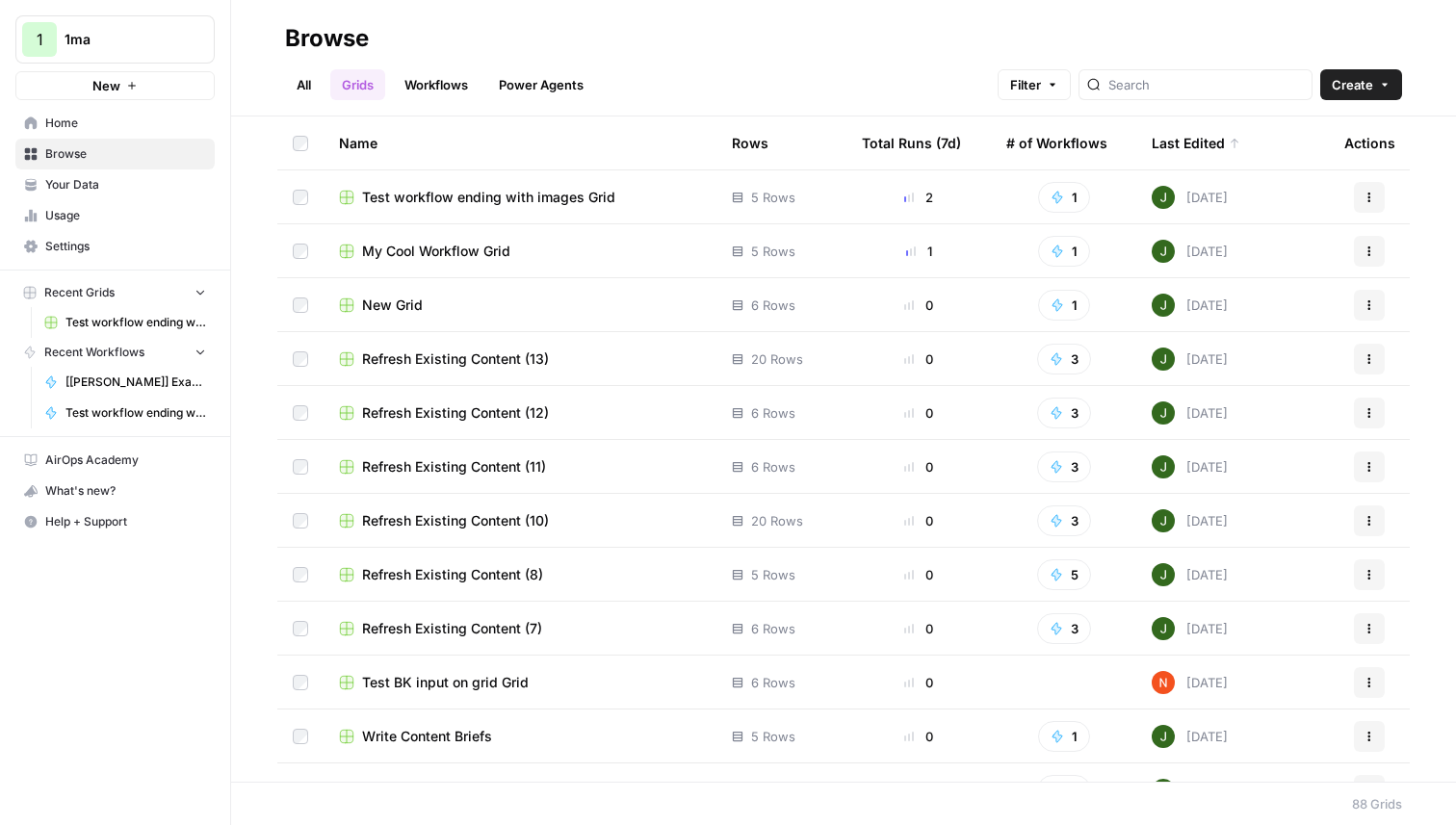
click at [456, 198] on span "Test workflow ending with images Grid" at bounding box center [489, 198] width 253 height 19
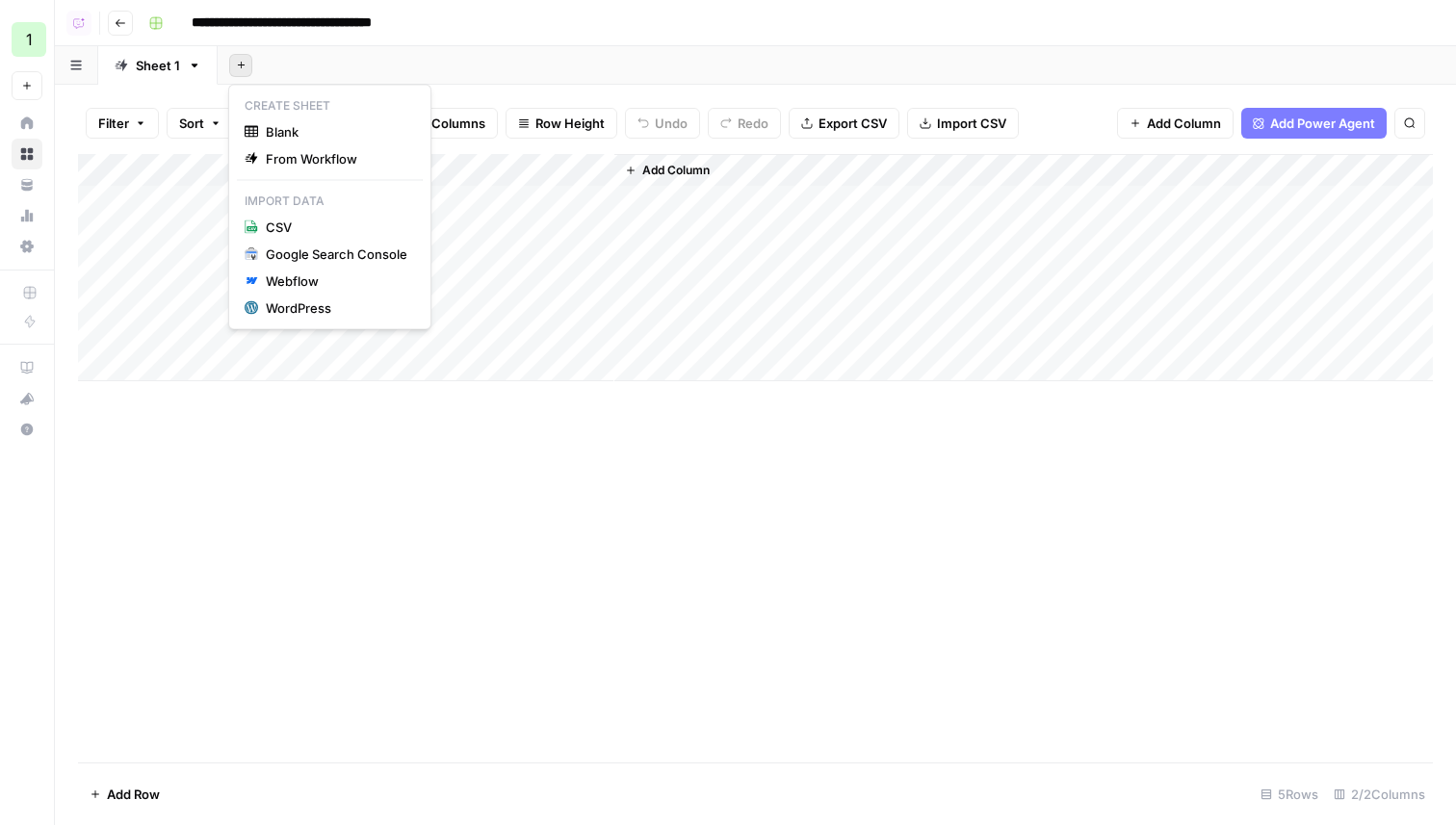
click at [229, 59] on button "Add Sheet" at bounding box center [240, 66] width 23 height 23
click at [295, 278] on div "Webflow" at bounding box center [336, 281] width 142 height 19
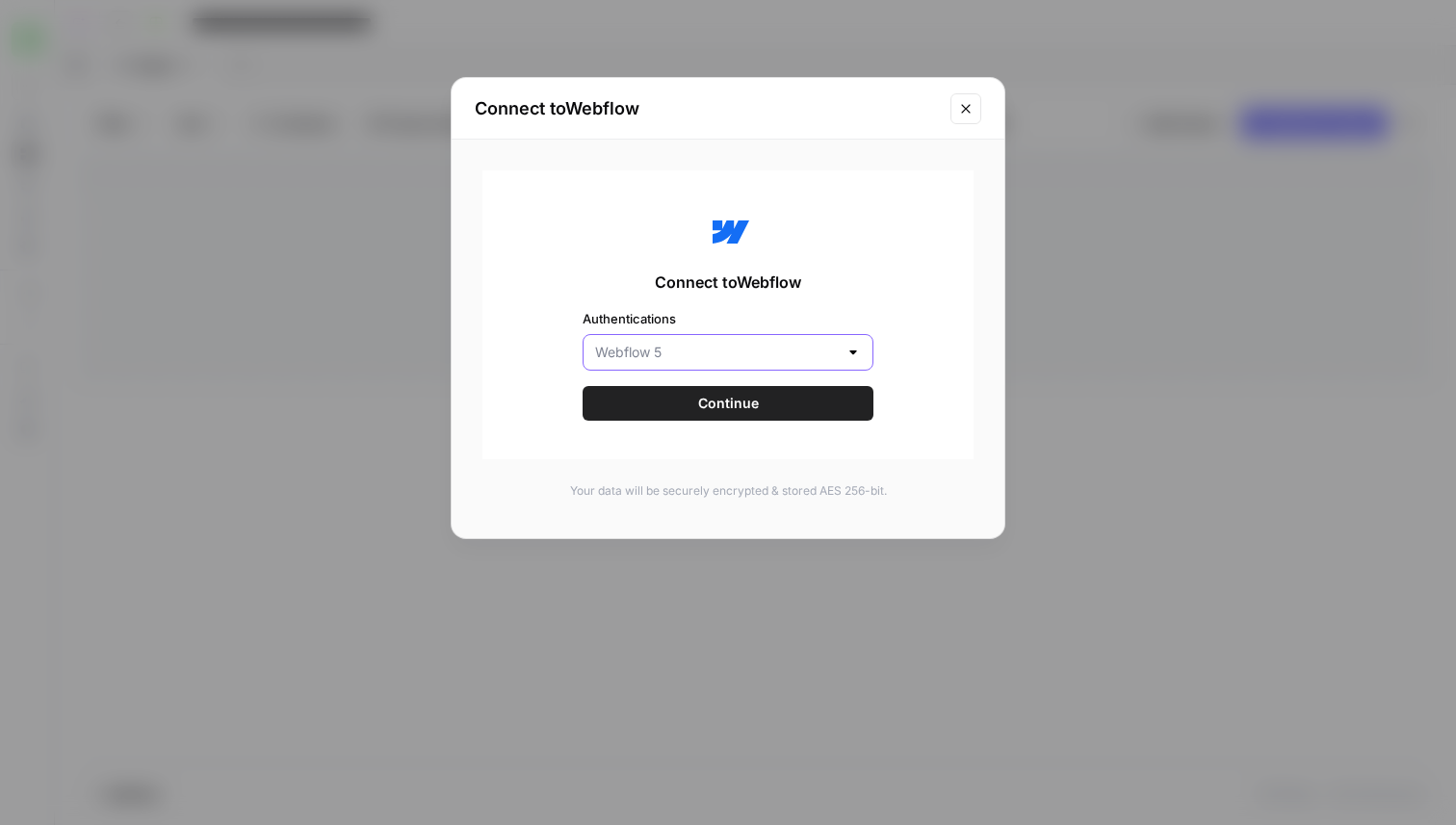
click at [705, 353] on input "Authentications" at bounding box center [716, 353] width 242 height 19
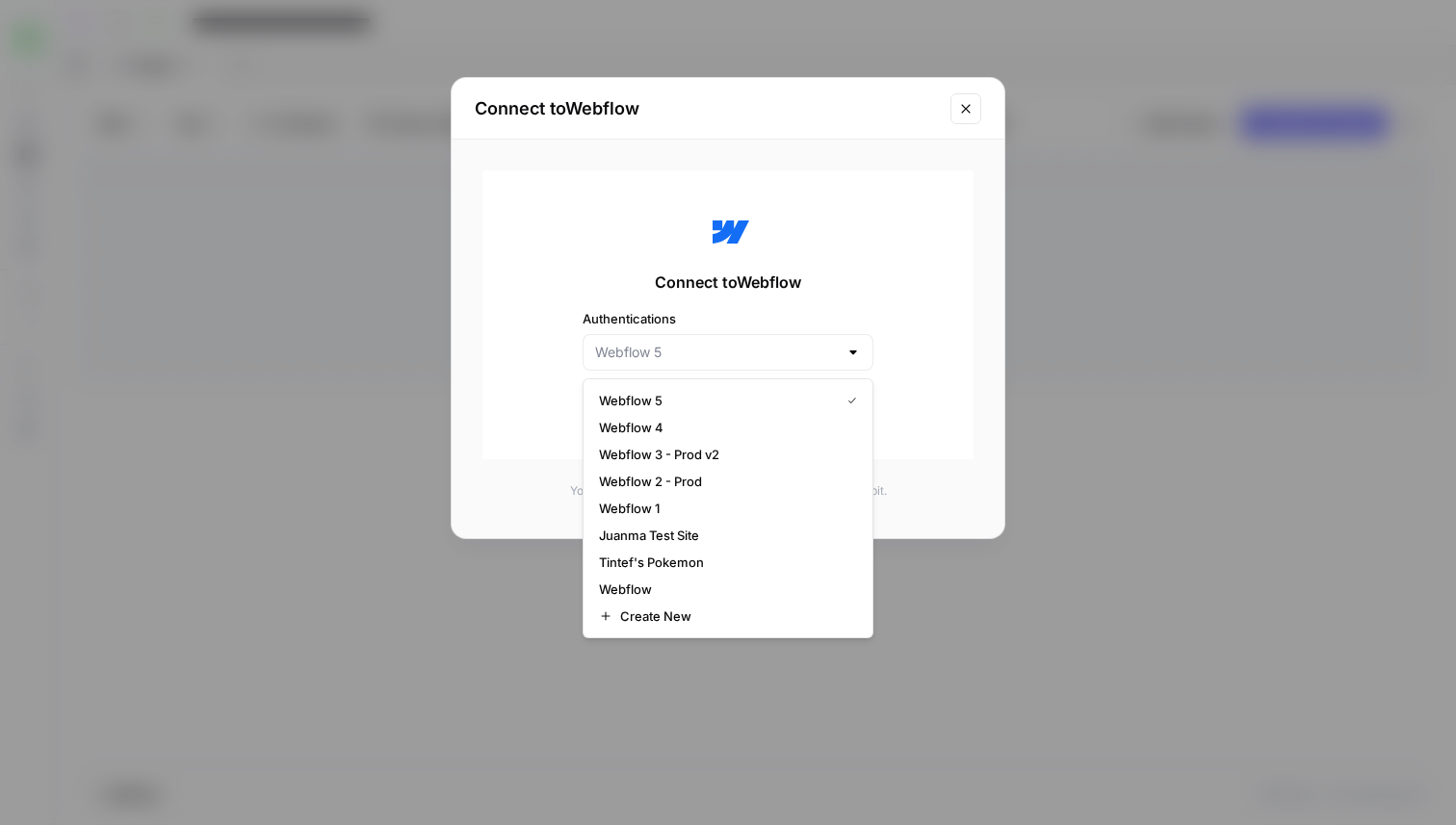
type input "Webflow 5"
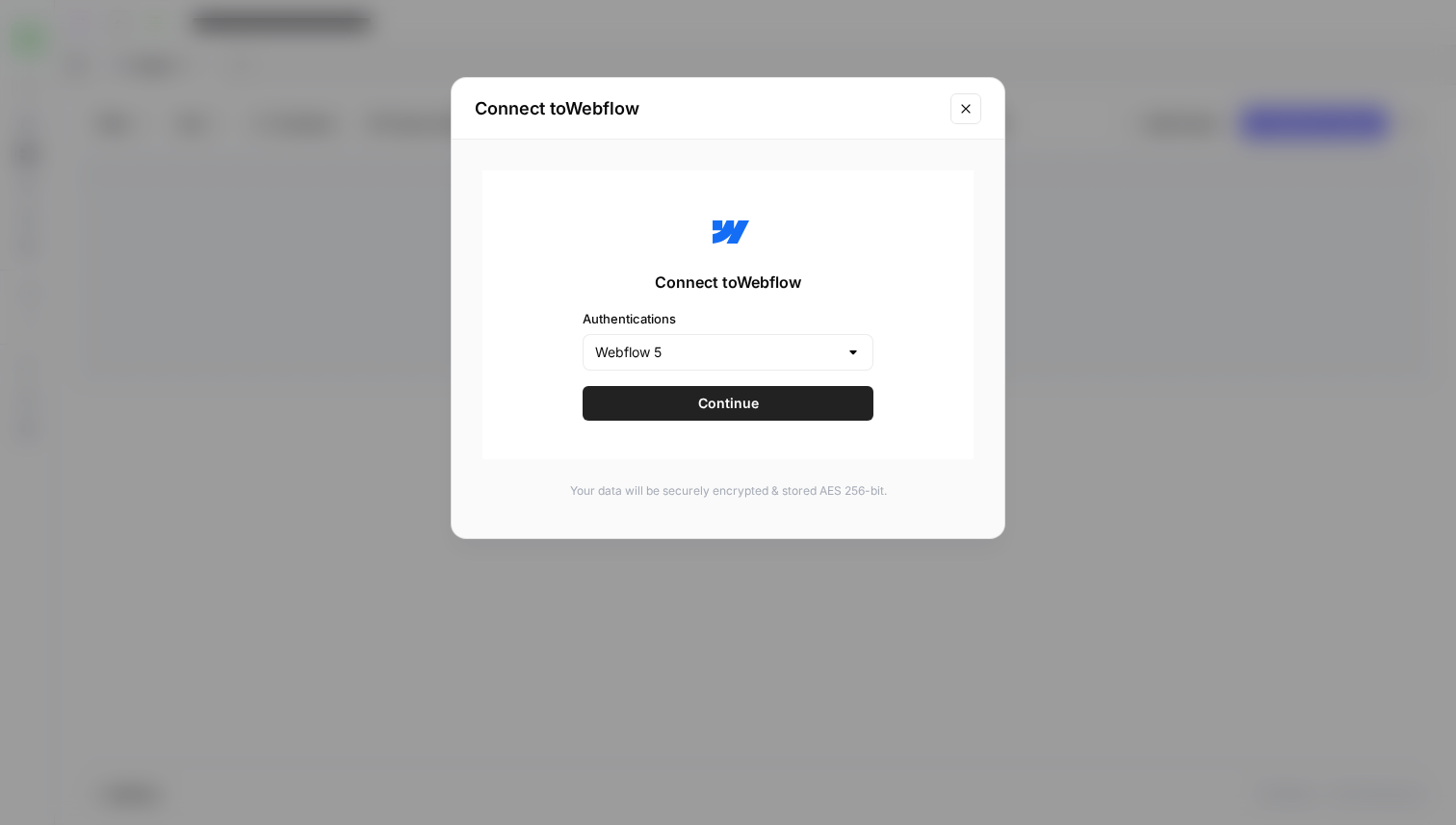
click at [703, 278] on span "Connect to Webflow" at bounding box center [728, 282] width 146 height 23
click at [679, 428] on div "Connect to Webflow Authentications Webflow 5 Continue" at bounding box center [728, 315] width 491 height 289
click at [679, 425] on div "Connect to Webflow Authentications Webflow 5 Continue" at bounding box center [728, 315] width 491 height 289
click at [690, 409] on button "Continue" at bounding box center [728, 403] width 291 height 35
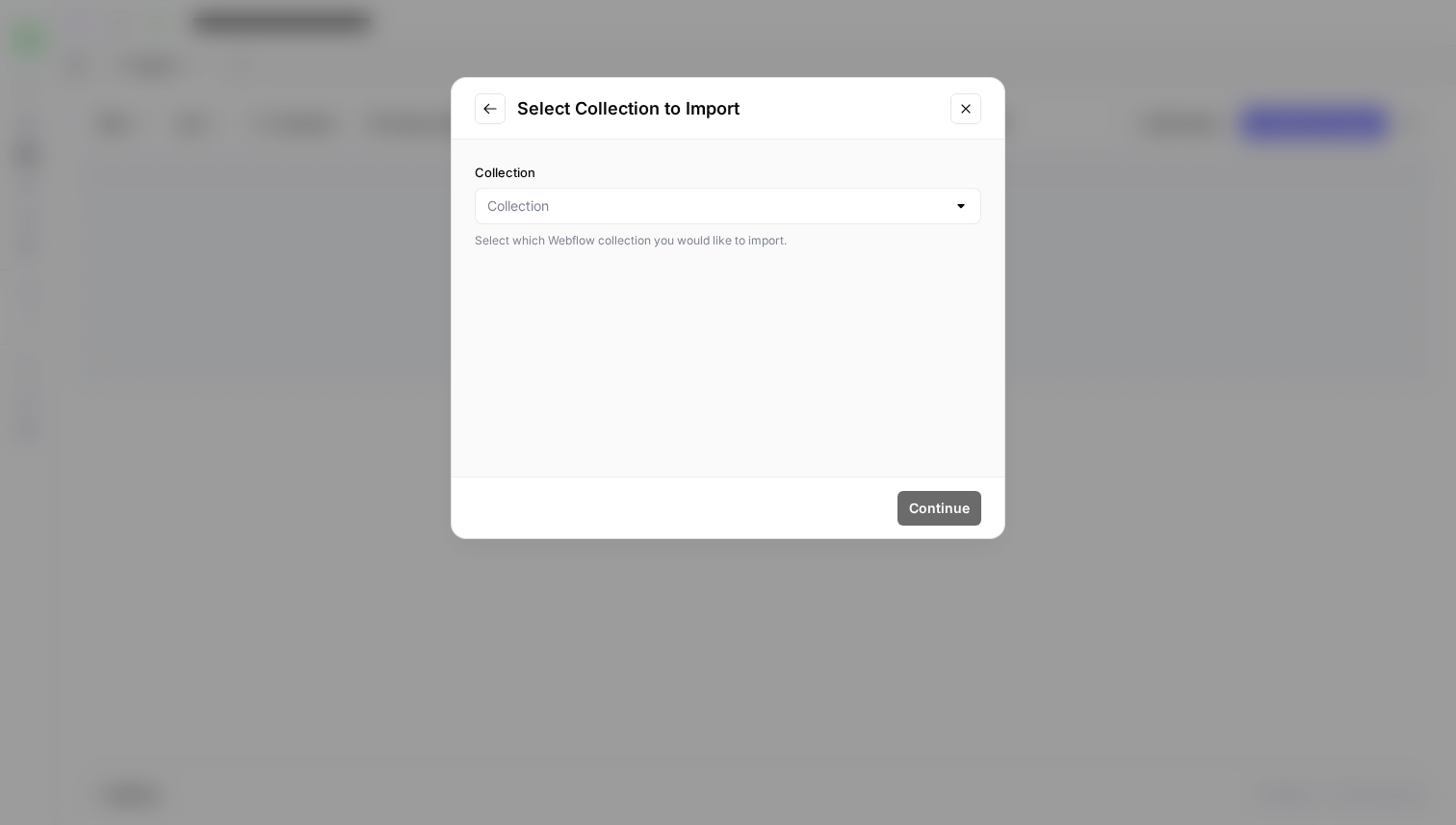
click at [624, 192] on div at bounding box center [728, 206] width 507 height 37
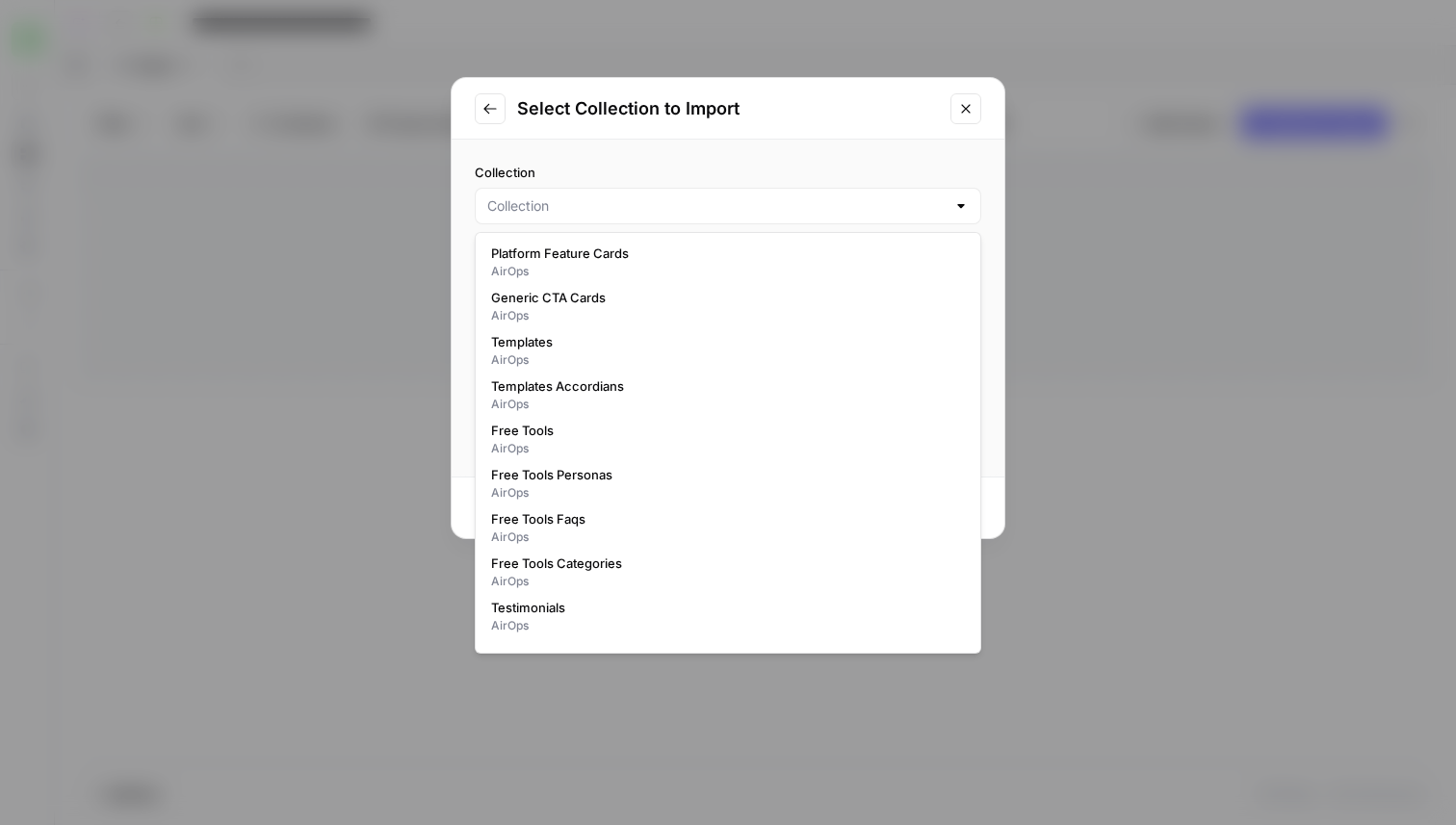
scroll to position [1722, 0]
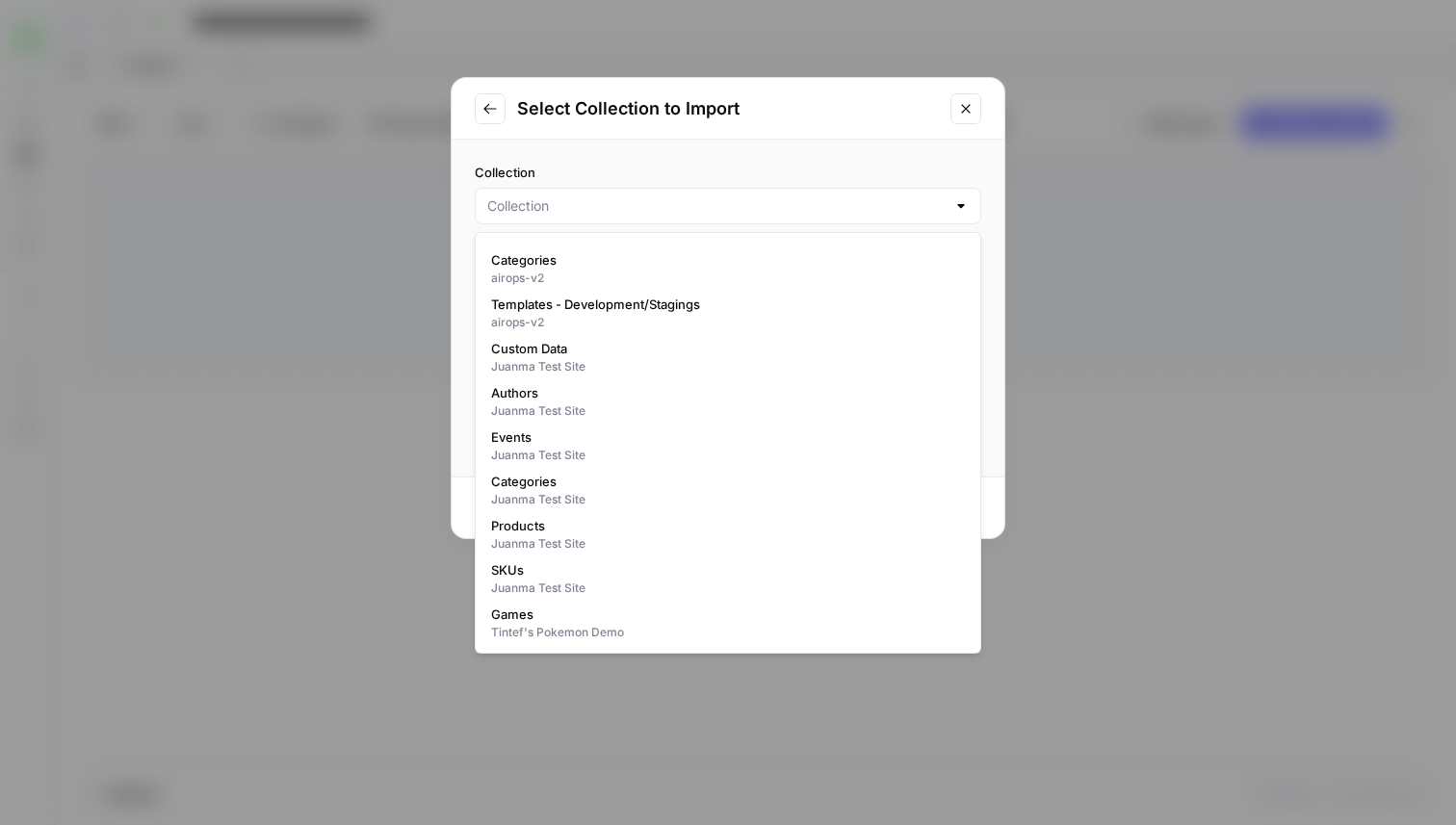
click at [565, 150] on div "Collection Select which Webflow collection you would like to import." at bounding box center [728, 206] width 553 height 133
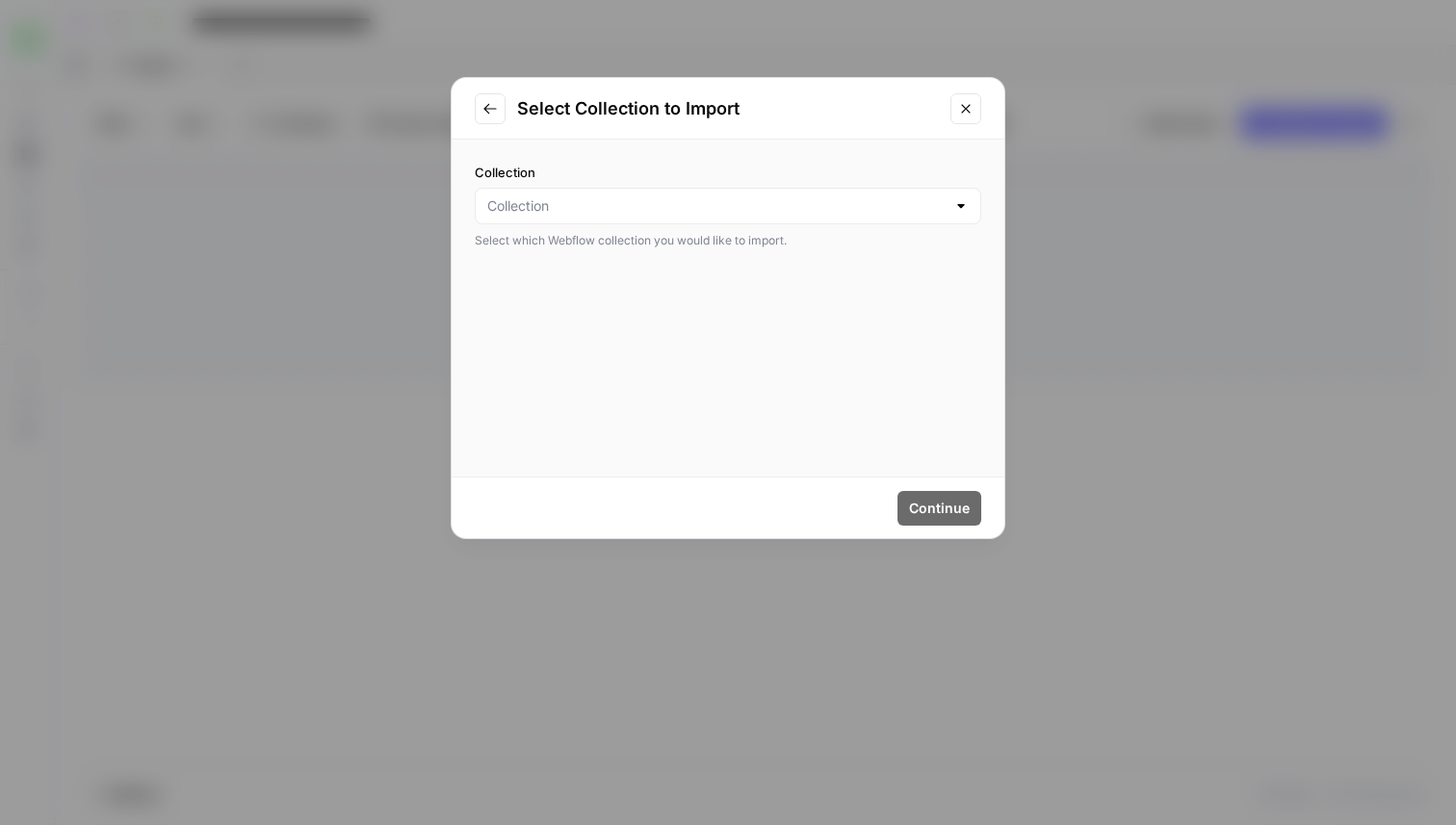
click at [487, 108] on icon "Go to previous step" at bounding box center [490, 108] width 13 height 11
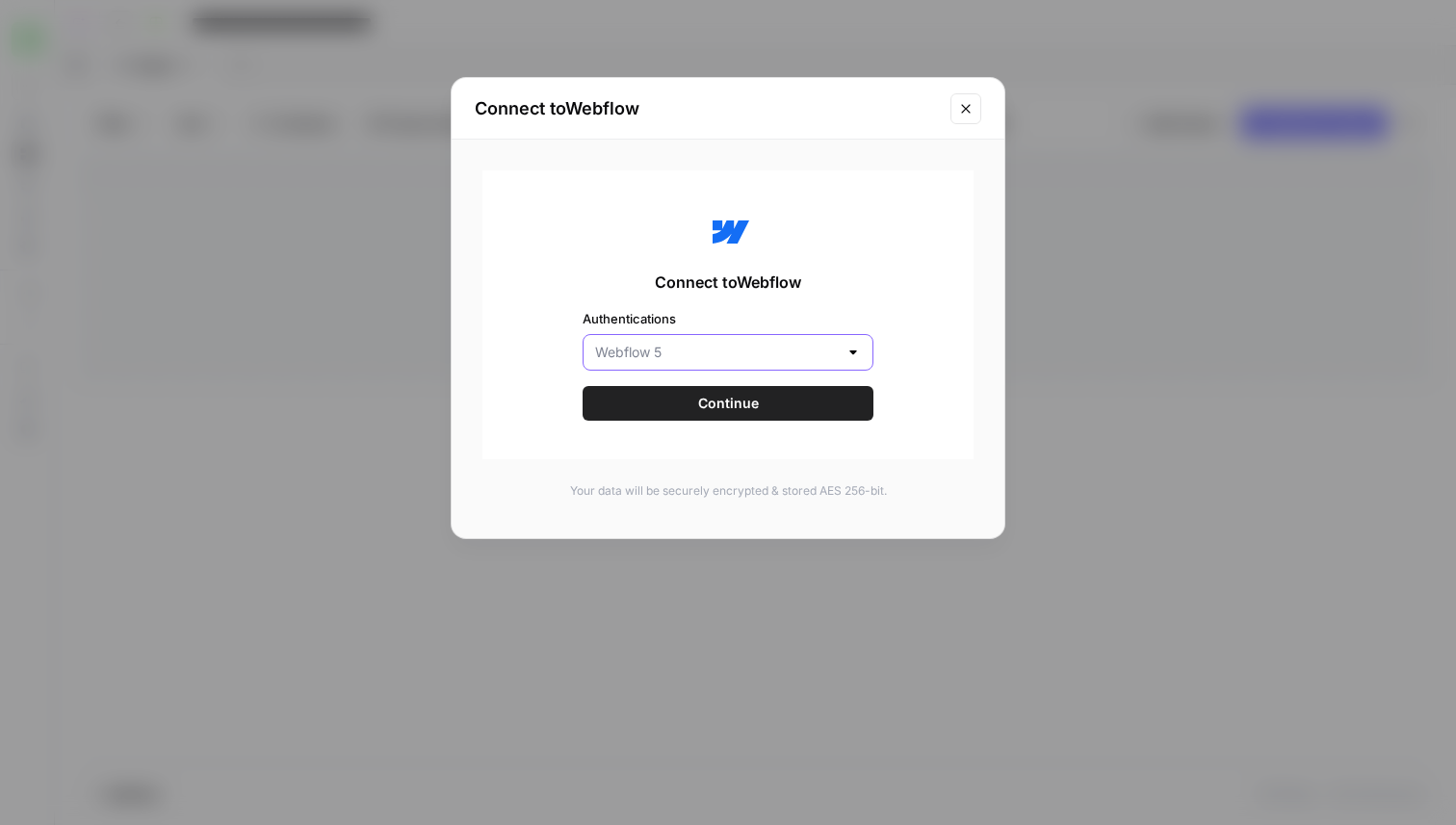
click at [628, 345] on input "Authentications" at bounding box center [716, 353] width 242 height 19
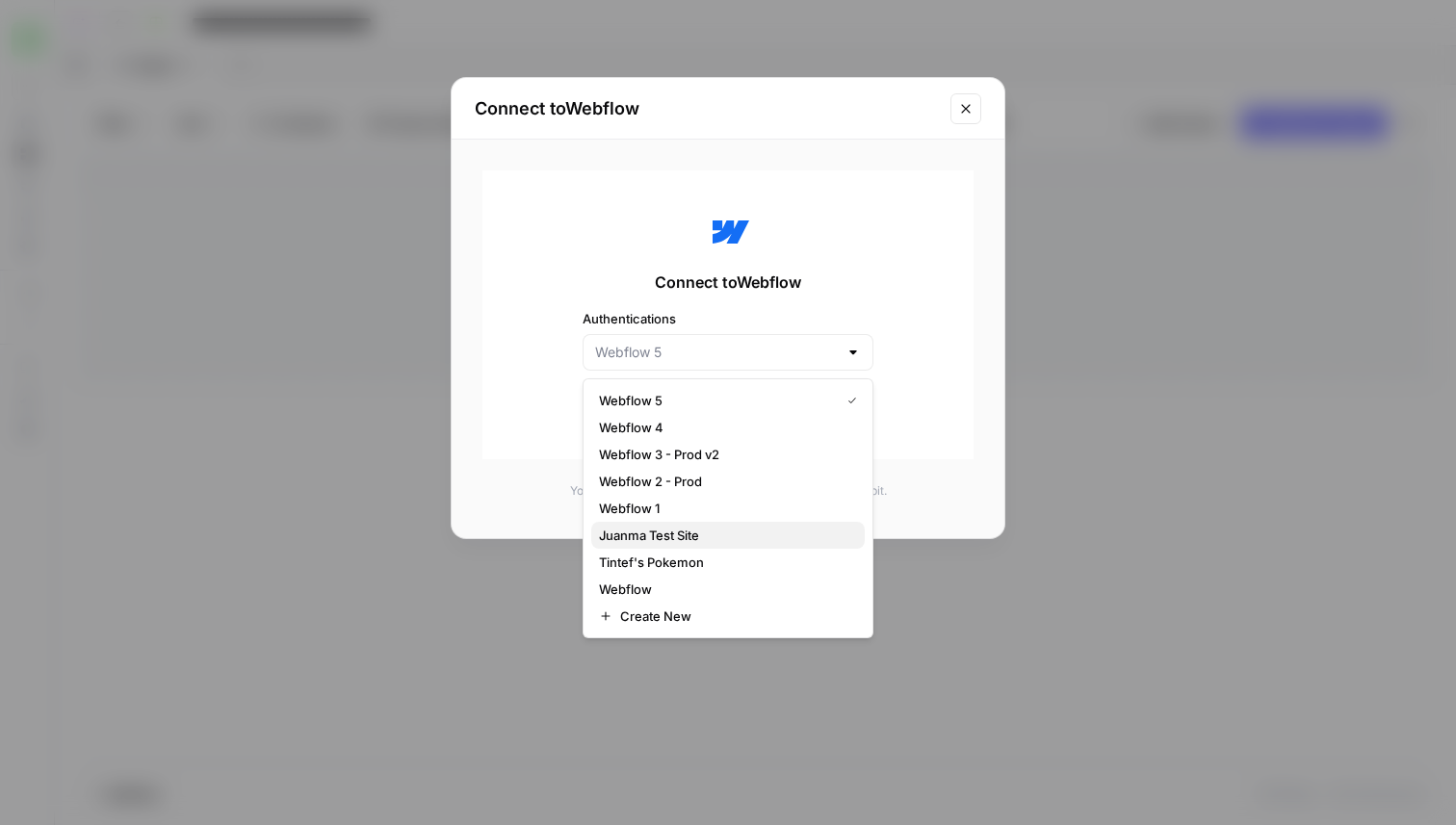
click at [679, 535] on span "Juanma Test Site" at bounding box center [724, 535] width 250 height 19
type input "Juanma Test Site"
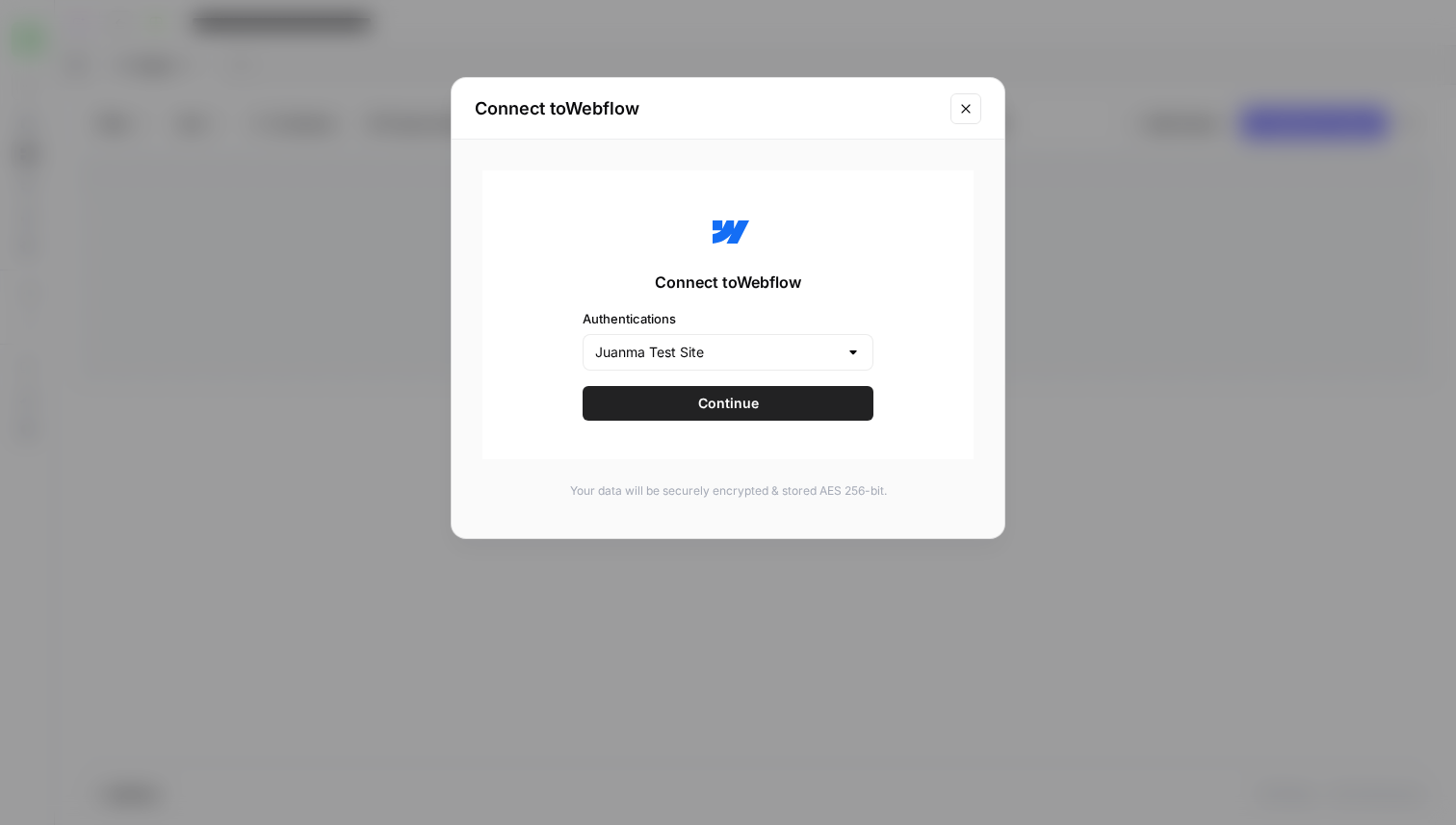
click at [682, 384] on div "Connect to Webflow Authentications Juanma Test Site Continue" at bounding box center [728, 315] width 491 height 289
click at [681, 398] on button "Continue" at bounding box center [728, 403] width 291 height 35
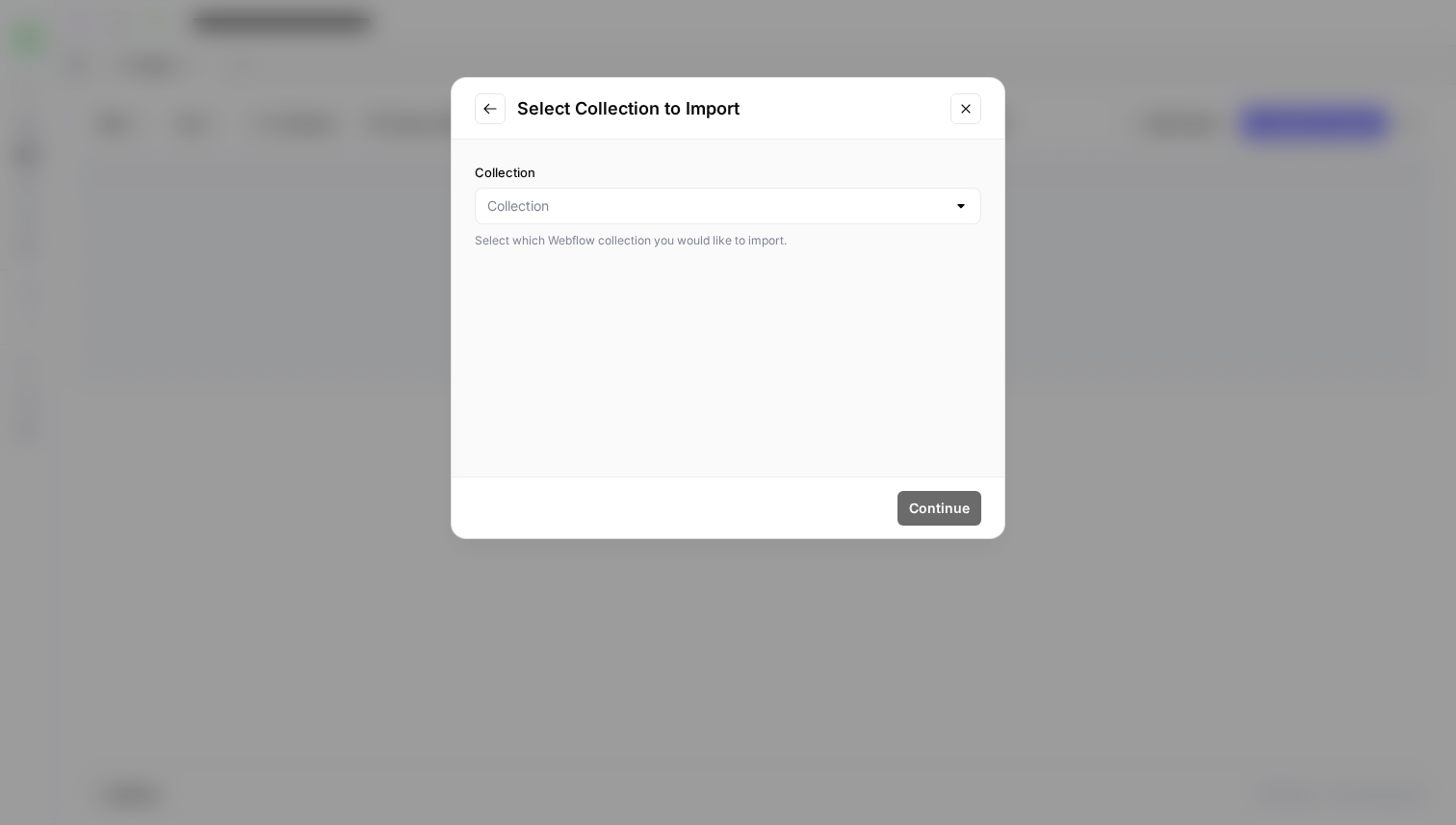
click at [620, 219] on div at bounding box center [728, 206] width 507 height 37
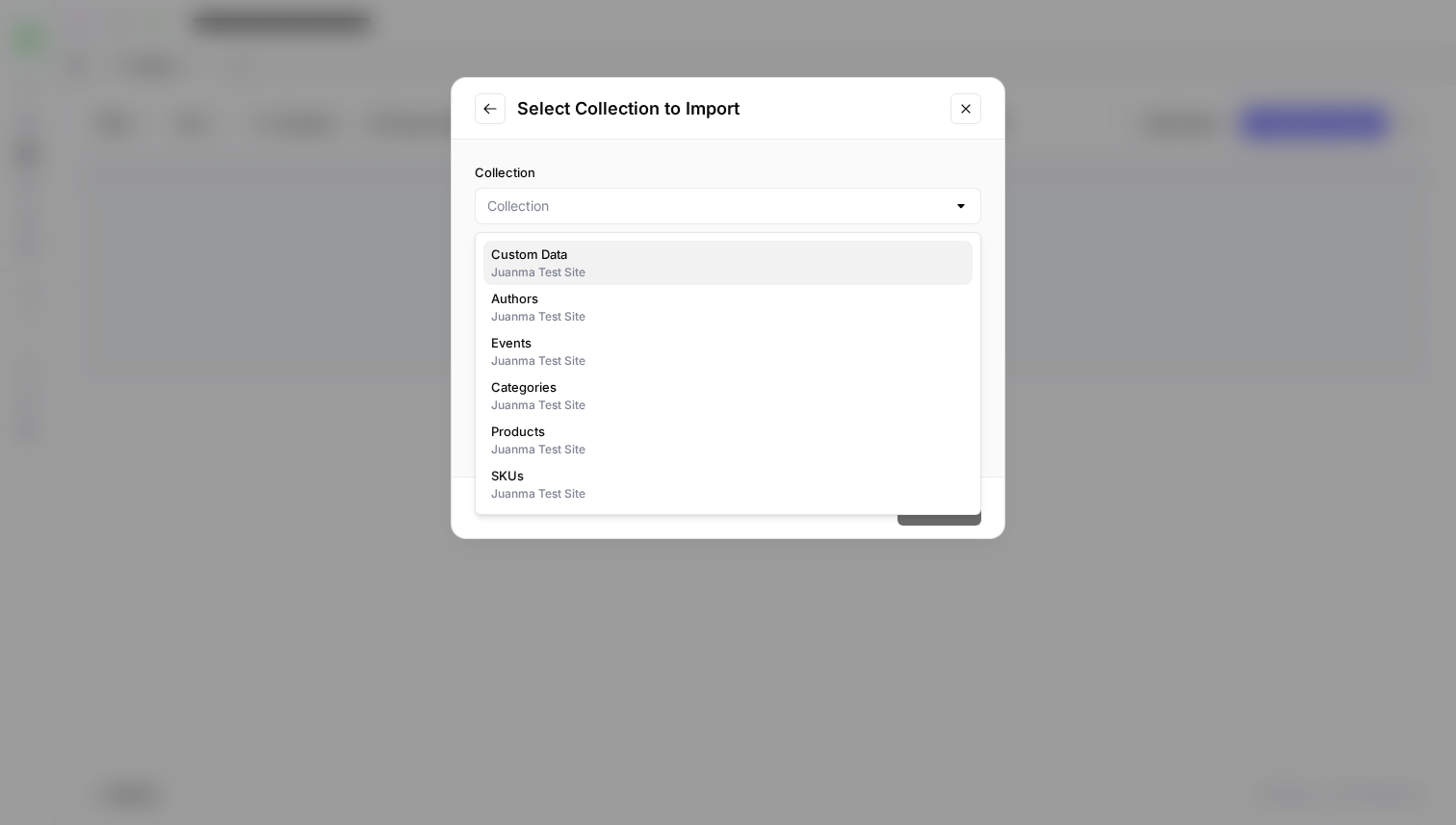
click at [610, 265] on div "Juanma Test Site" at bounding box center [728, 272] width 474 height 17
type input "Custom Data"
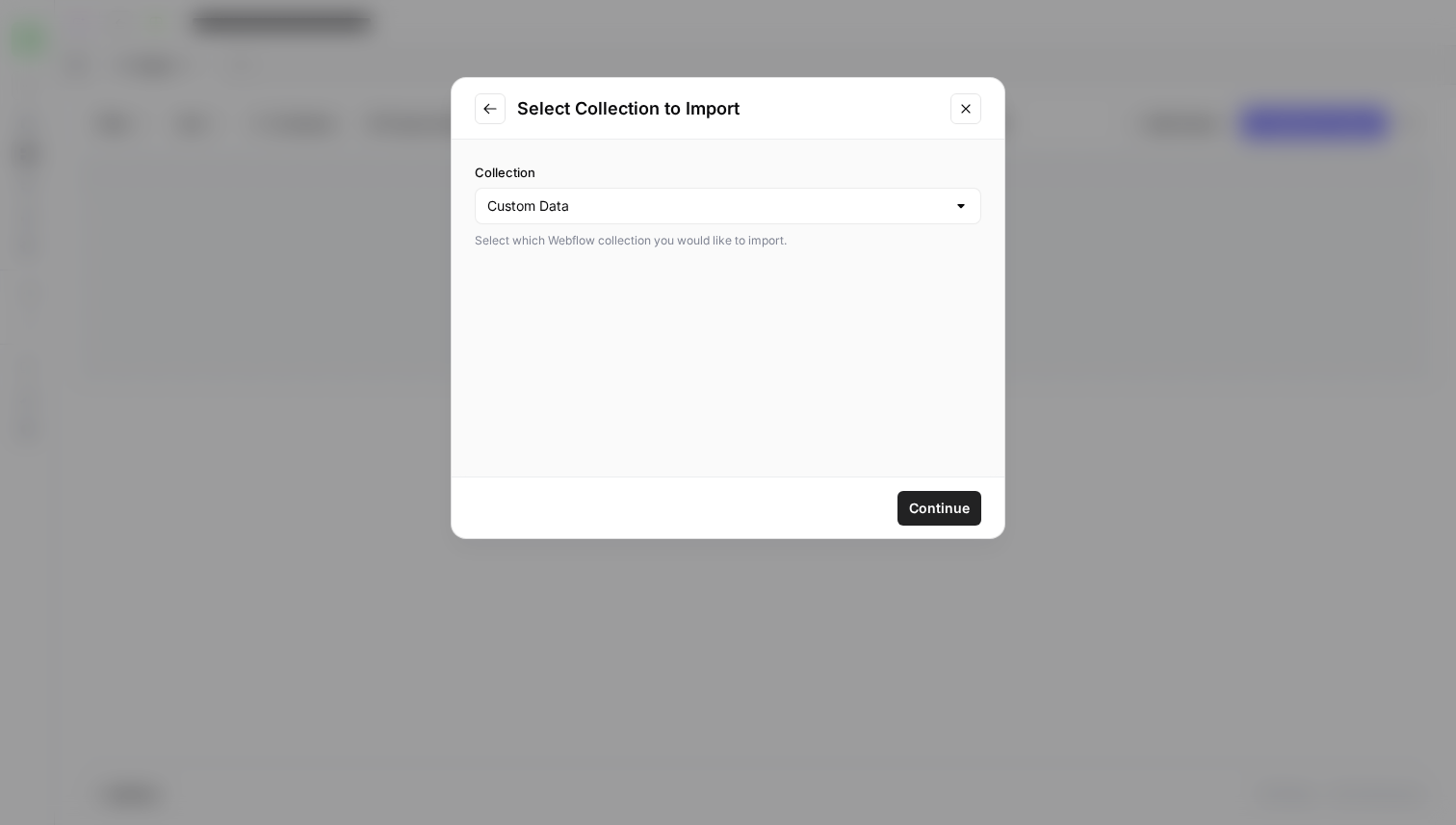
click at [944, 504] on span "Continue" at bounding box center [939, 509] width 61 height 19
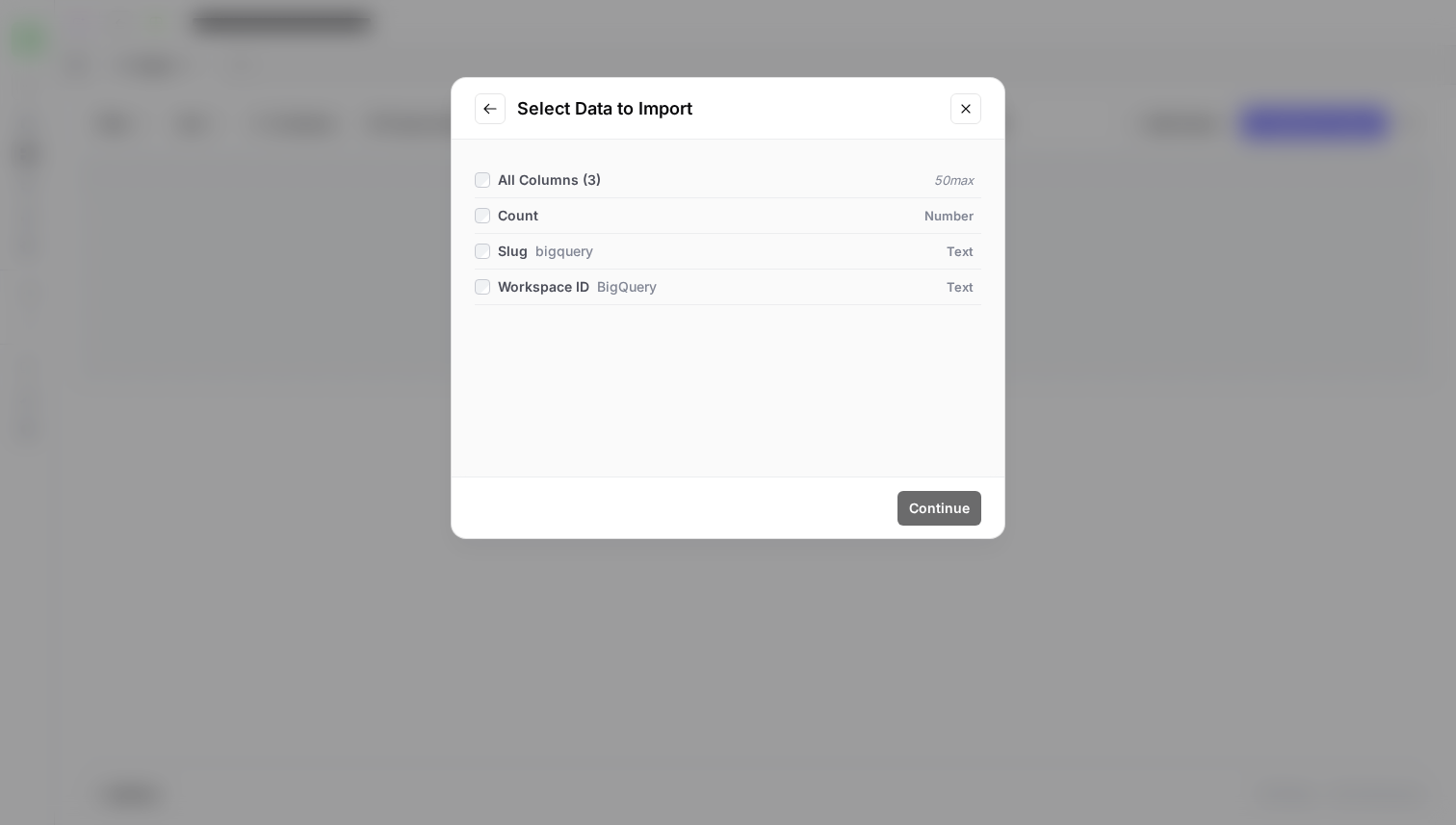
click at [497, 93] on button "Go to previous step" at bounding box center [491, 109] width 31 height 31
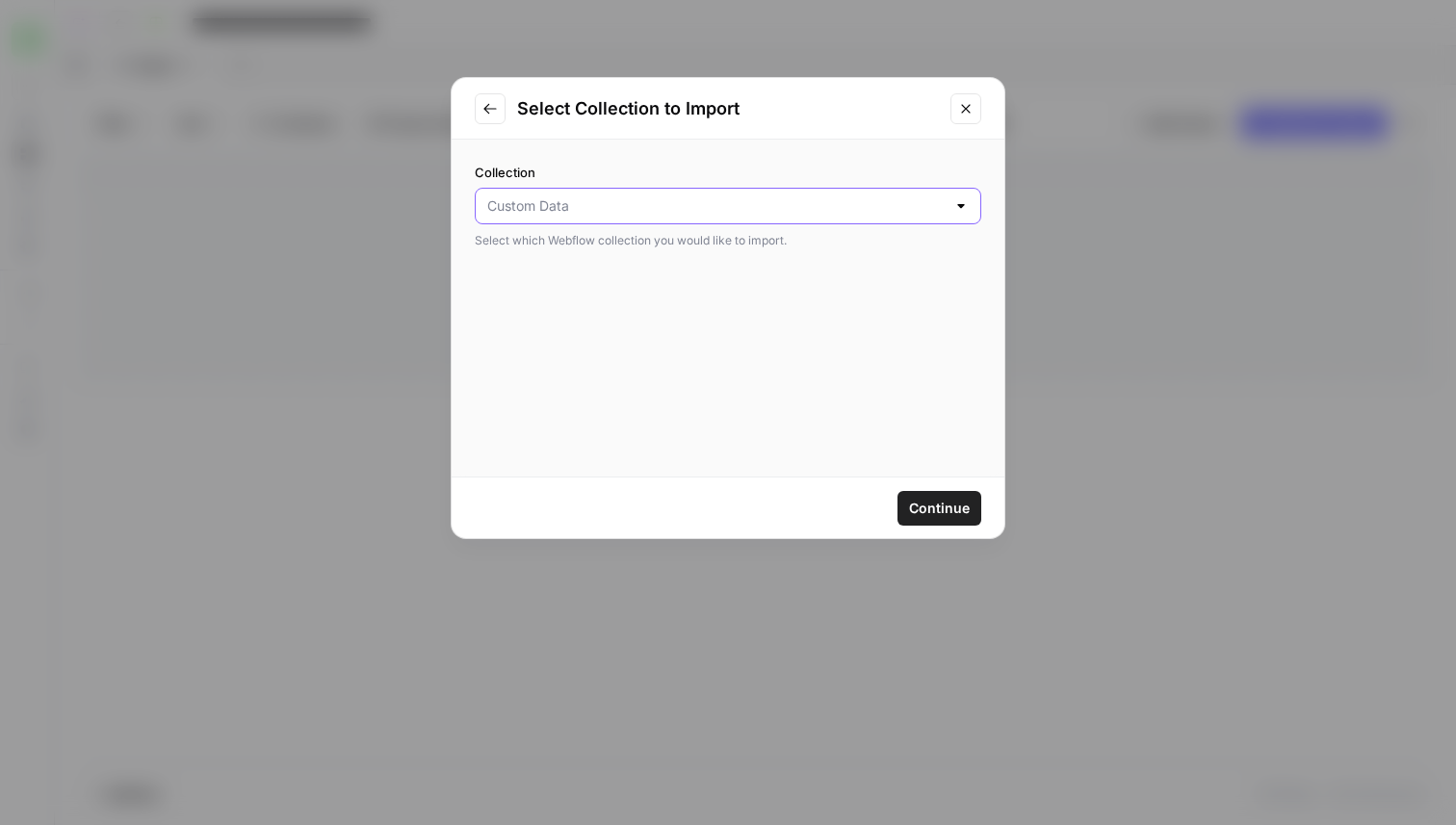
click at [541, 208] on input "Collection" at bounding box center [716, 206] width 459 height 19
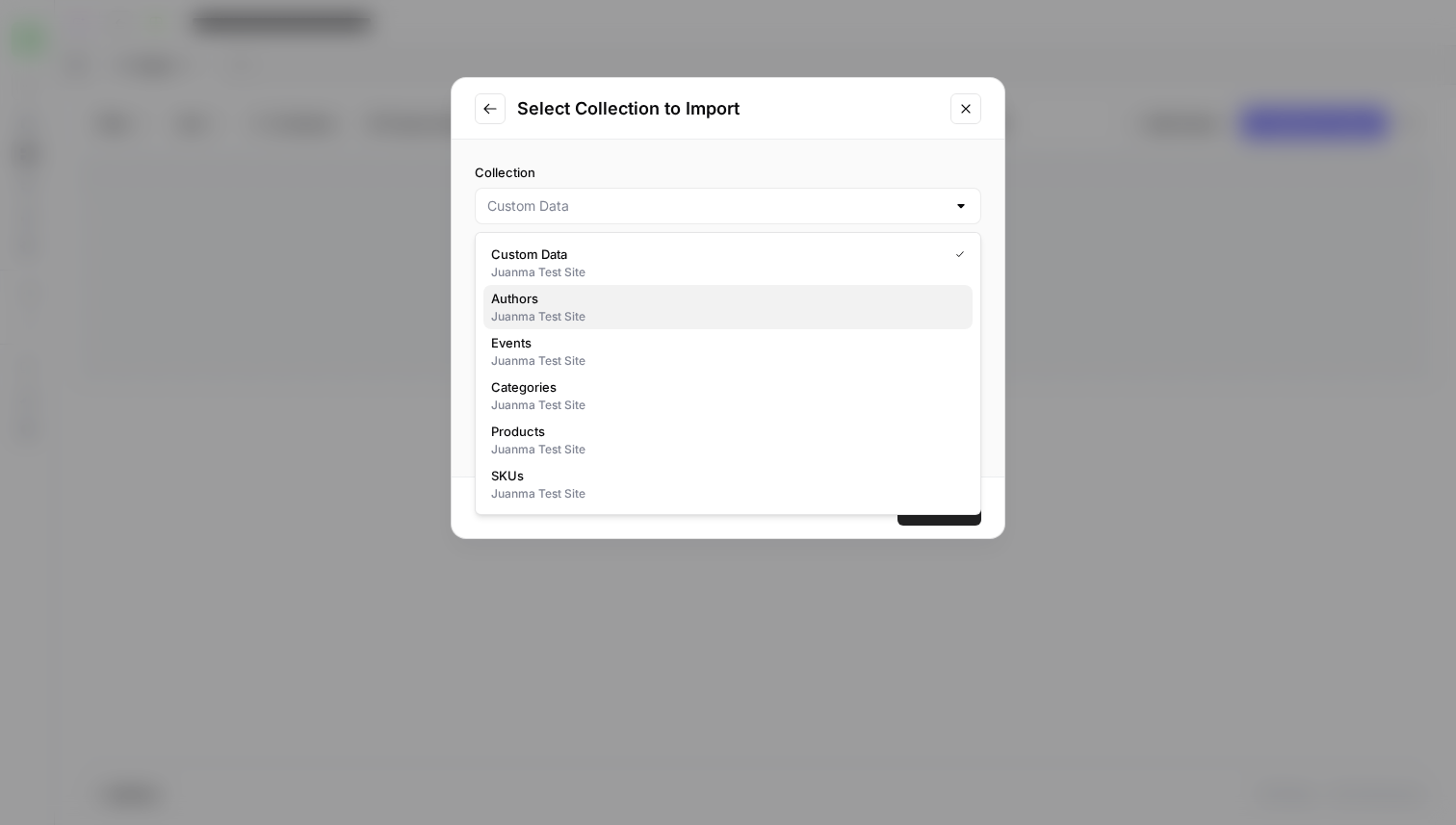
click at [565, 305] on span "Authors" at bounding box center [724, 299] width 466 height 19
type input "Authors"
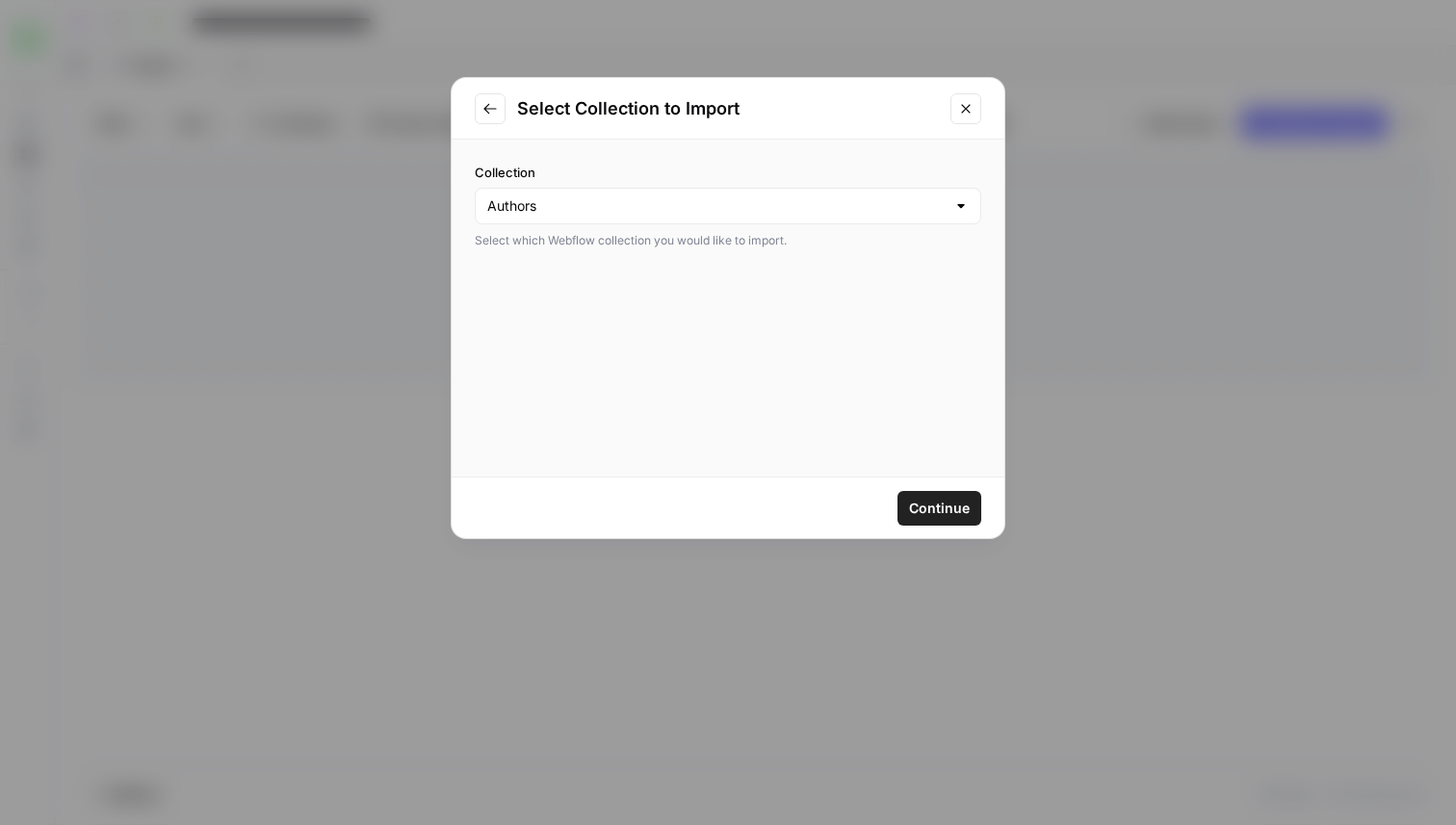
click at [919, 501] on span "Continue" at bounding box center [939, 509] width 61 height 19
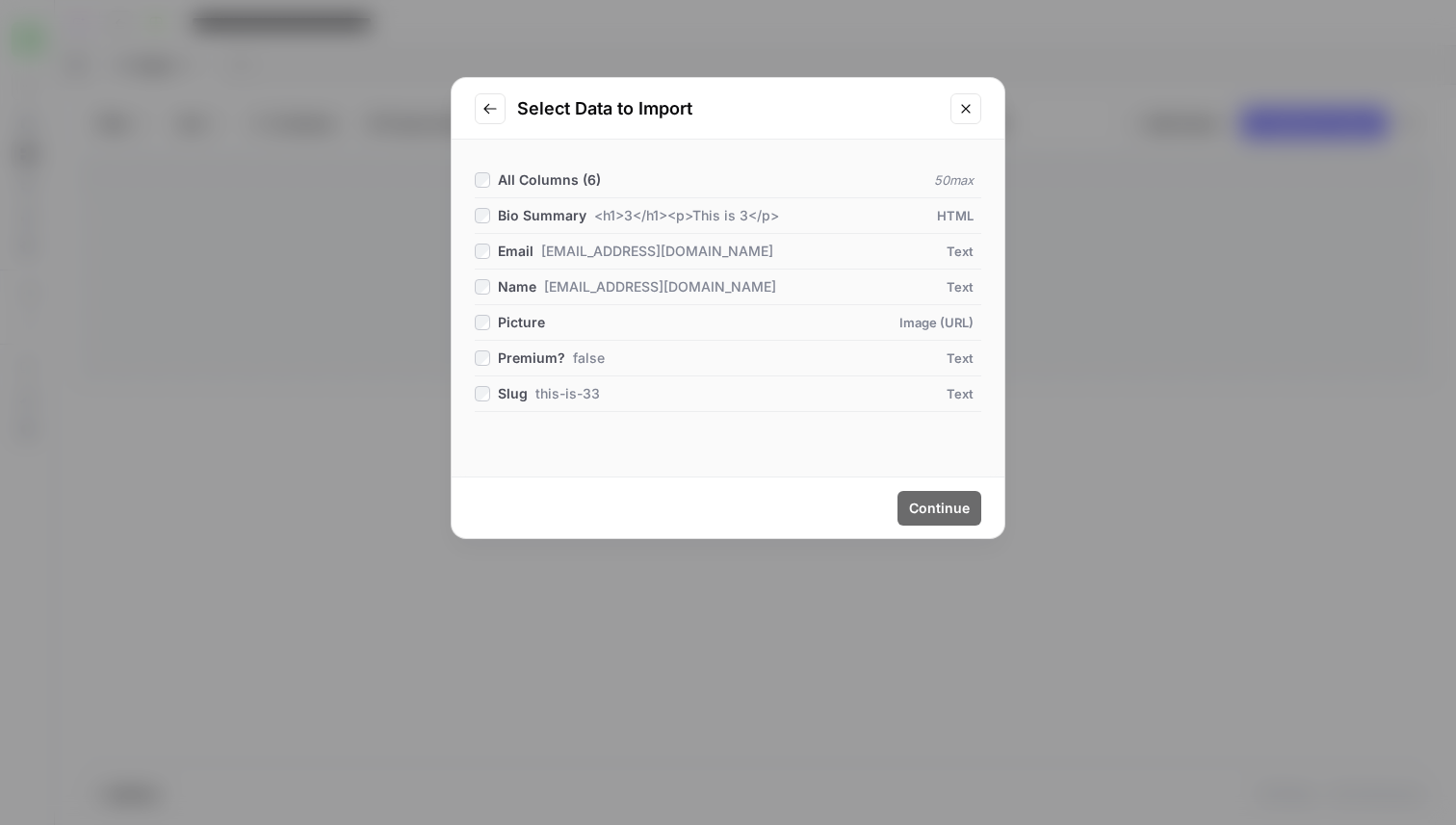
click at [518, 175] on span "All Columns ( 6 )" at bounding box center [550, 179] width 103 height 16
click at [928, 503] on span "Continue" at bounding box center [939, 509] width 61 height 19
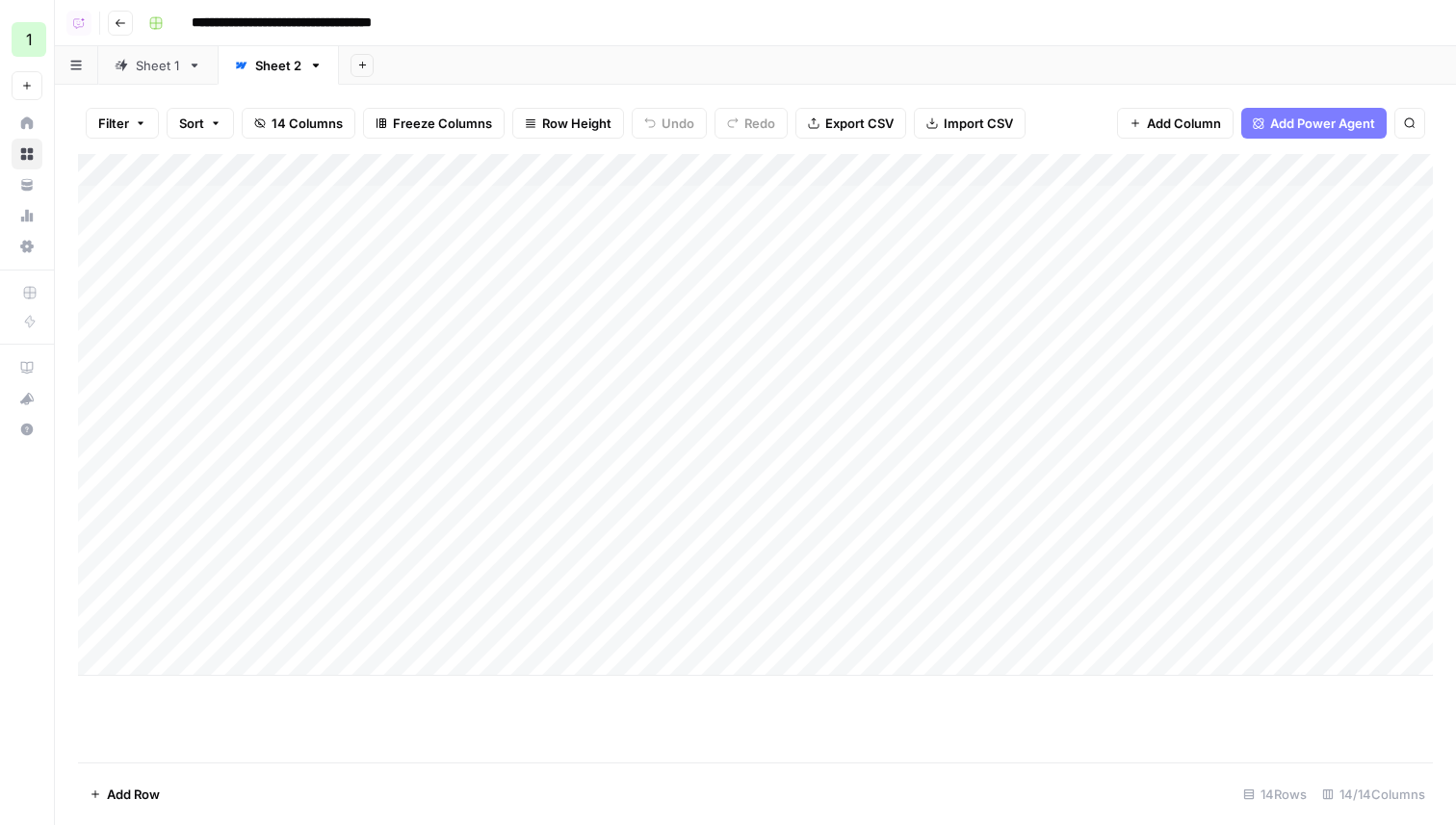
click at [218, 671] on div "Add Column" at bounding box center [755, 415] width 1355 height 522
click at [607, 660] on div "Add Column" at bounding box center [755, 431] width 1355 height 555
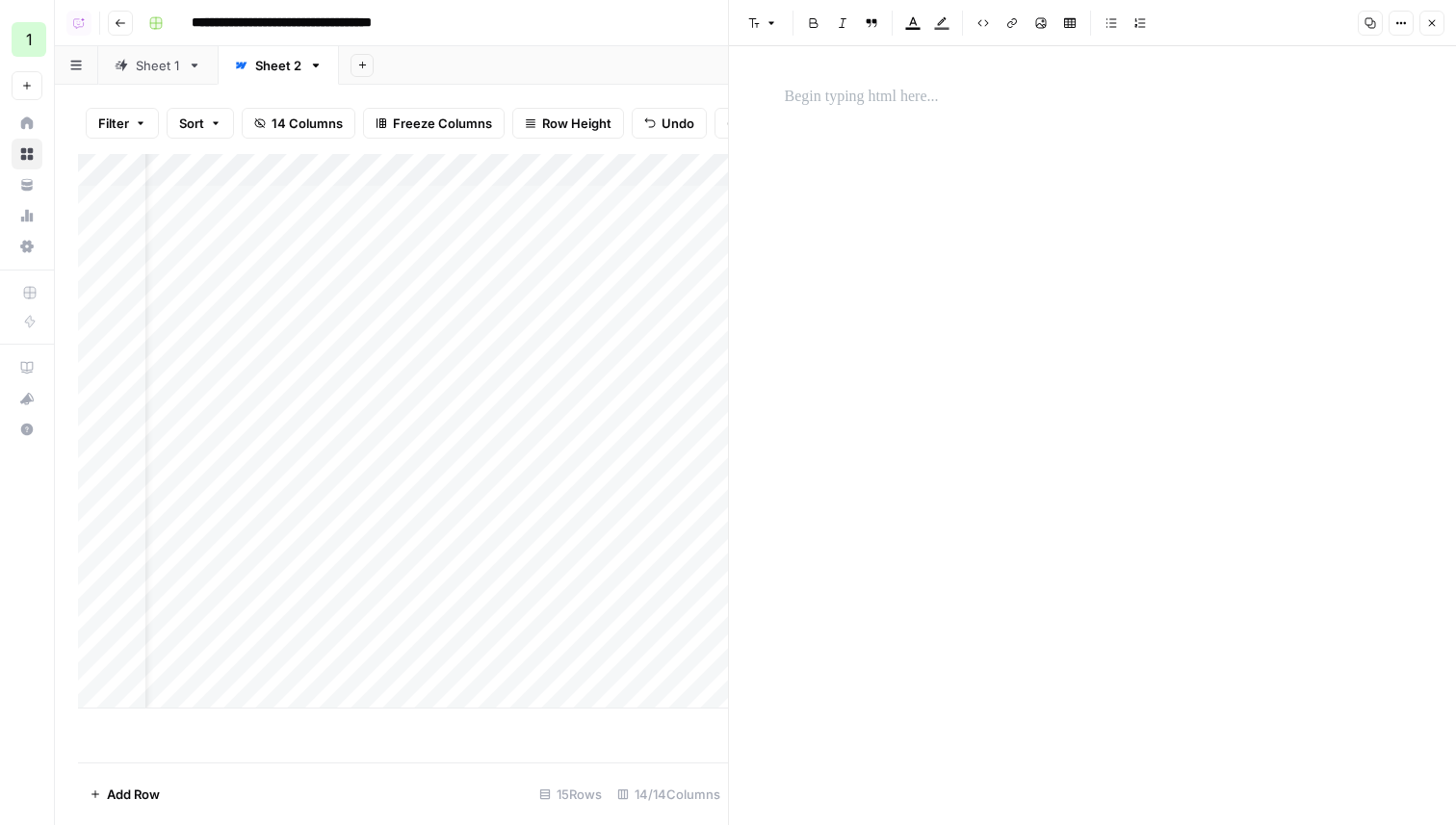
click at [941, 199] on div at bounding box center [1093, 420] width 640 height 686
click at [1385, 15] on div "Copy Options Close" at bounding box center [1398, 23] width 92 height 25
click at [1402, 23] on icon "button" at bounding box center [1402, 23] width 12 height 12
click at [1305, 216] on button "Code" at bounding box center [1336, 205] width 137 height 27
click at [999, 113] on textarea at bounding box center [1092, 436] width 727 height 779
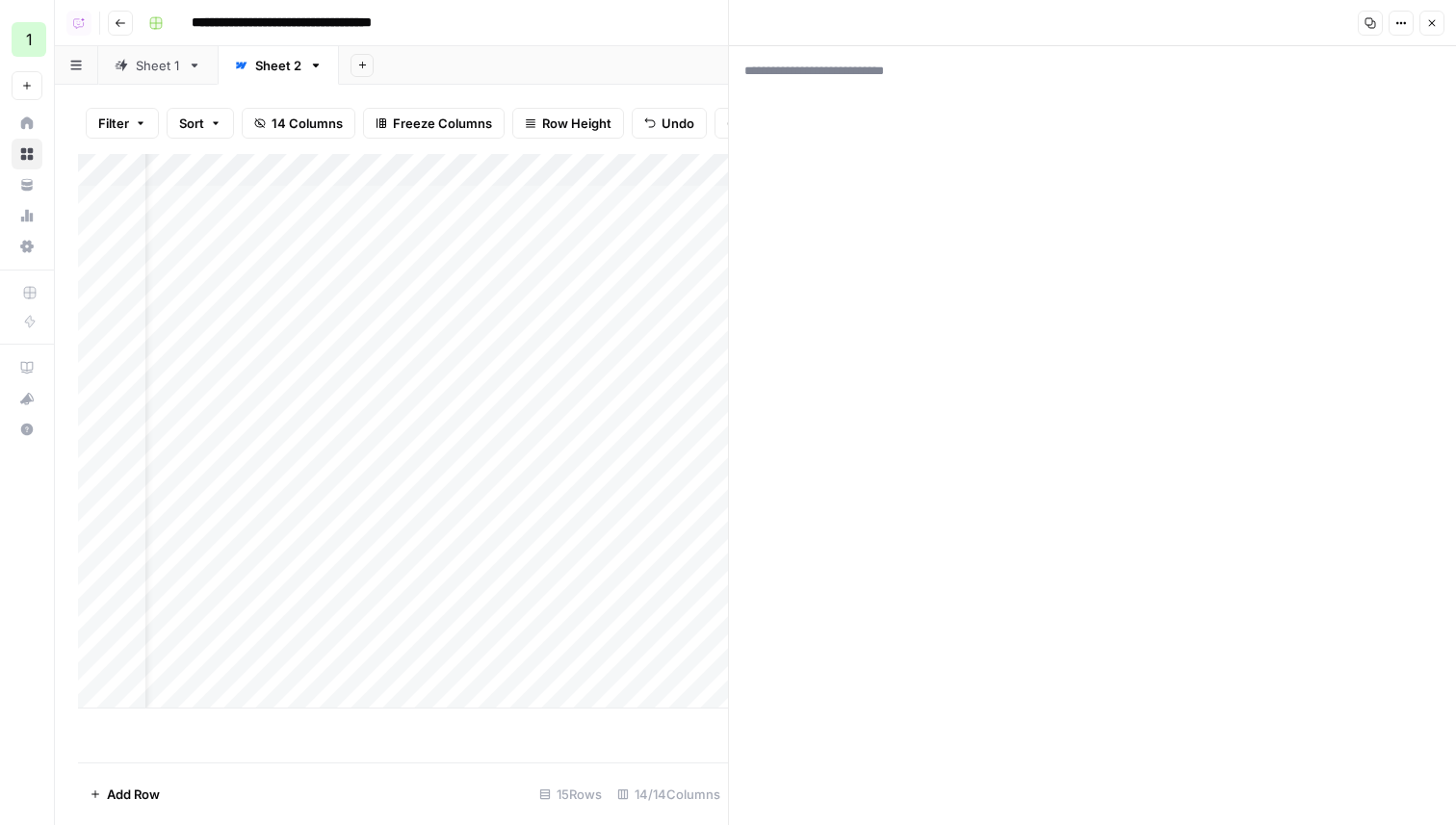
paste textarea "**********"
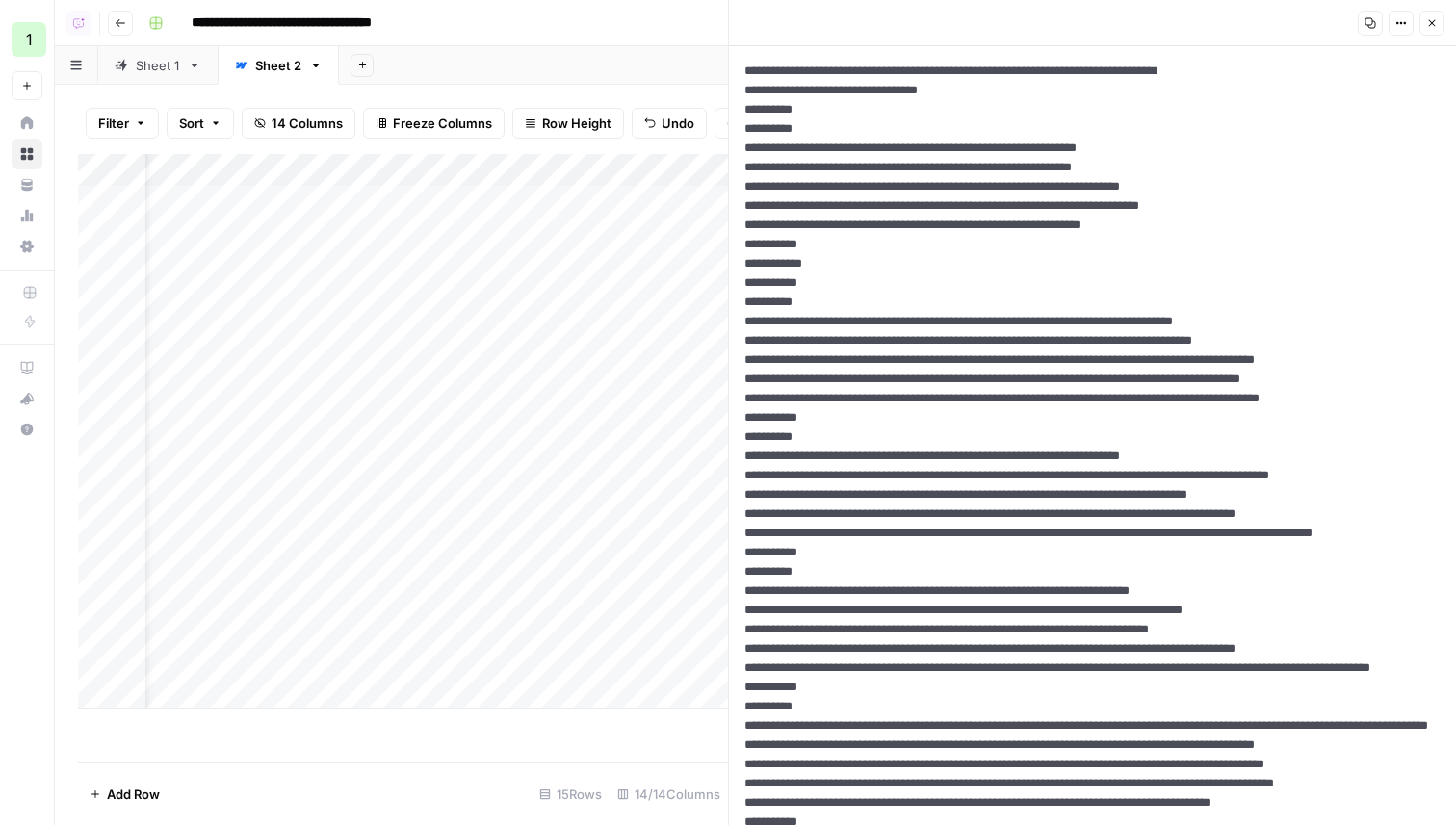
scroll to position [505, 0]
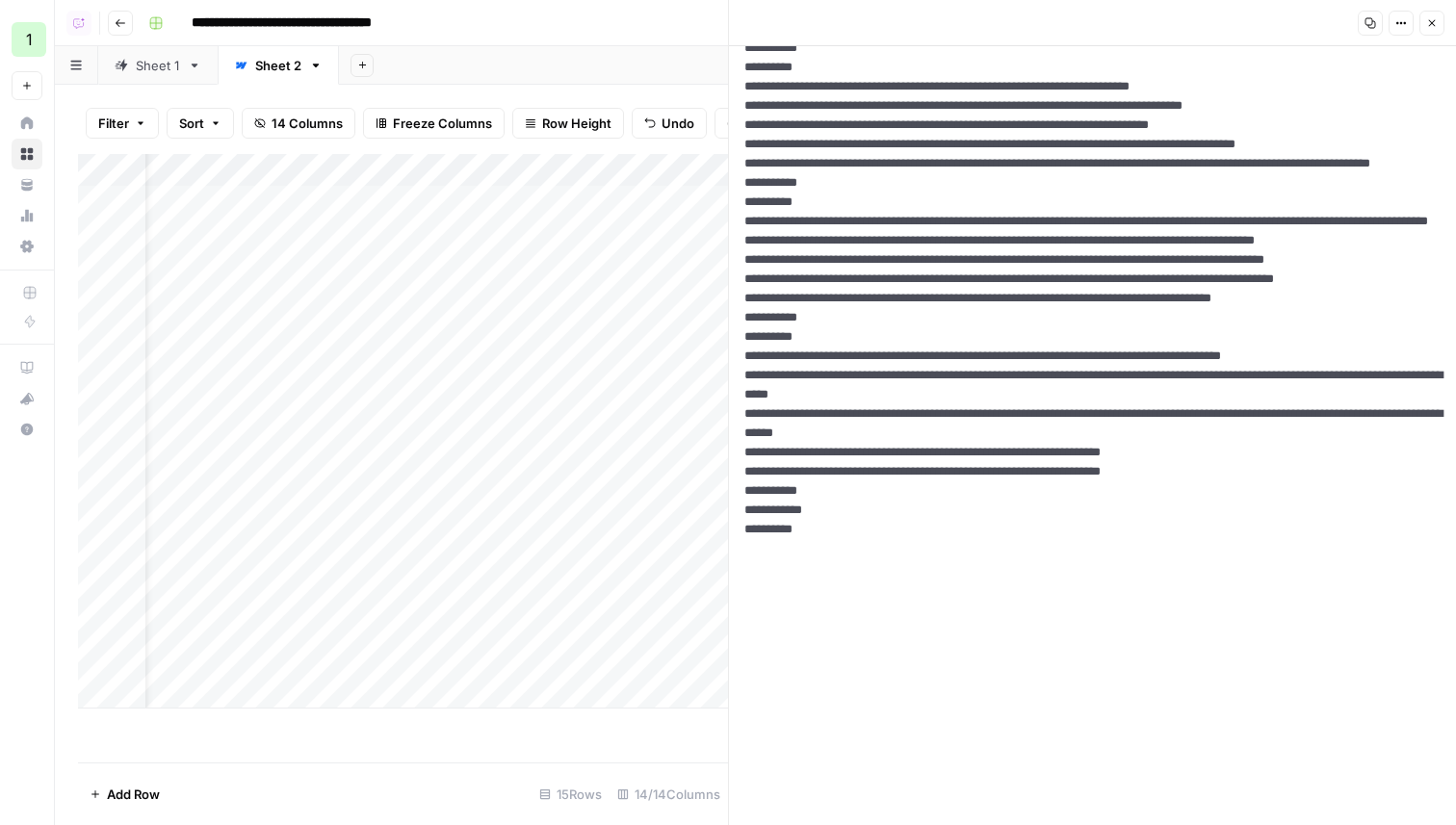
type textarea "**********"
click at [1433, 25] on icon "button" at bounding box center [1432, 23] width 12 height 12
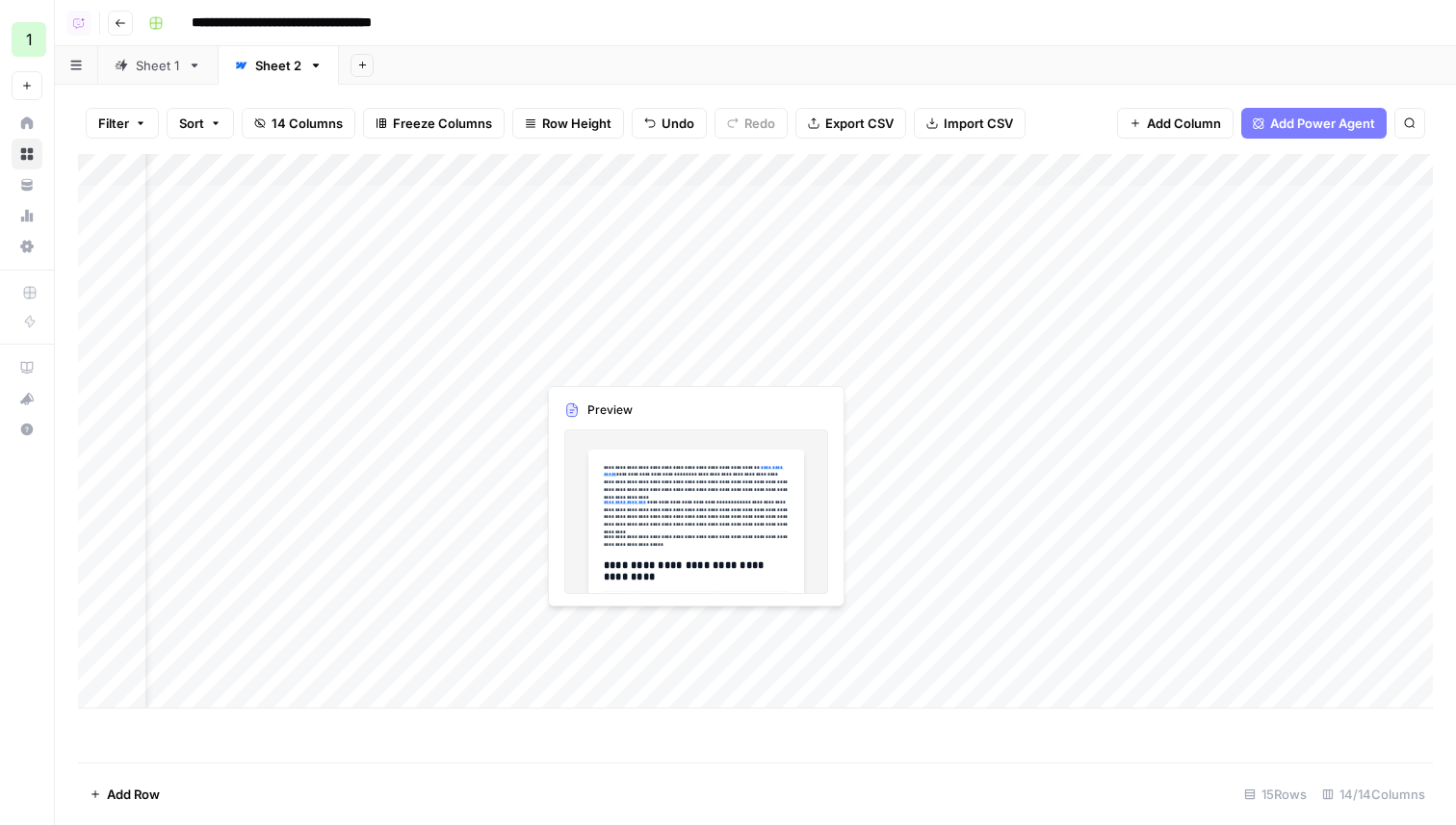
click at [670, 654] on div "Add Column" at bounding box center [755, 431] width 1355 height 555
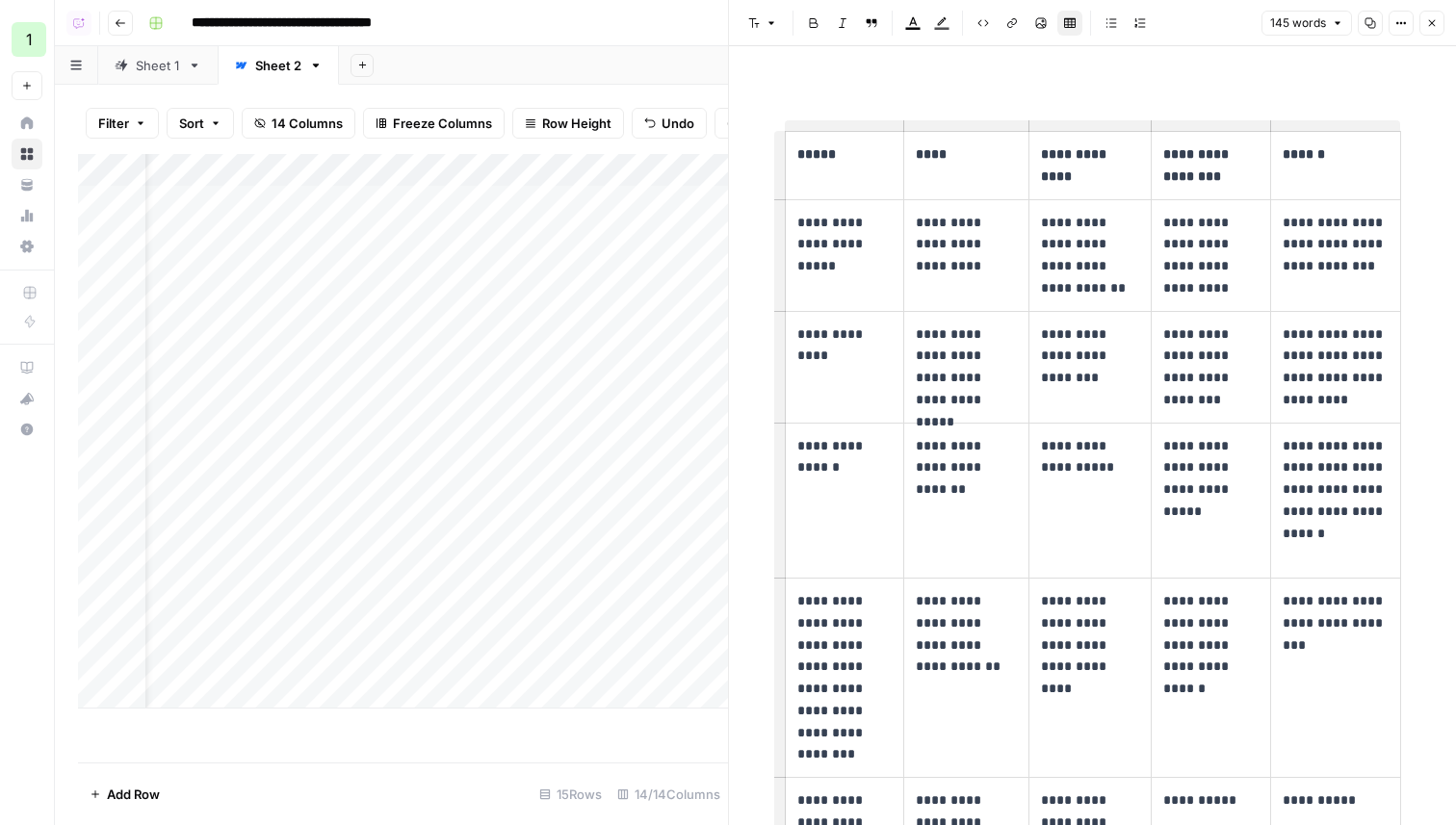
click at [1437, 19] on icon "button" at bounding box center [1432, 23] width 12 height 12
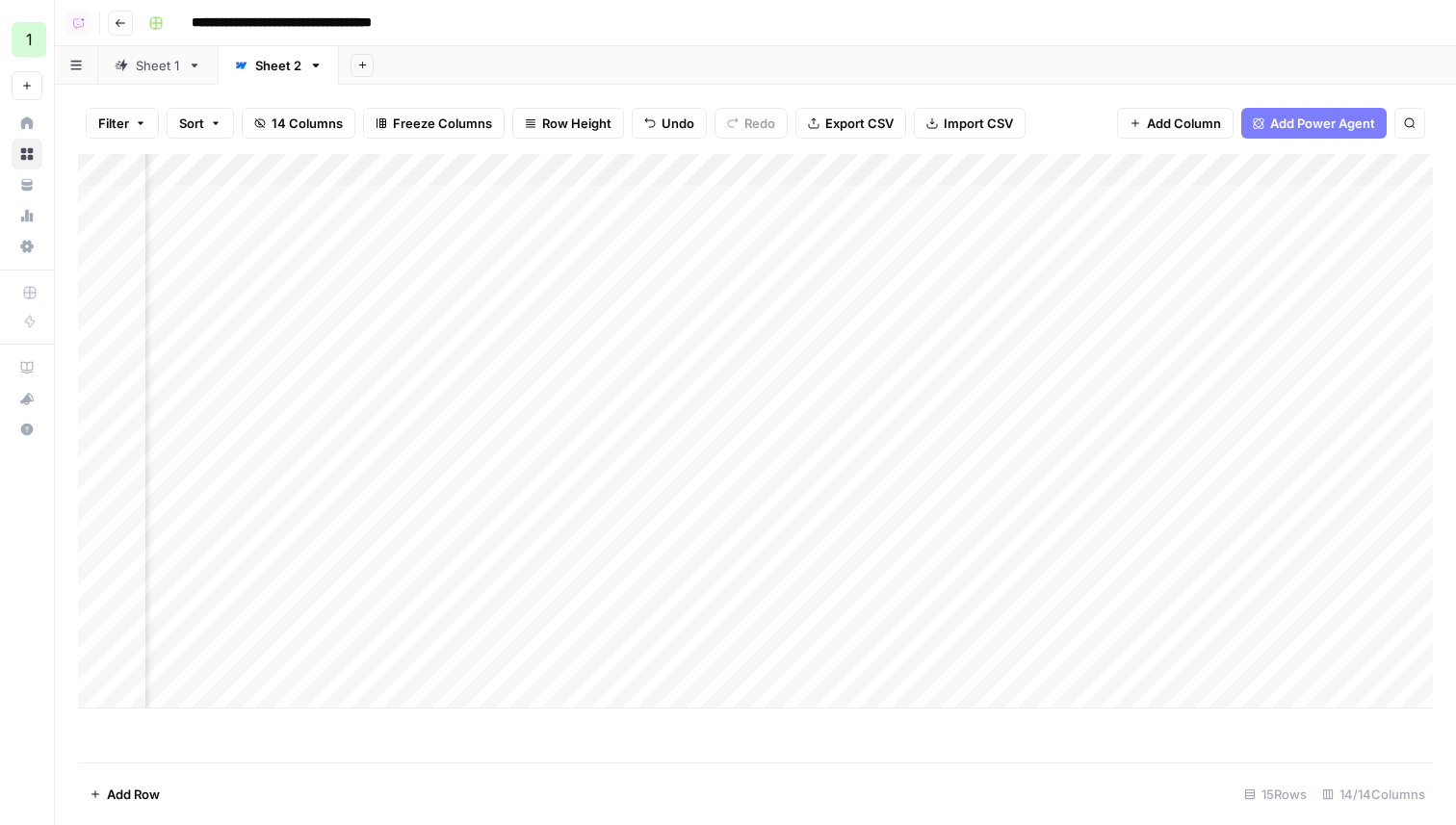
scroll to position [0, 198]
click at [927, 657] on div "Add Column" at bounding box center [755, 431] width 1355 height 555
type textarea "**********"
type textarea "******"
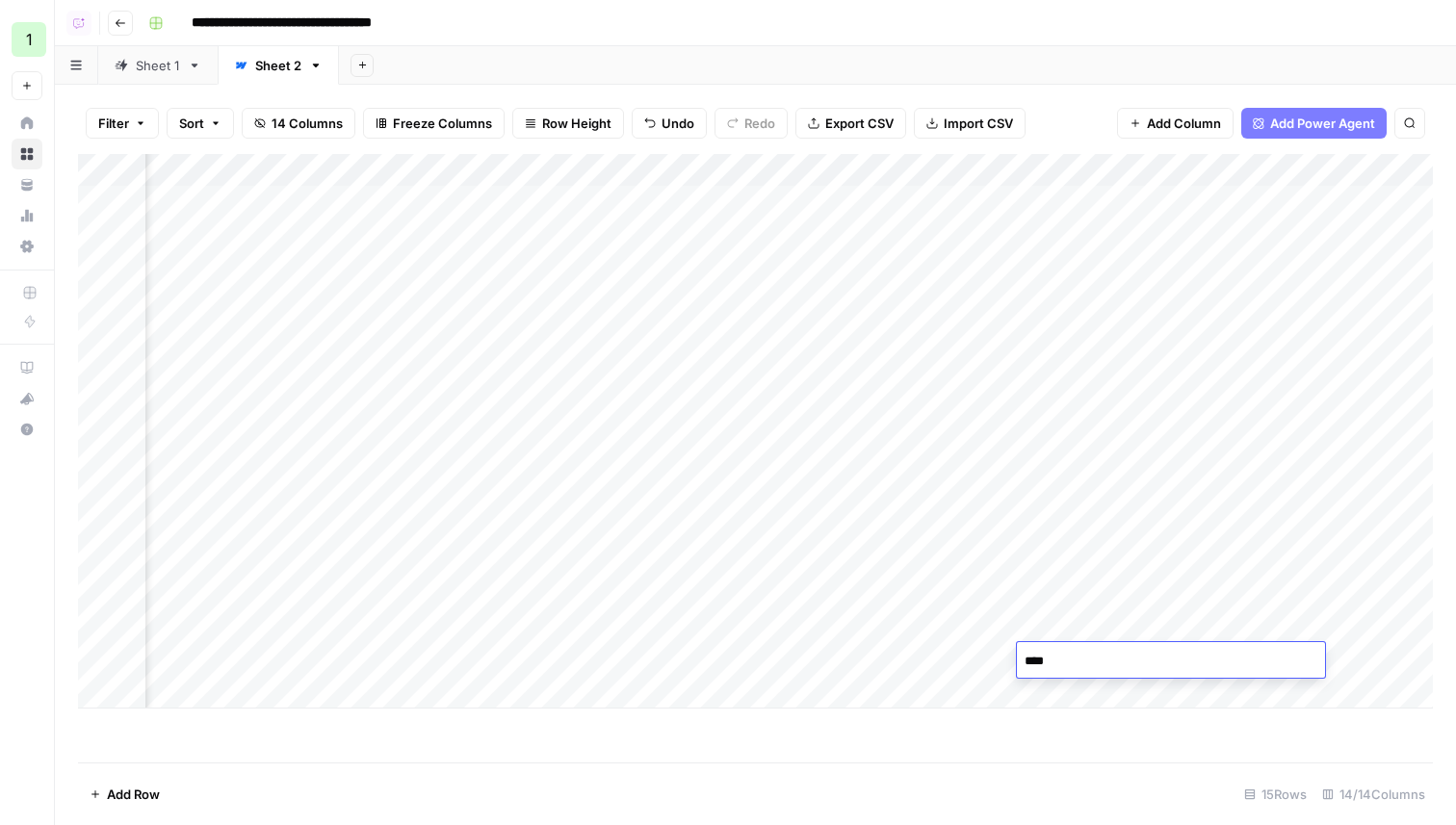
type textarea "*****"
click at [1377, 160] on button "Add Column" at bounding box center [1379, 171] width 100 height 25
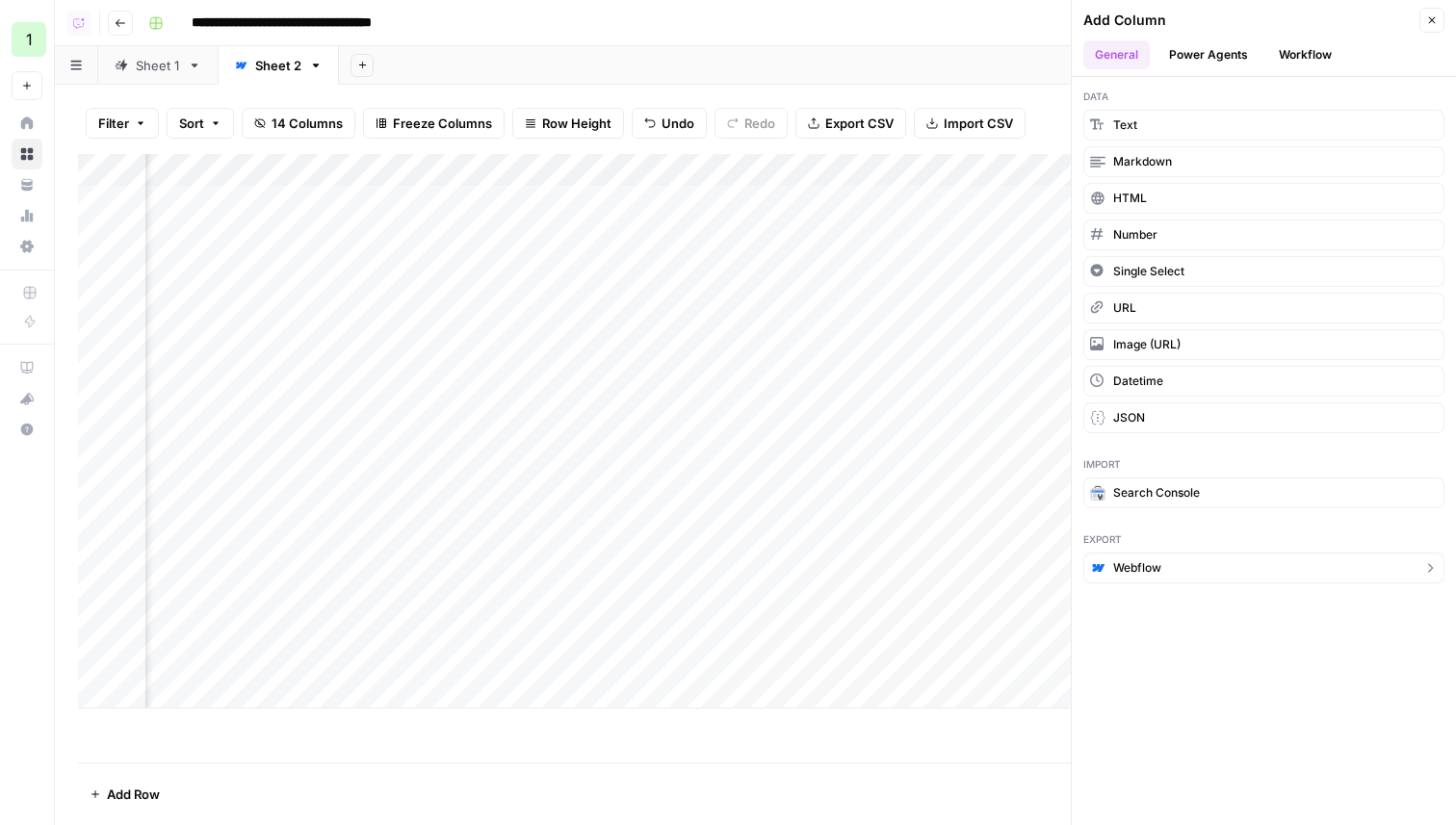
click at [1136, 563] on span "Webflow" at bounding box center [1137, 568] width 48 height 17
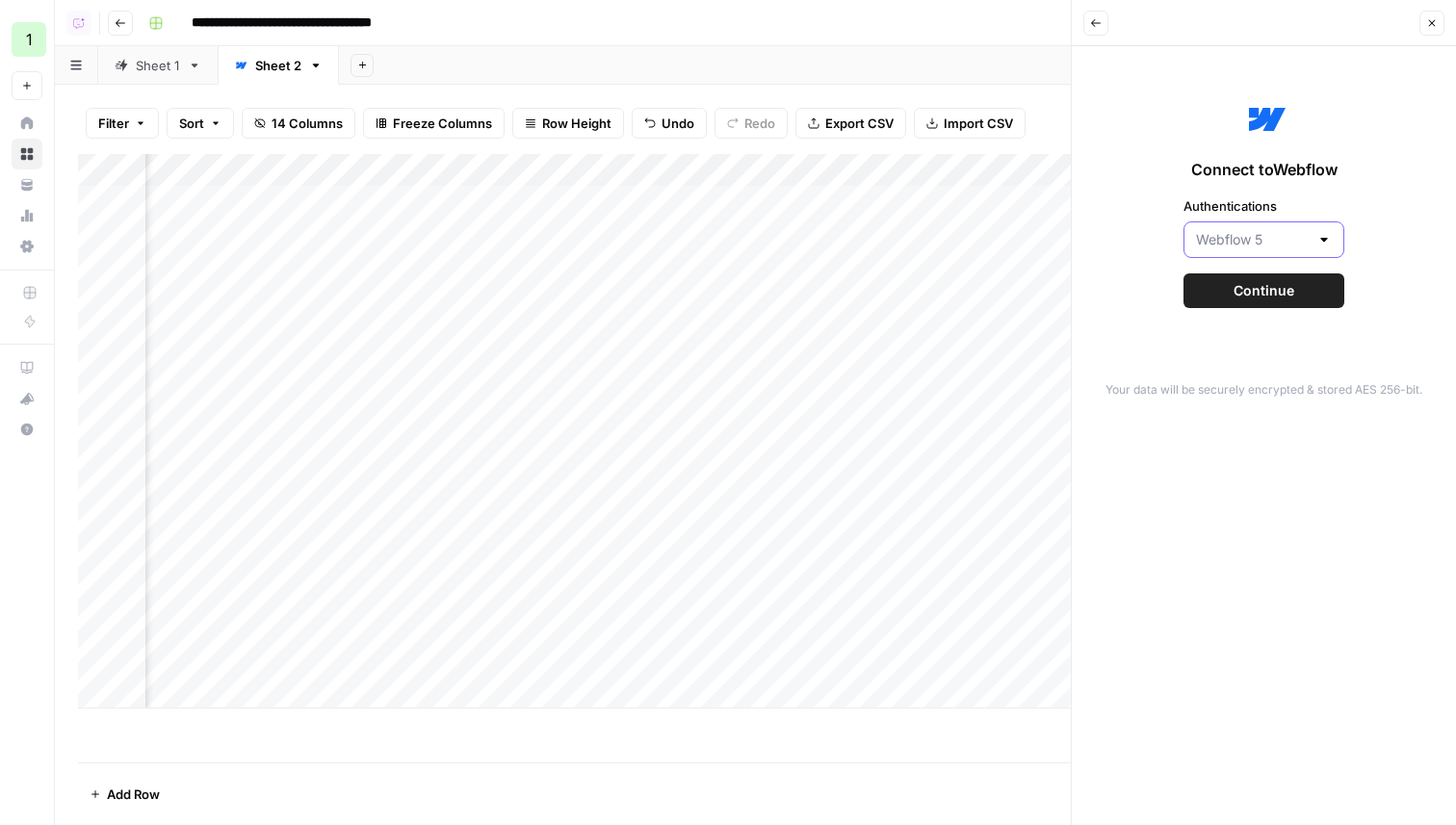
click at [1265, 241] on input "Authentications" at bounding box center [1252, 239] width 112 height 19
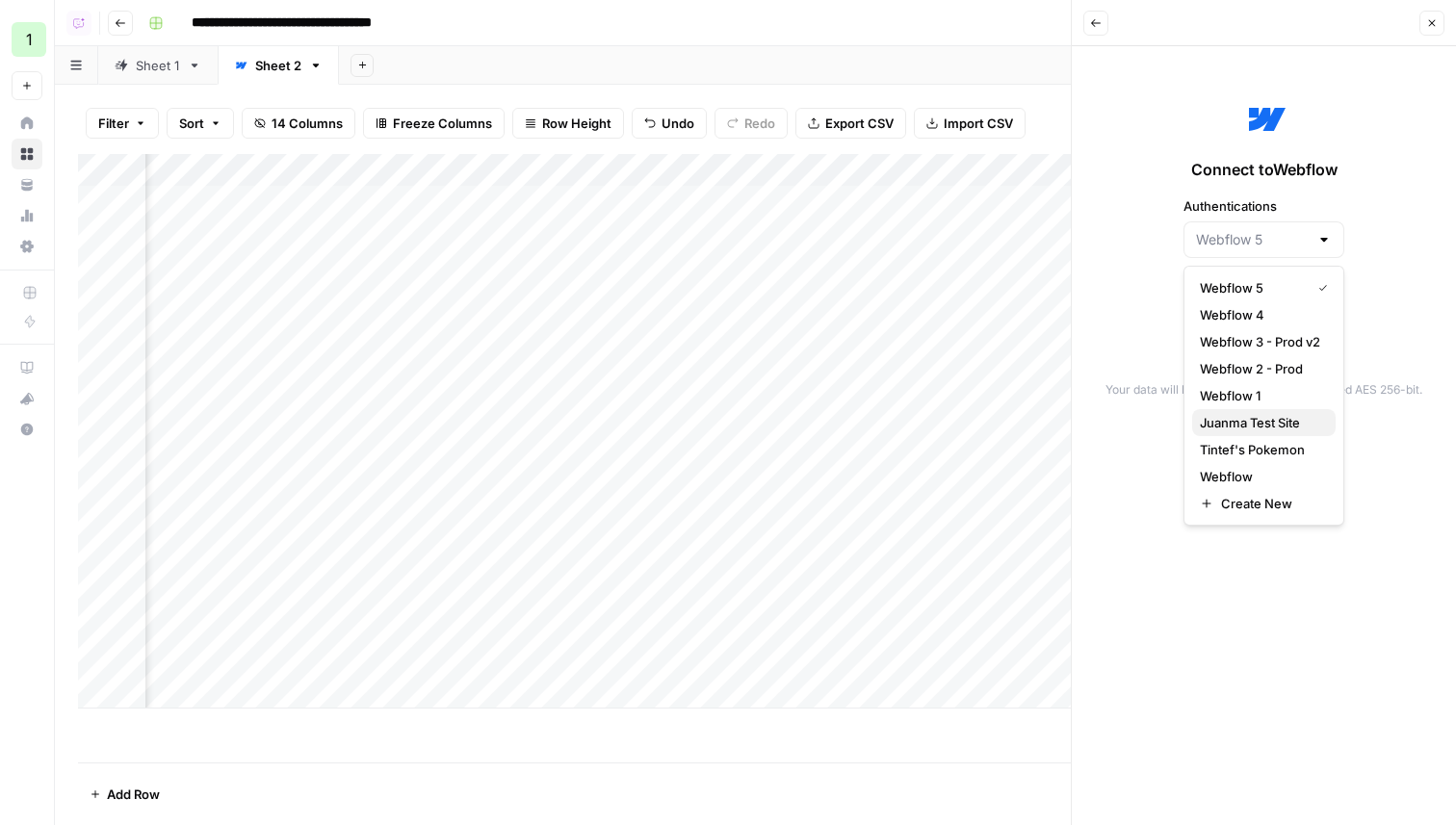
click at [1241, 425] on span "Juanma Test Site" at bounding box center [1260, 423] width 120 height 19
type input "Juanma Test Site"
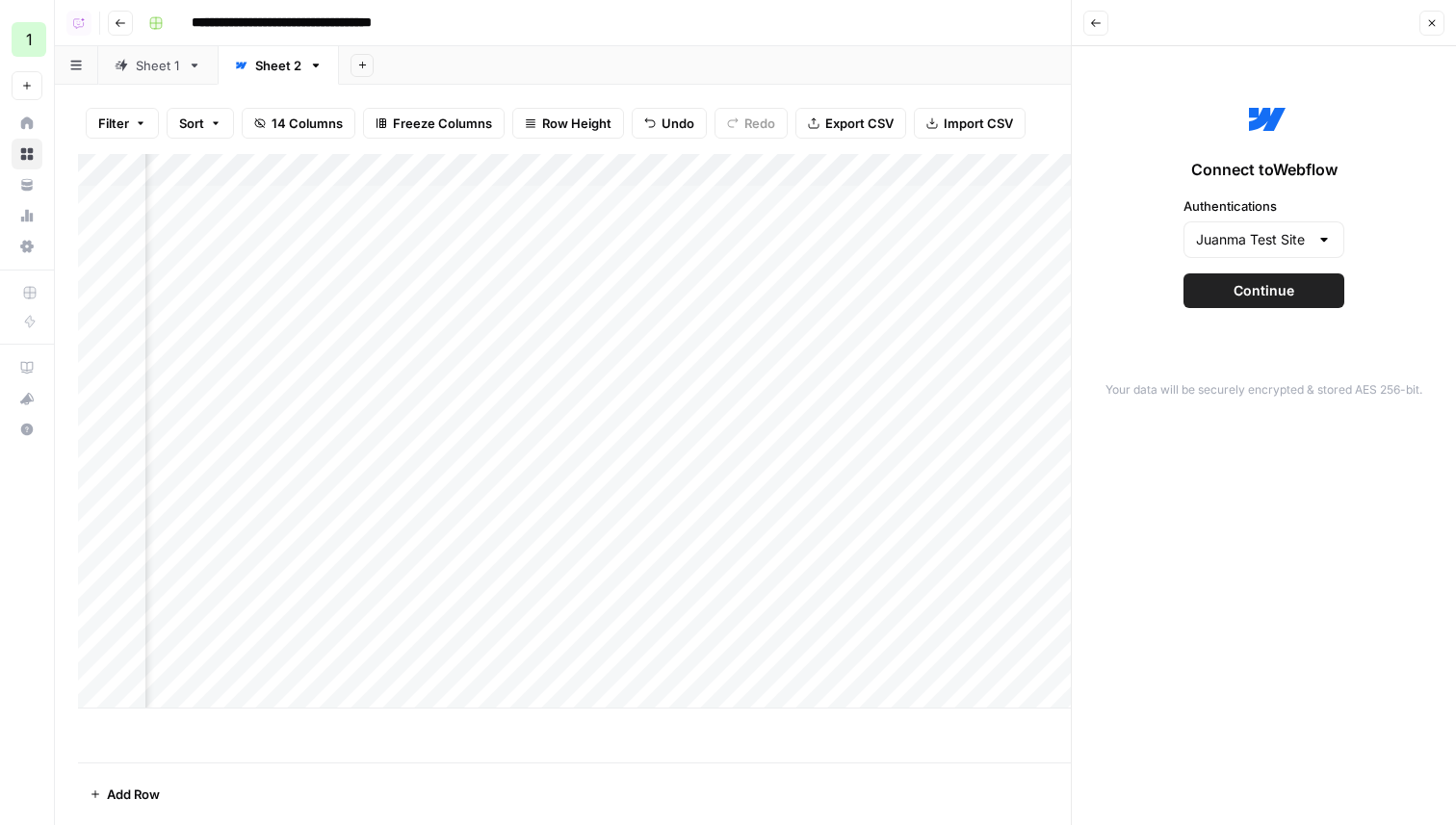
click at [1232, 290] on button "Continue" at bounding box center [1264, 291] width 161 height 35
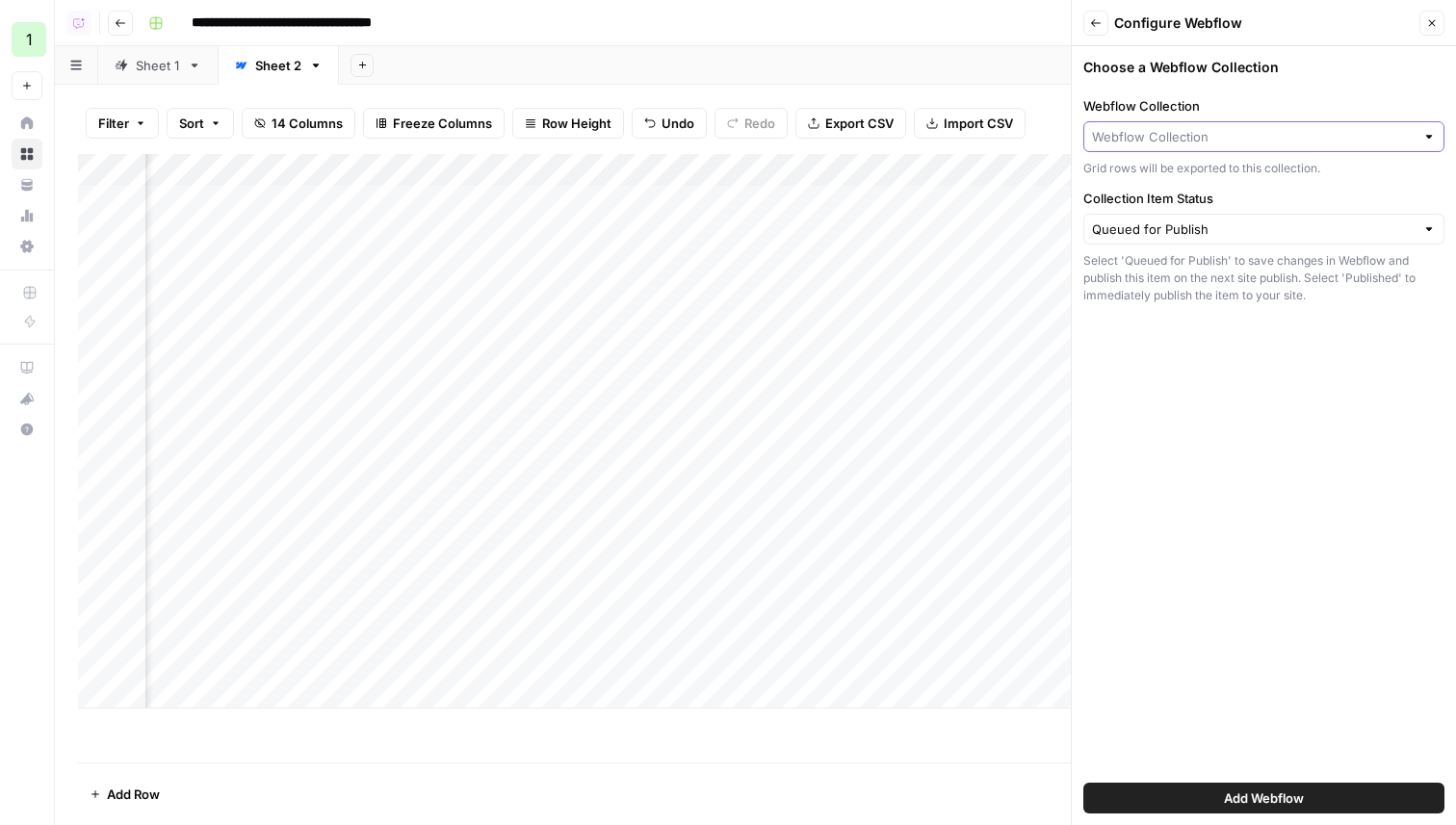
click at [1160, 143] on input "Webflow Collection" at bounding box center [1253, 137] width 323 height 19
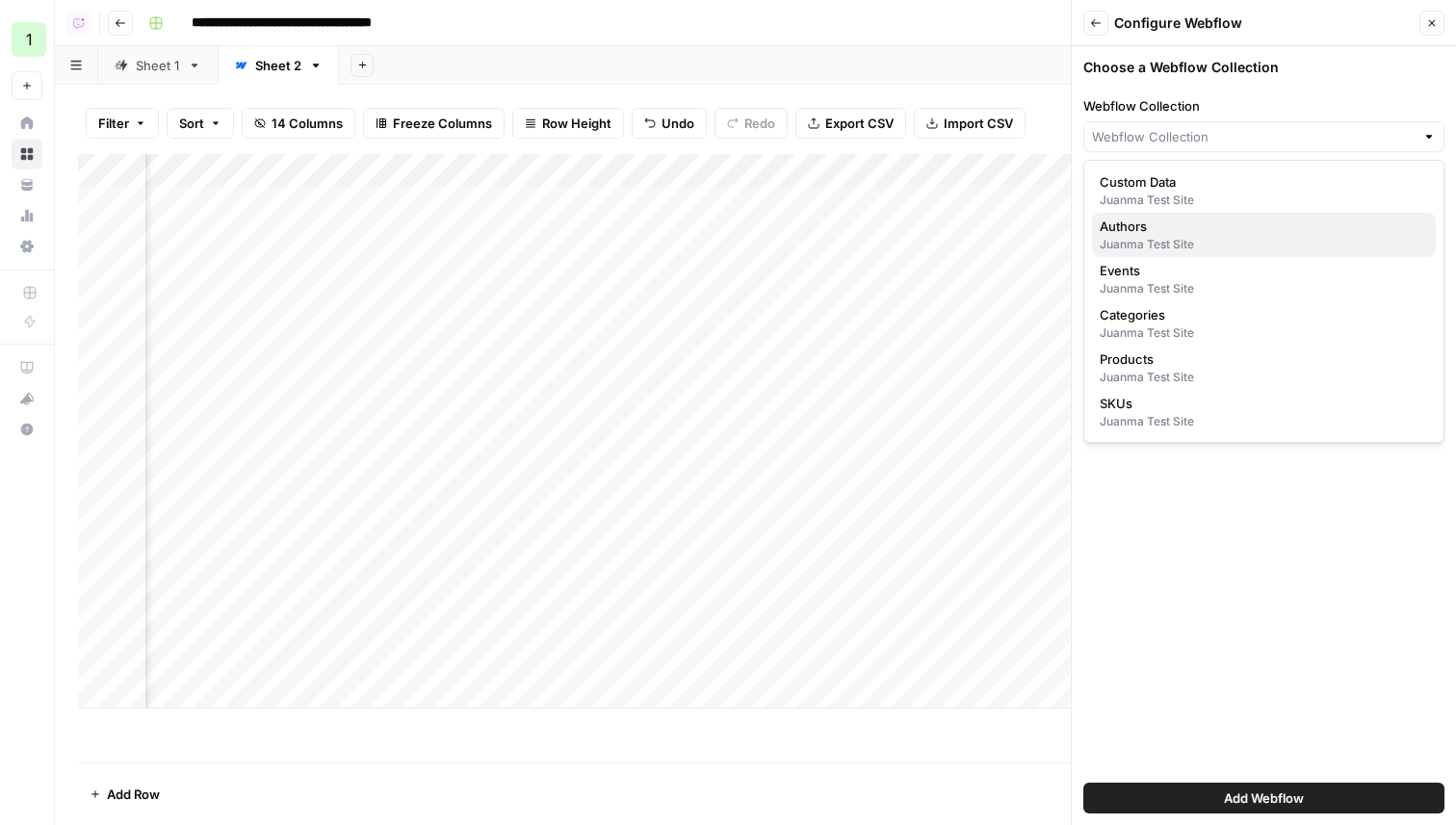
click at [1146, 230] on span "Authors" at bounding box center [1260, 227] width 321 height 19
type input "Authors"
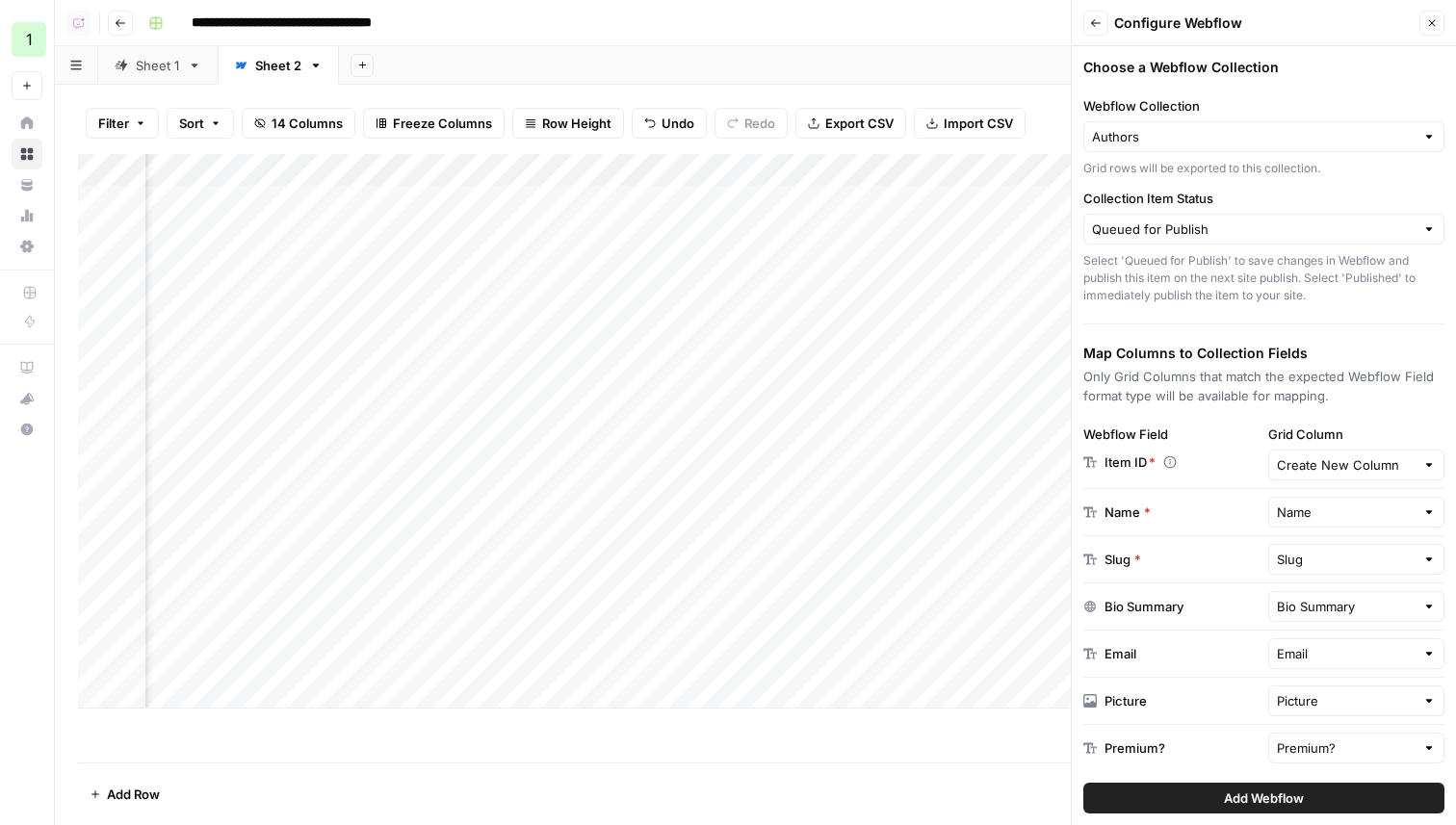
scroll to position [4, 0]
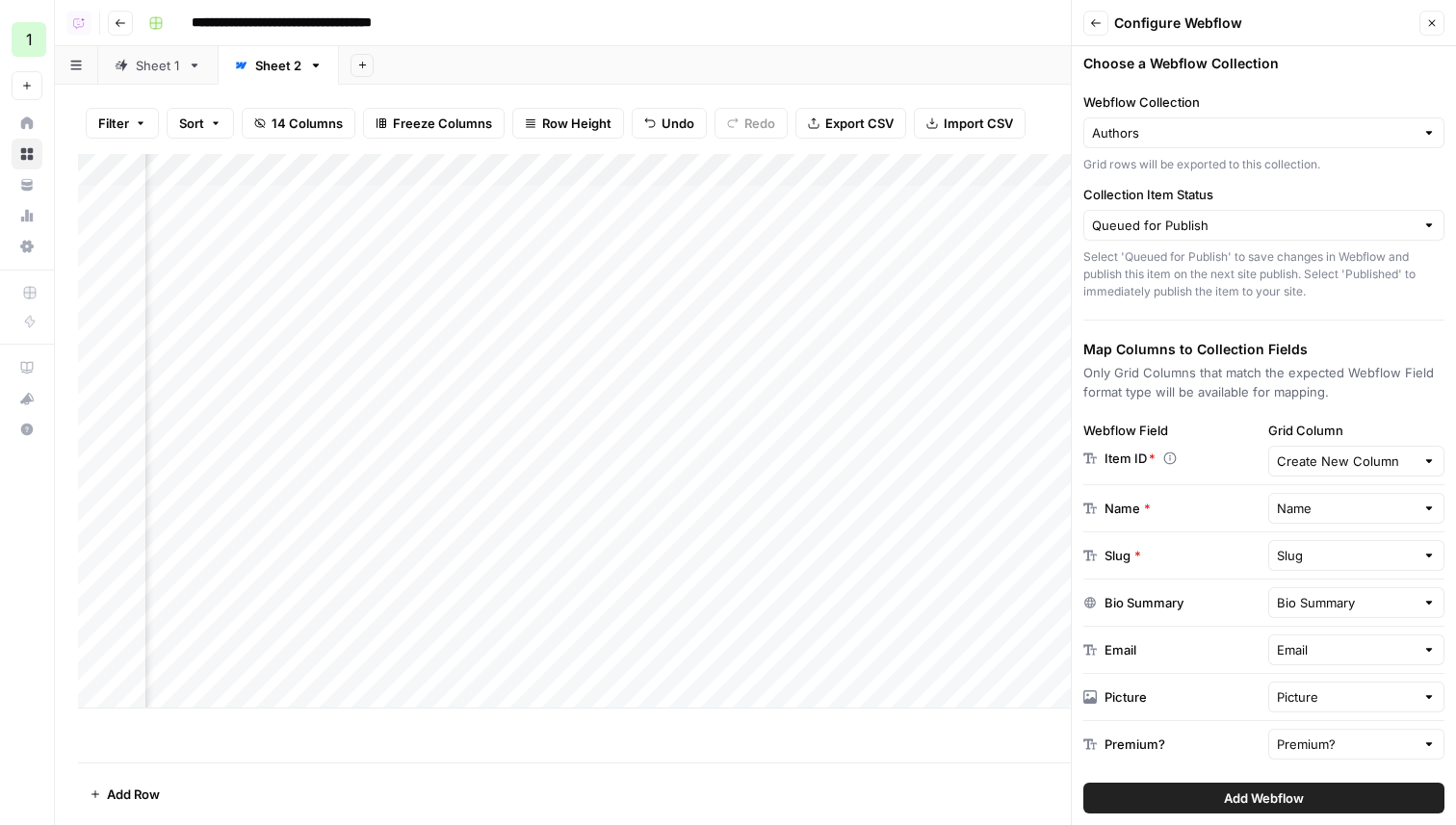
click at [1333, 450] on div "Create New Column" at bounding box center [1356, 461] width 177 height 31
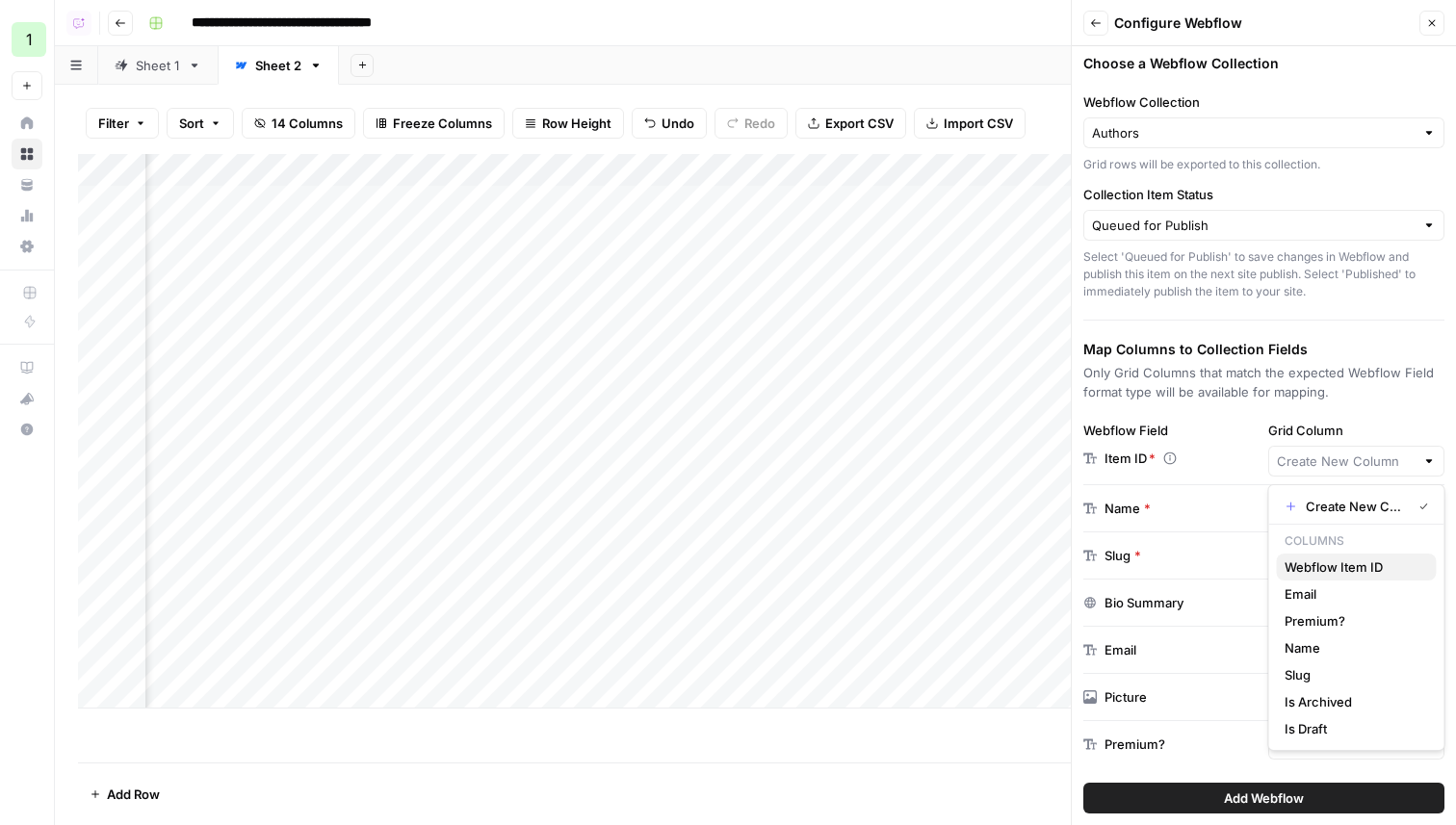
click at [1316, 571] on span "Webflow Item ID" at bounding box center [1352, 567] width 137 height 19
type input "Webflow Item ID"
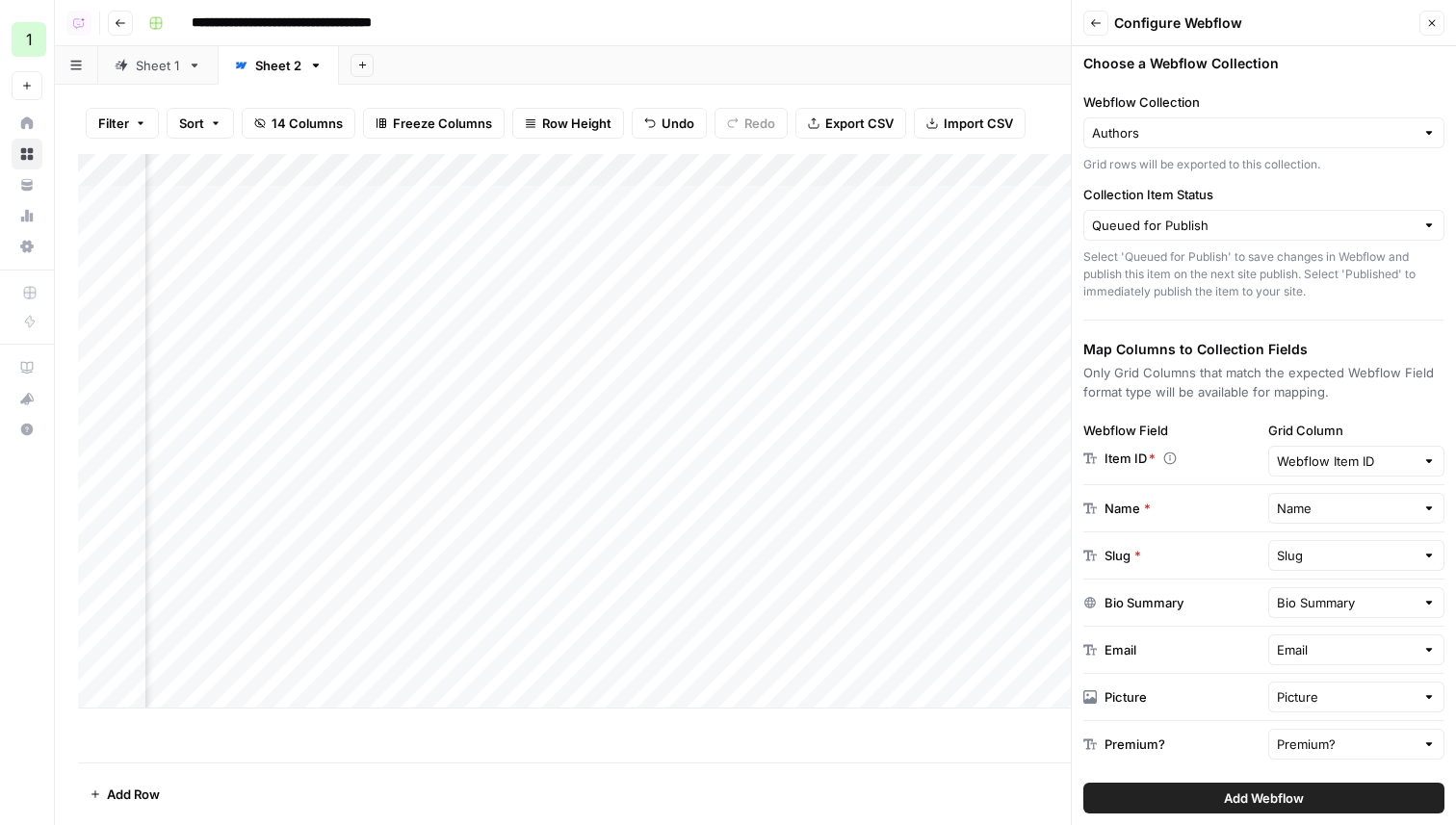
click at [1214, 798] on button "Add Webflow" at bounding box center [1264, 799] width 362 height 31
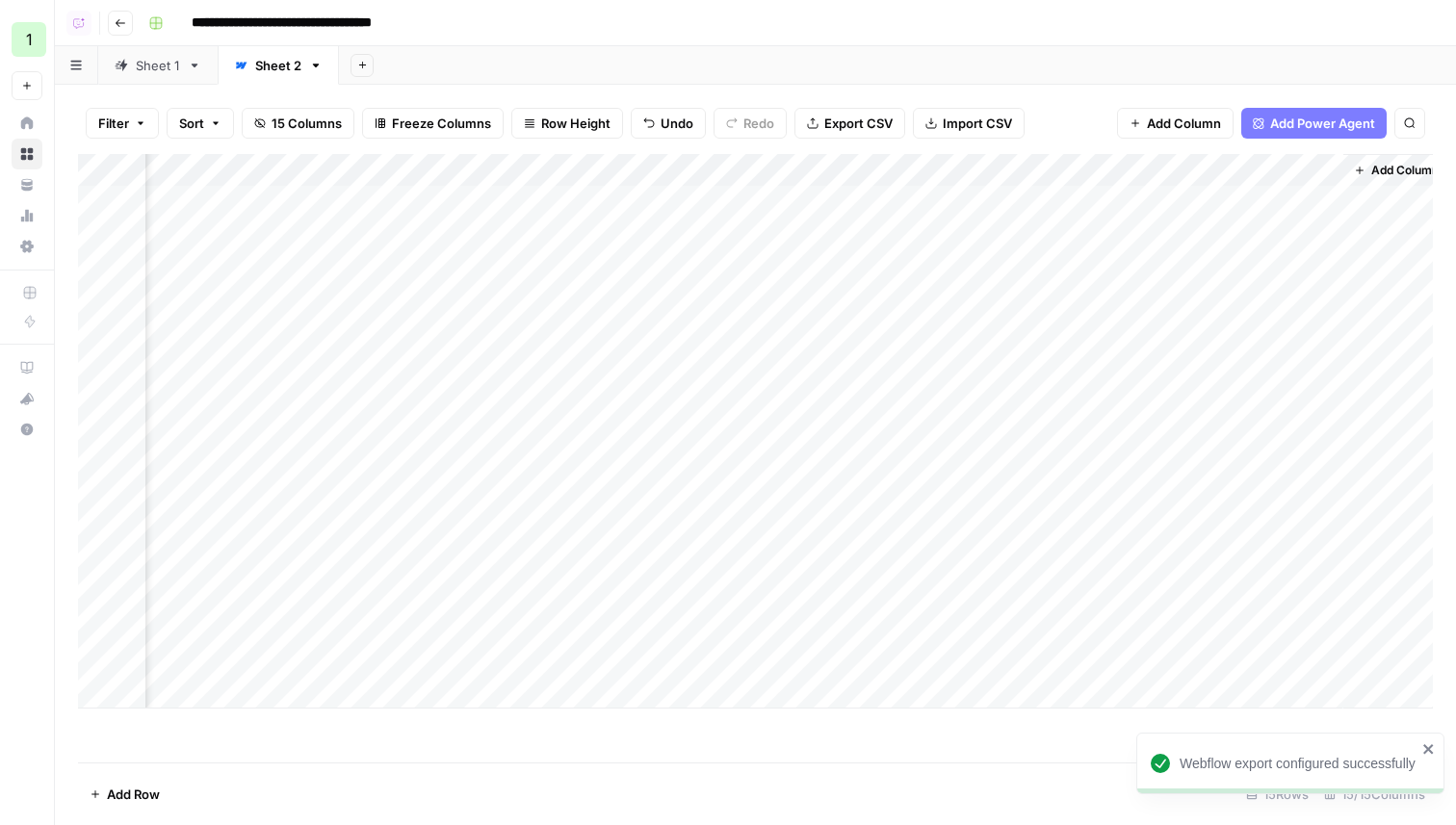
scroll to position [0, 2253]
click at [1304, 661] on div "Add Column" at bounding box center [755, 431] width 1355 height 555
click at [1305, 656] on div "Add Column" at bounding box center [755, 431] width 1355 height 555
click at [79, 656] on div "Add Column" at bounding box center [755, 431] width 1355 height 555
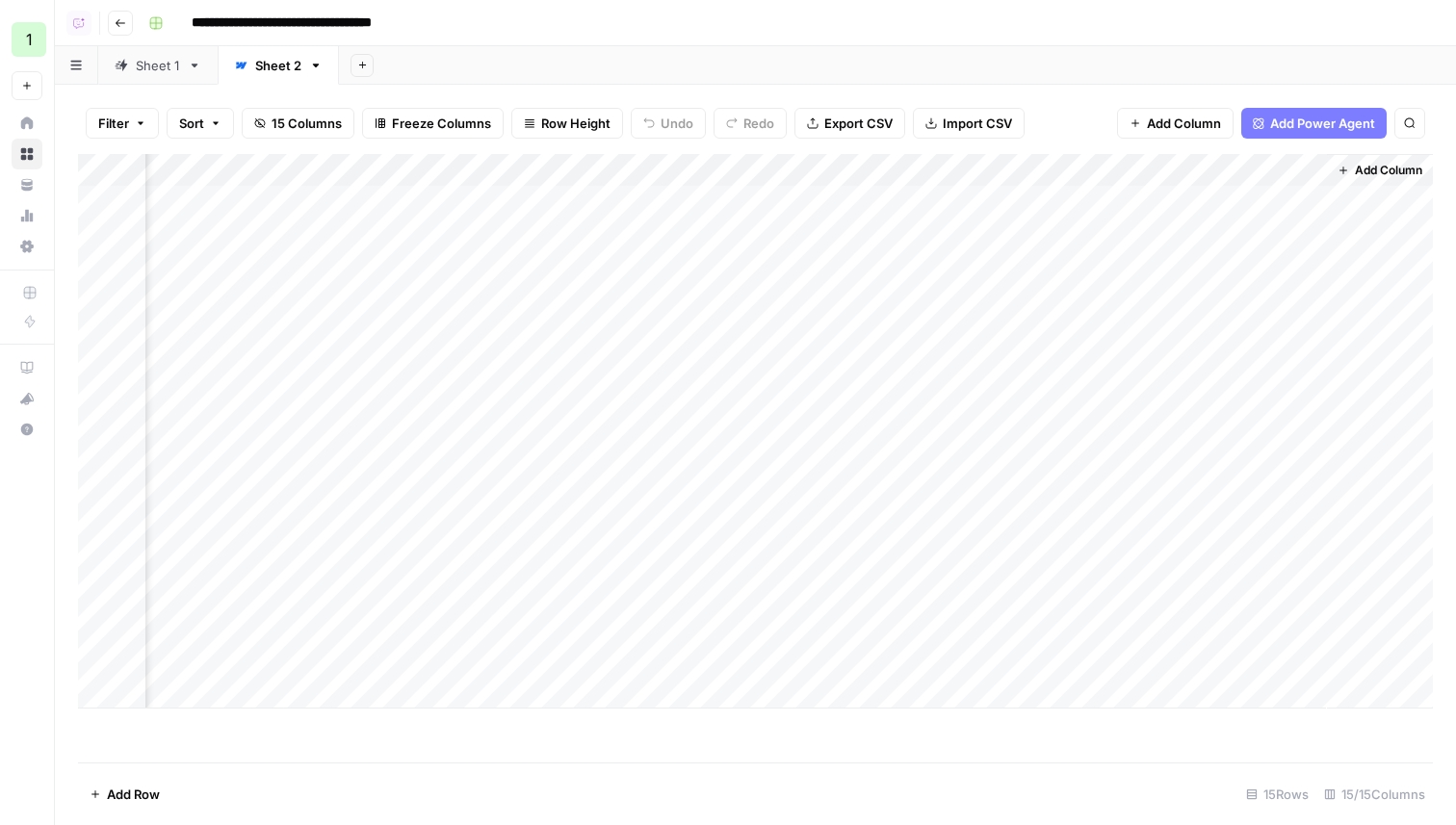
click at [1195, 658] on div "Add Column" at bounding box center [755, 431] width 1355 height 555
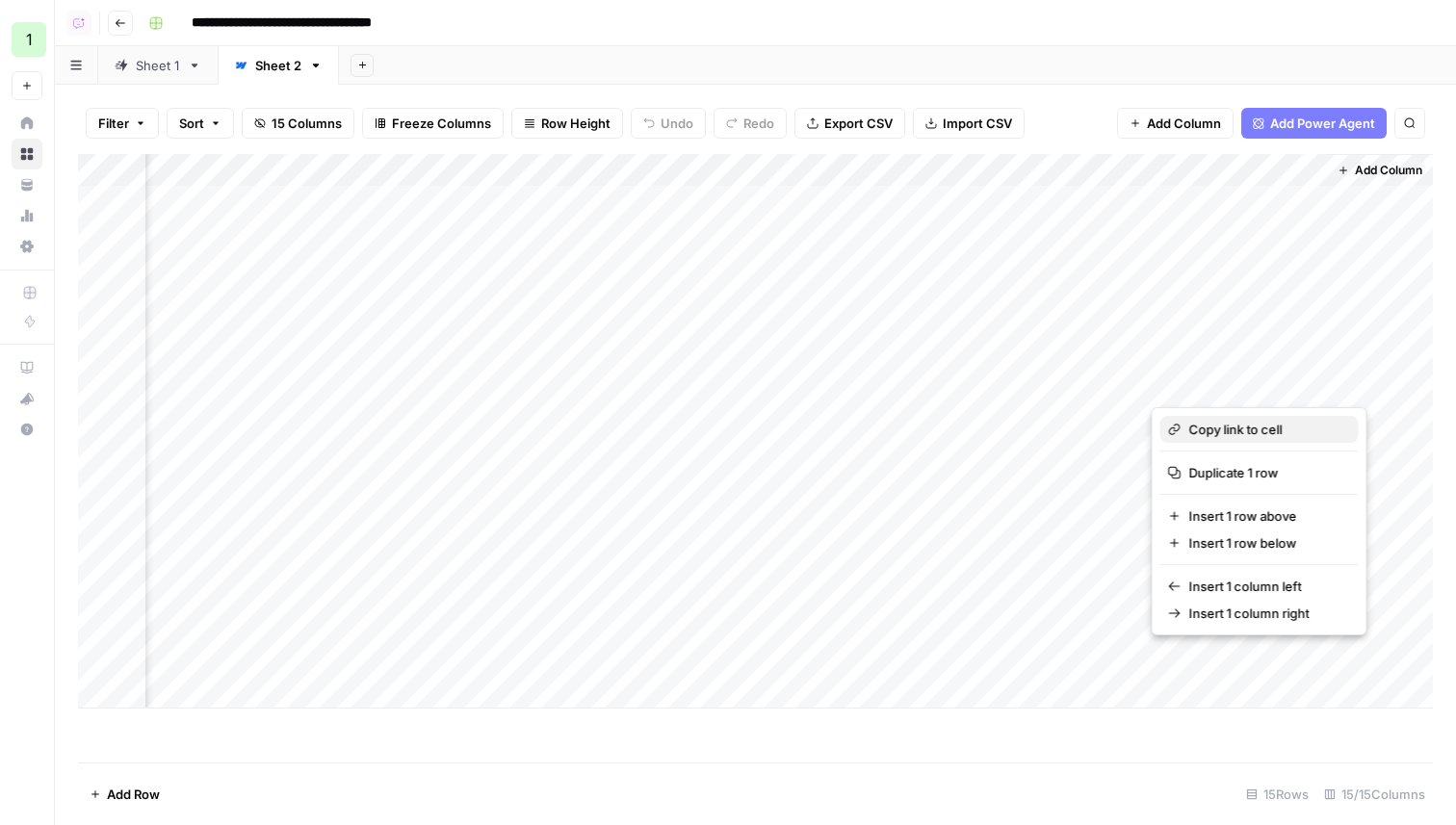
click at [1248, 437] on span "Copy link to cell" at bounding box center [1266, 429] width 154 height 19
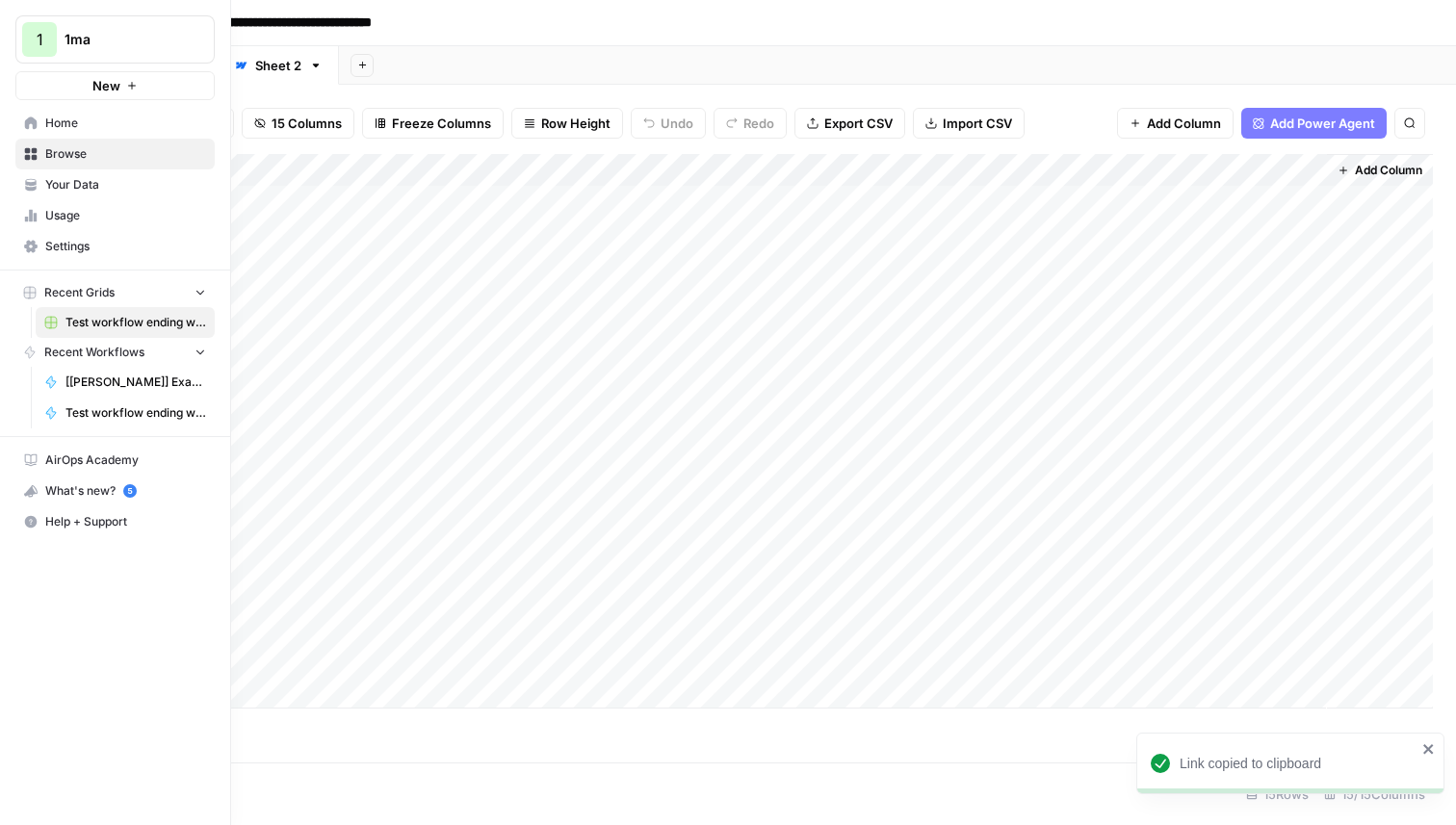
click at [52, 243] on span "Settings" at bounding box center [126, 246] width 161 height 17
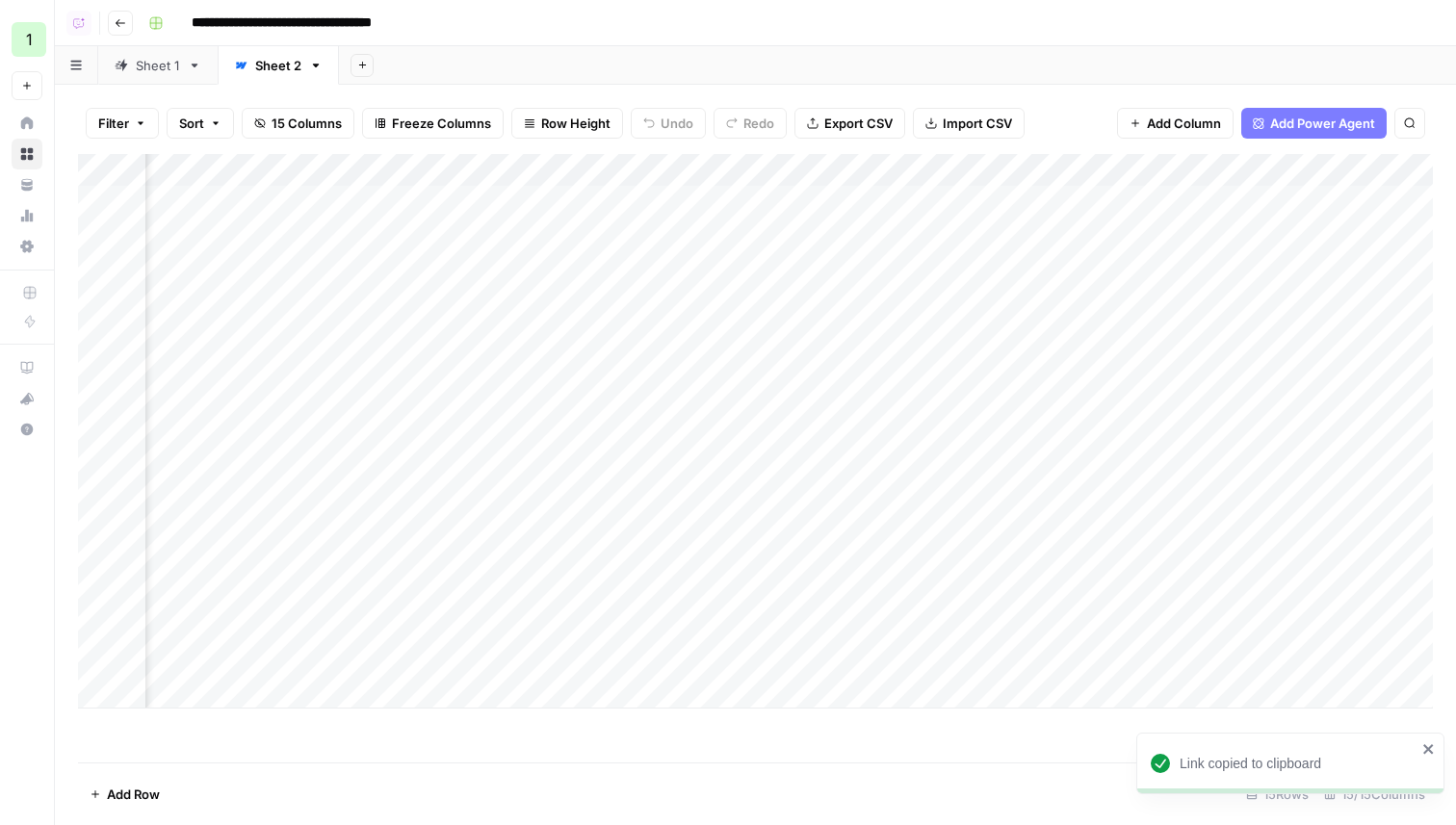
scroll to position [0, 0]
click at [775, 662] on div "Add Column" at bounding box center [755, 431] width 1355 height 555
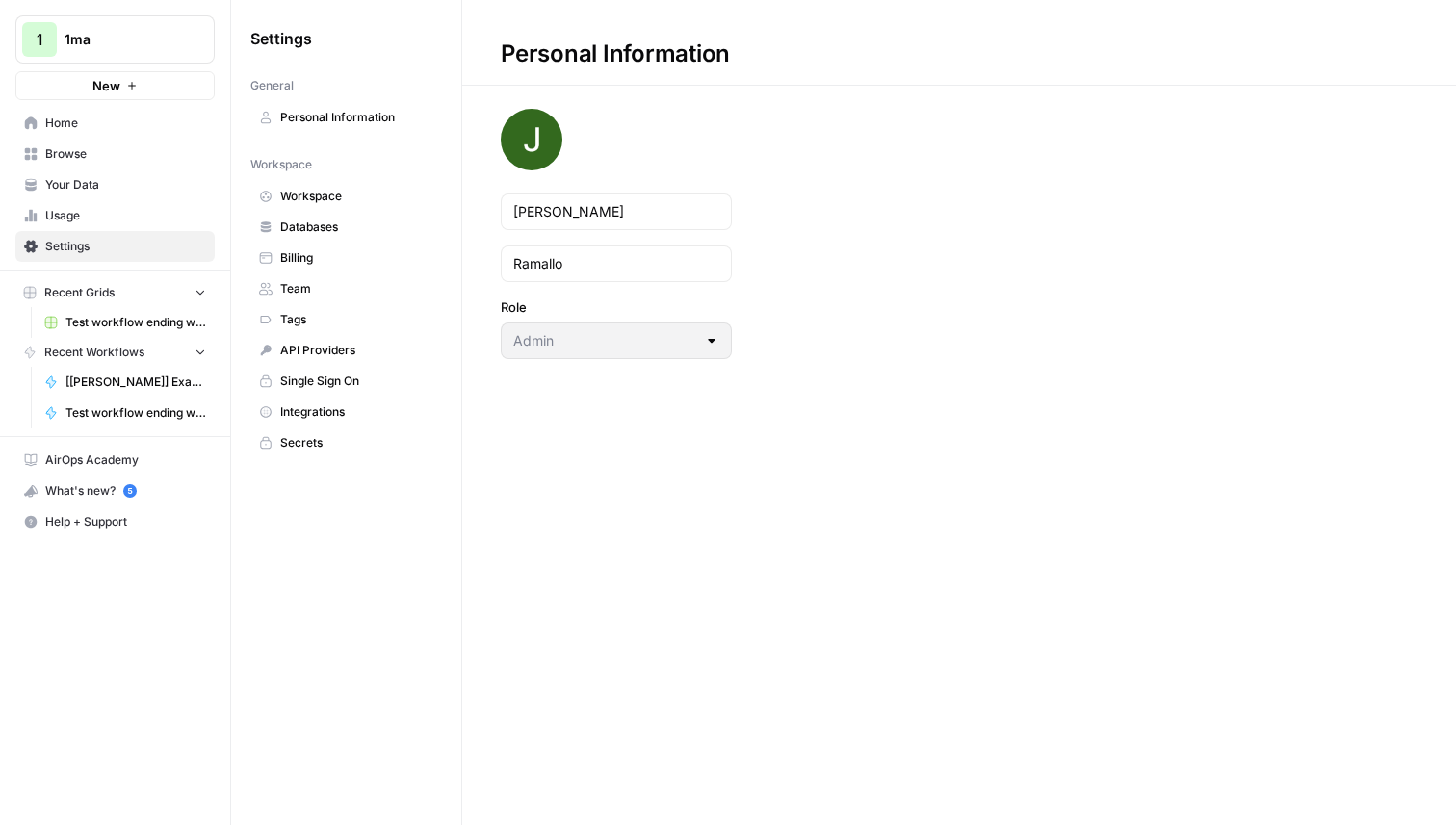
click at [306, 290] on span "Team" at bounding box center [357, 289] width 153 height 17
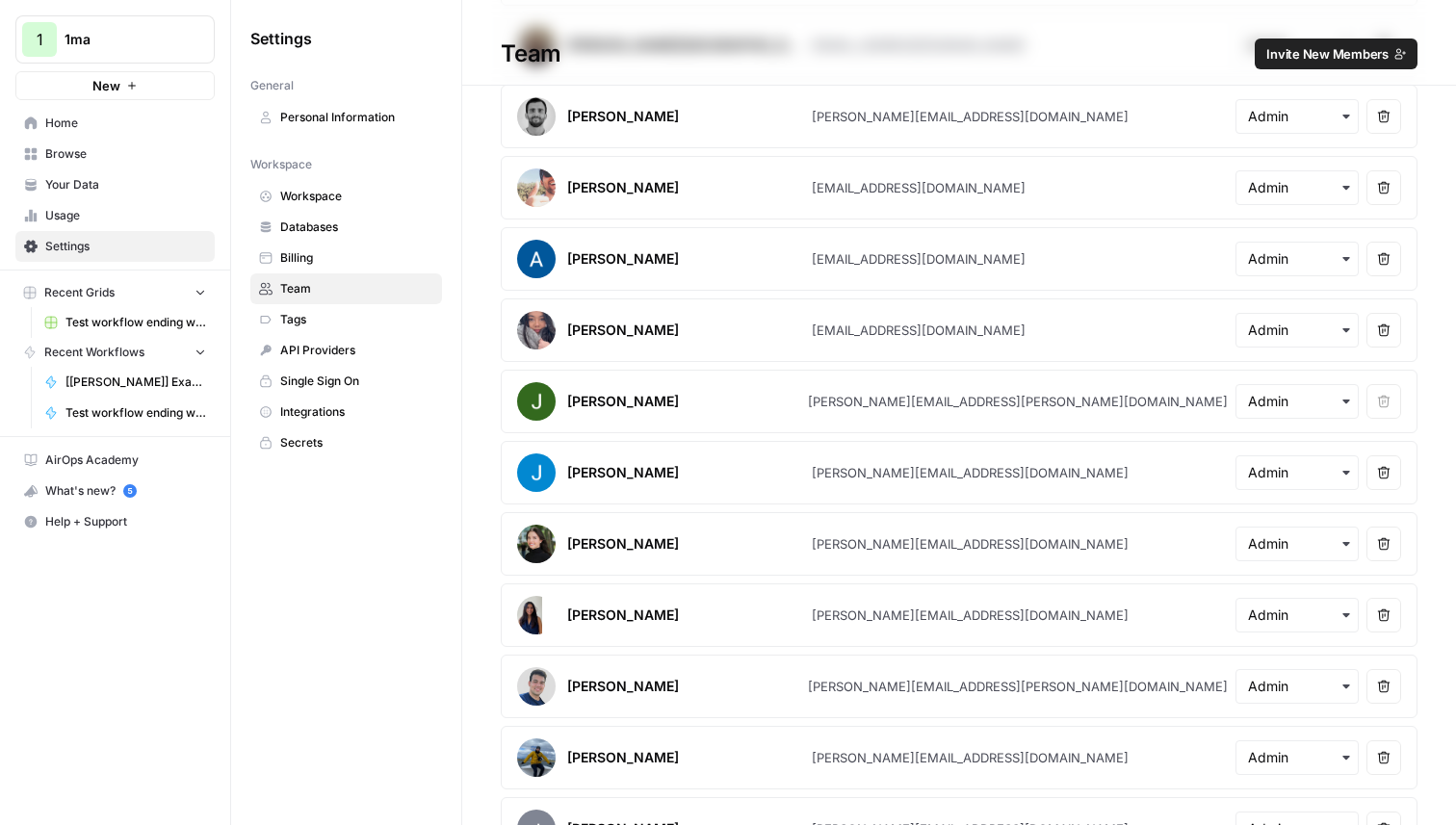
scroll to position [353, 0]
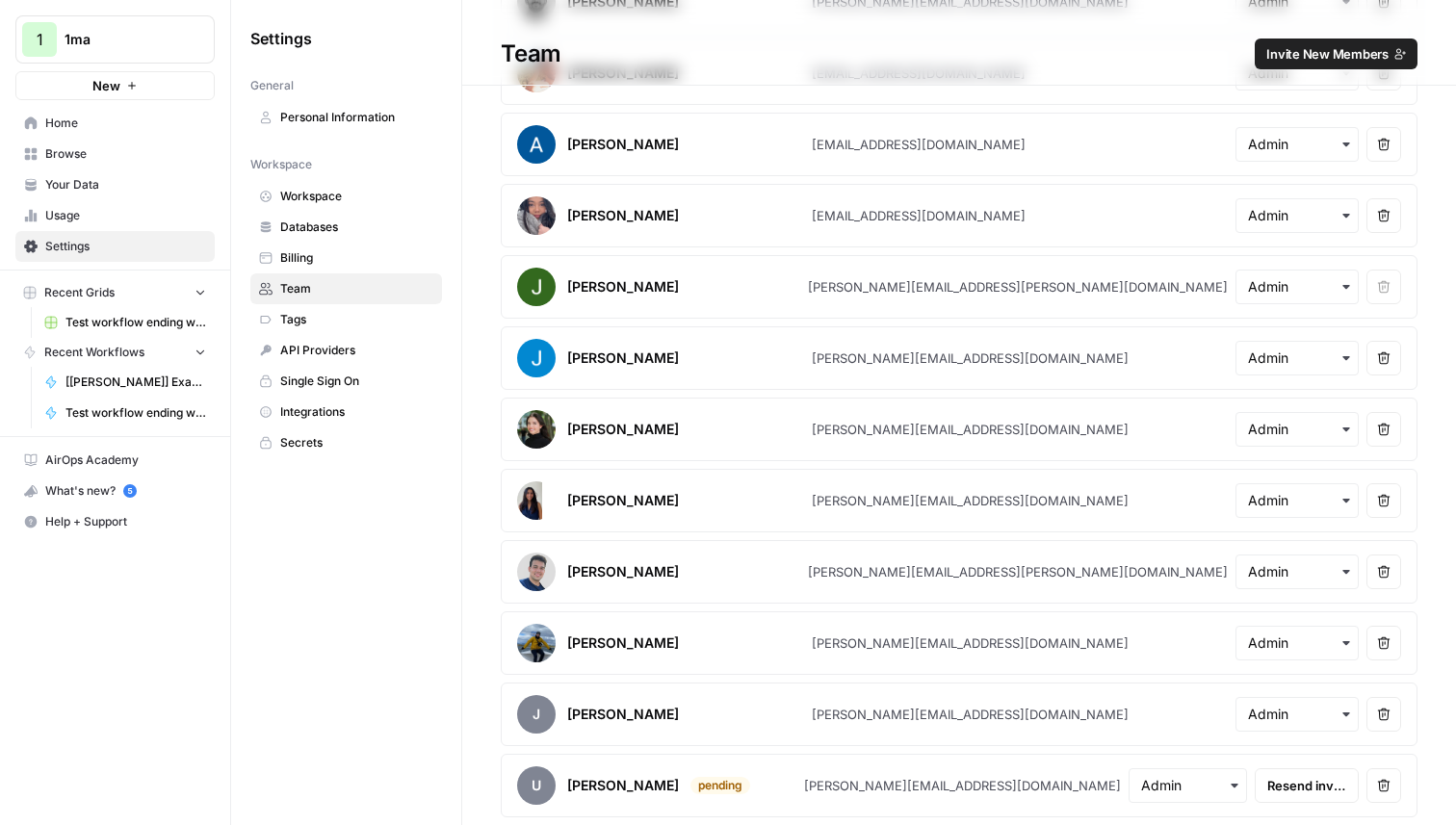
click at [1349, 46] on span "Invite New Members" at bounding box center [1327, 54] width 122 height 19
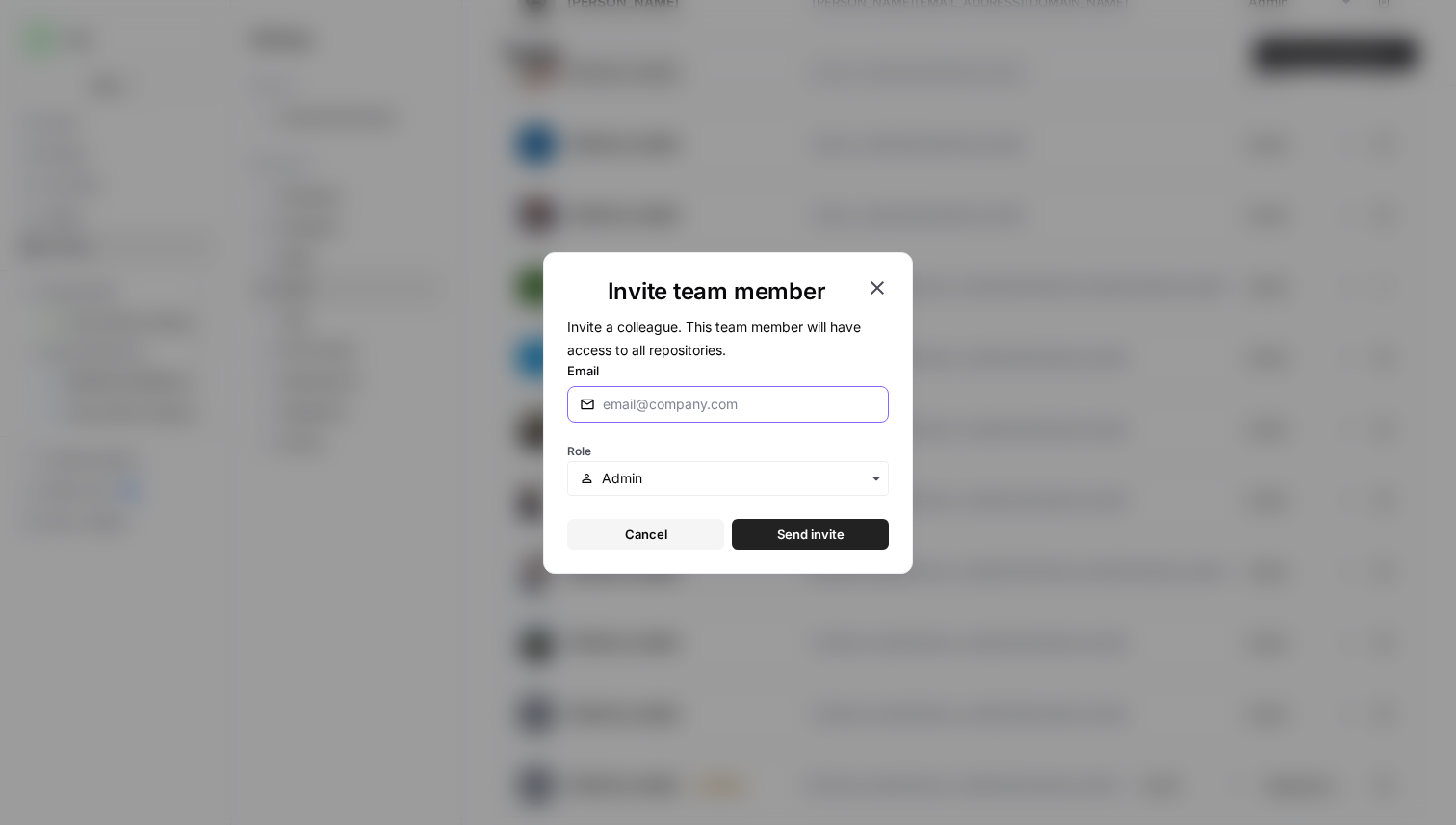
click at [652, 401] on input "Email" at bounding box center [740, 404] width 273 height 19
type input "[EMAIL_ADDRESS][DOMAIN_NAME]"
click at [732, 519] on button "Send invite" at bounding box center [810, 534] width 157 height 31
